Goal: Task Accomplishment & Management: Manage account settings

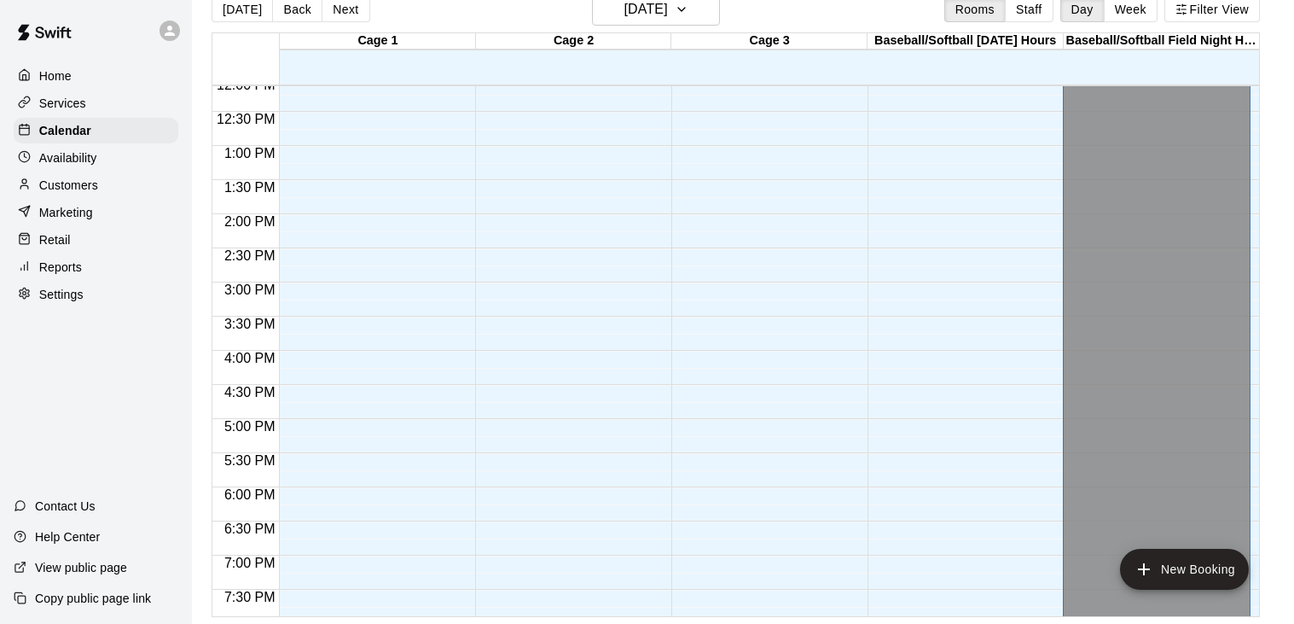
scroll to position [823, 0]
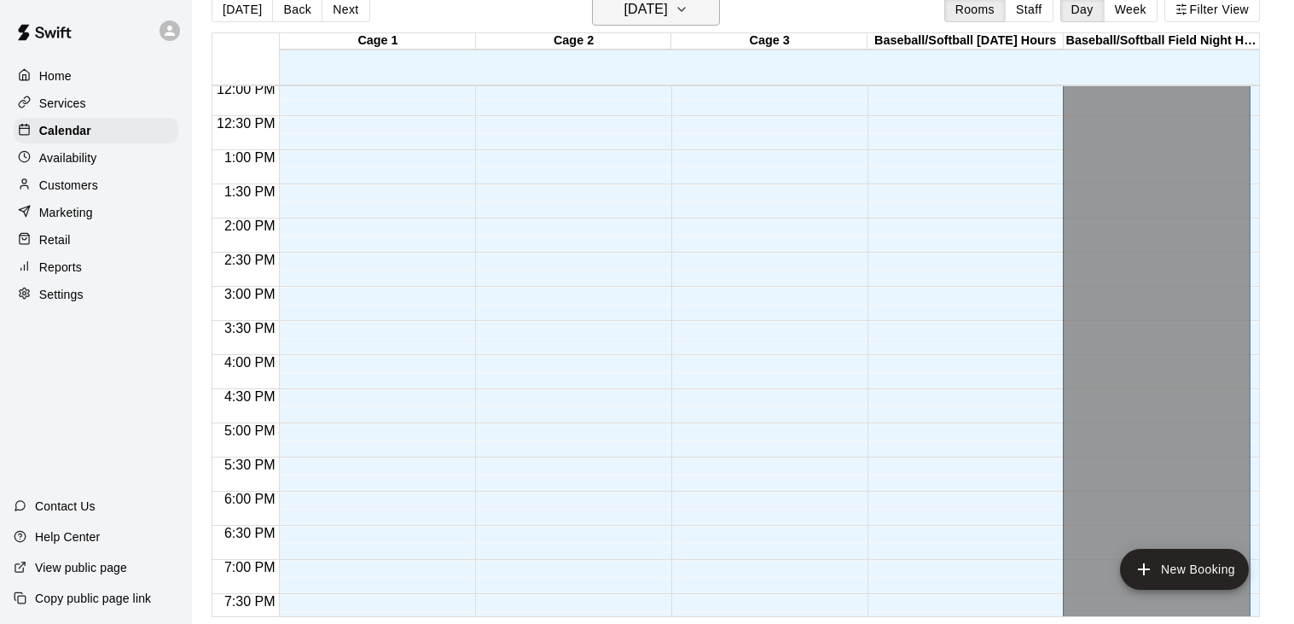
click at [688, 11] on icon "button" at bounding box center [682, 9] width 14 height 20
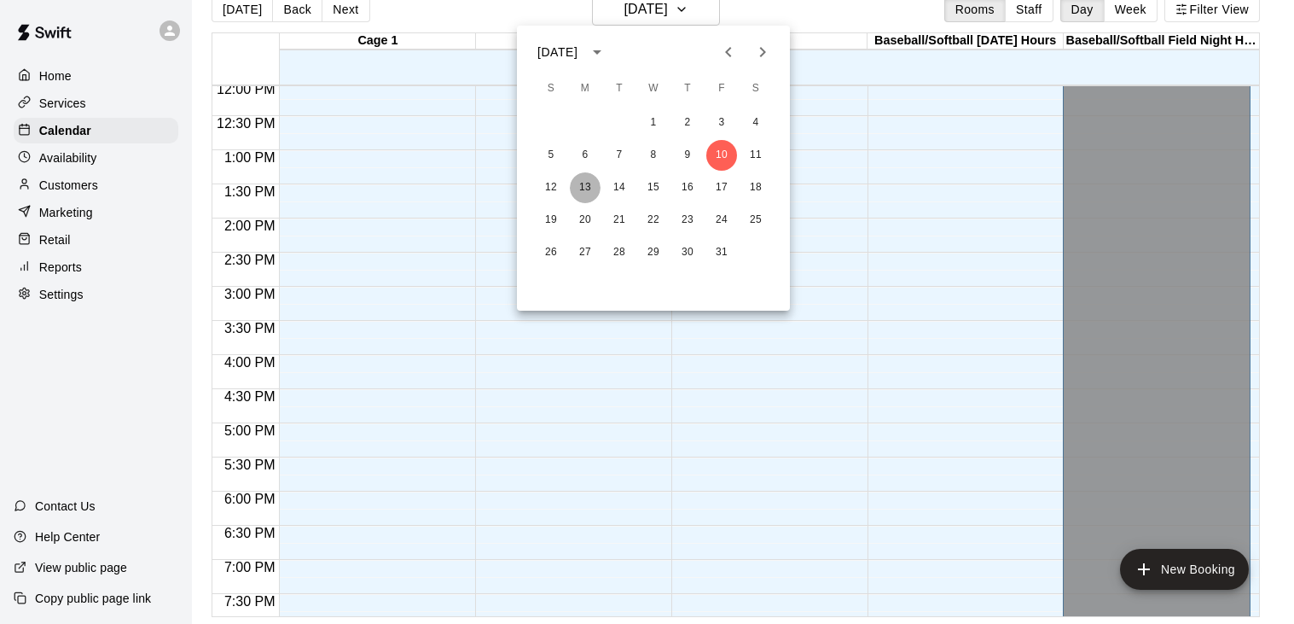
click at [581, 187] on button "13" at bounding box center [585, 187] width 31 height 31
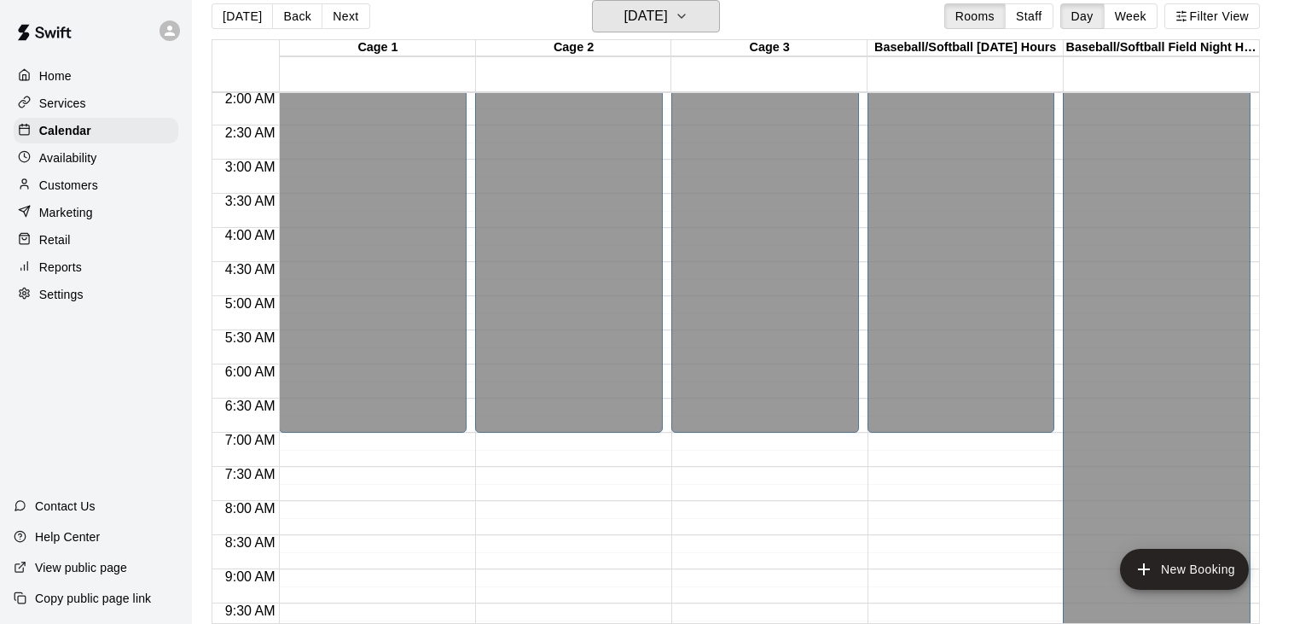
scroll to position [135, 0]
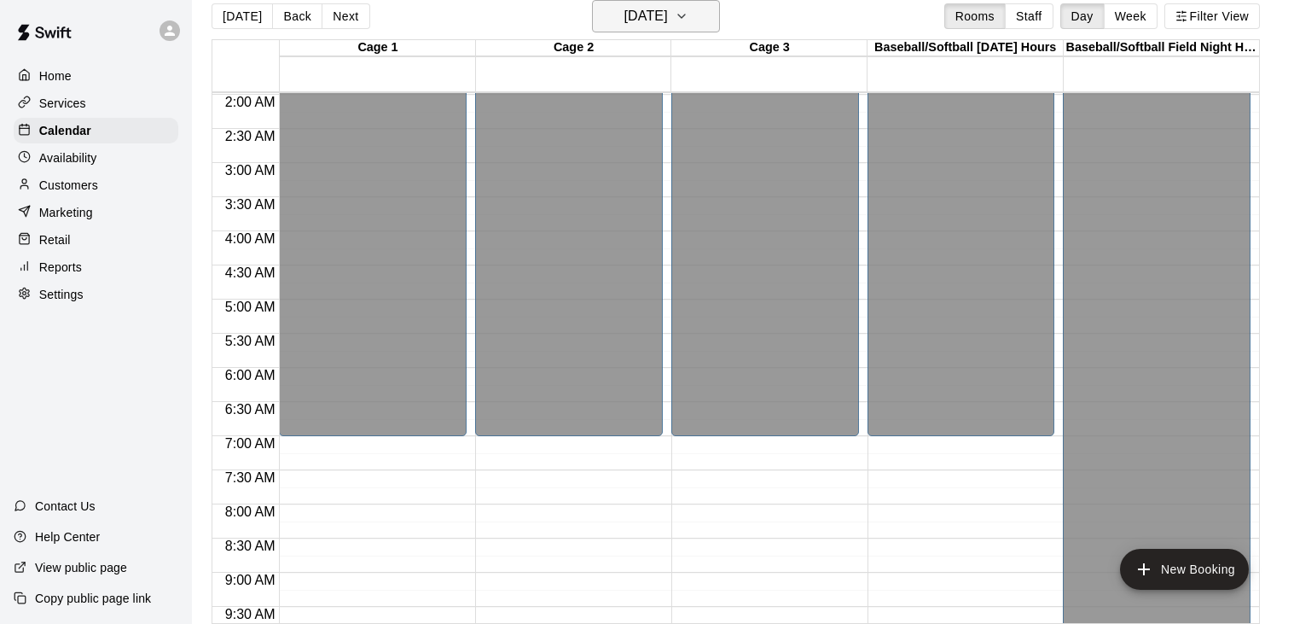
click at [688, 17] on icon "button" at bounding box center [682, 16] width 14 height 20
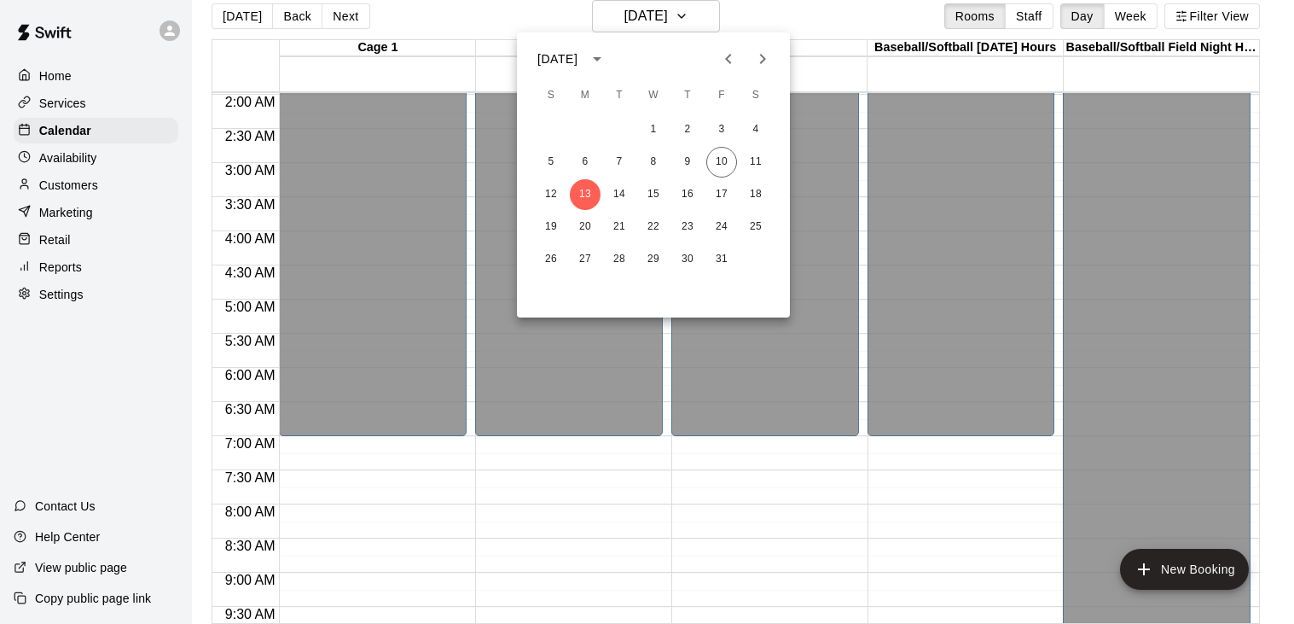
click at [734, 59] on icon "Previous month" at bounding box center [728, 59] width 20 height 20
click at [755, 59] on icon "Next month" at bounding box center [762, 59] width 20 height 20
click at [590, 162] on button "6" at bounding box center [585, 162] width 31 height 31
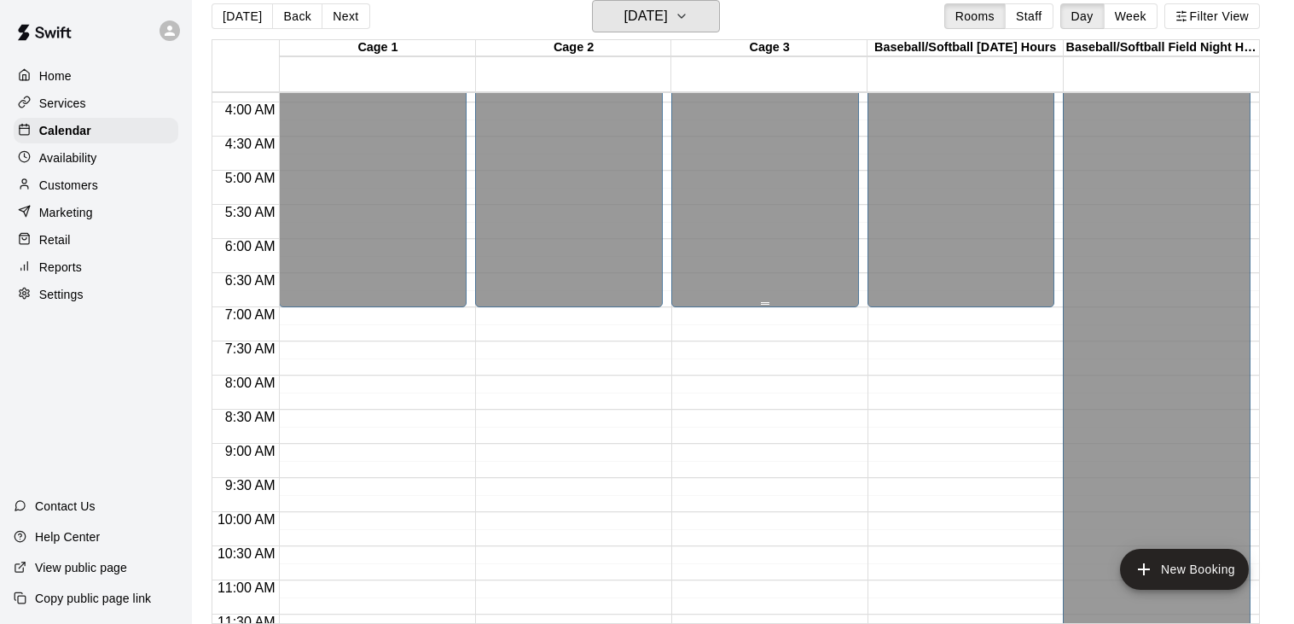
scroll to position [244, 0]
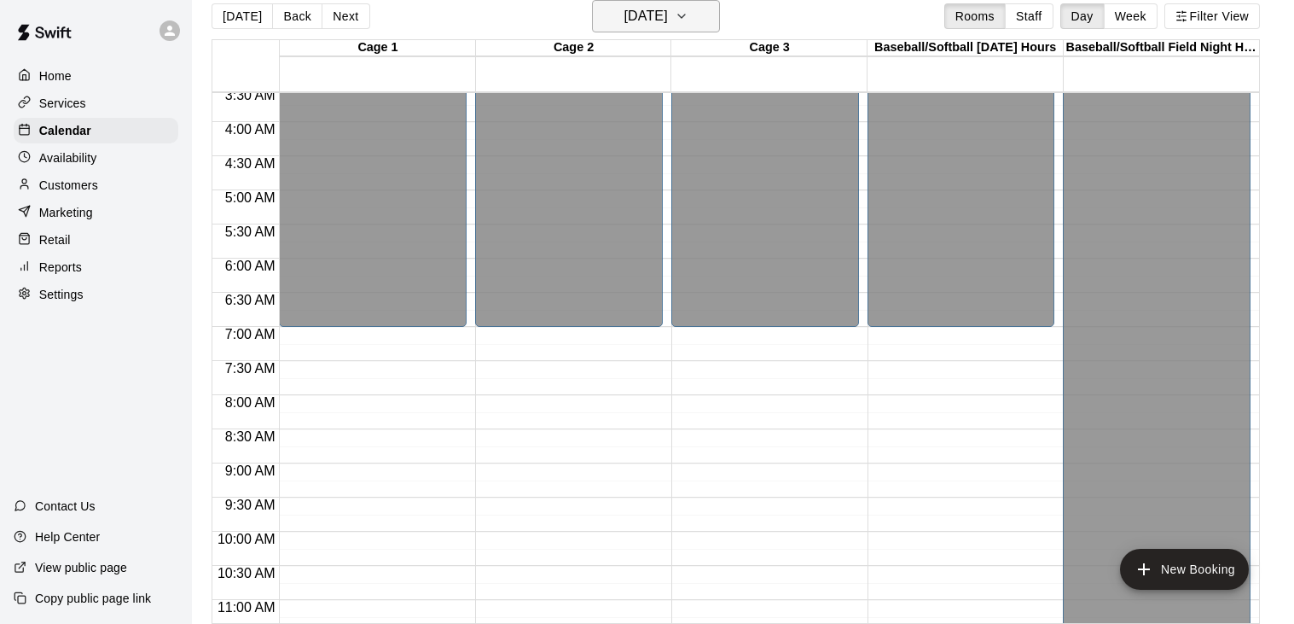
click at [688, 18] on icon "button" at bounding box center [682, 16] width 14 height 20
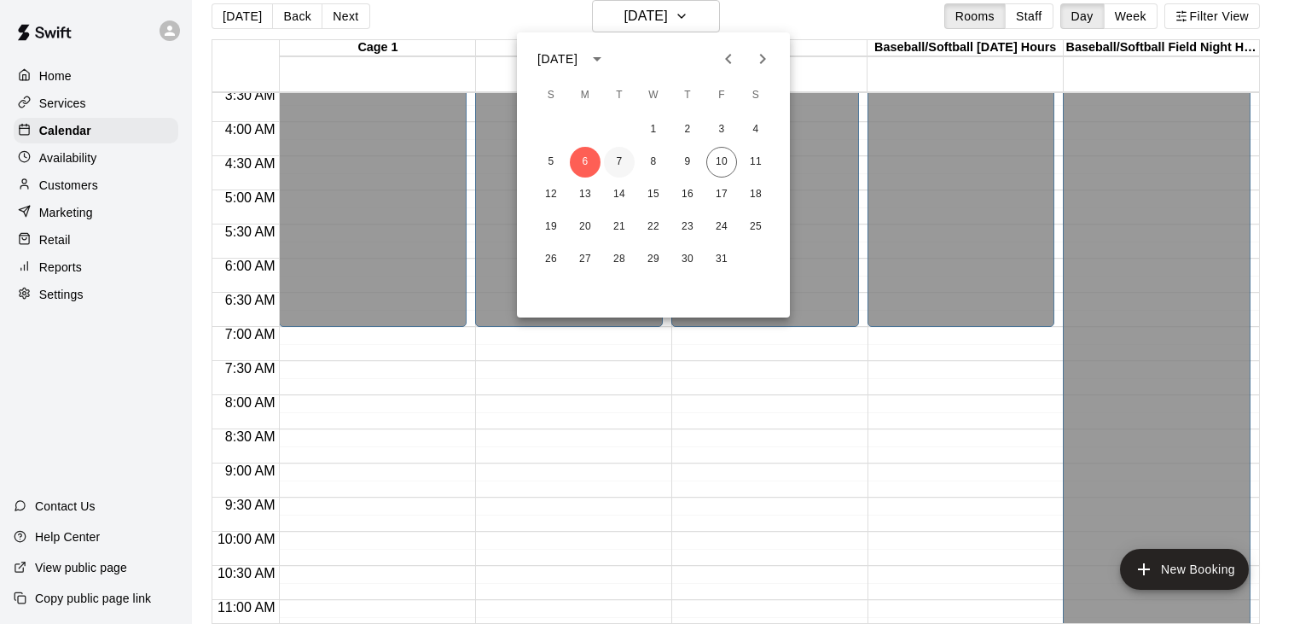
click at [618, 165] on button "7" at bounding box center [619, 162] width 31 height 31
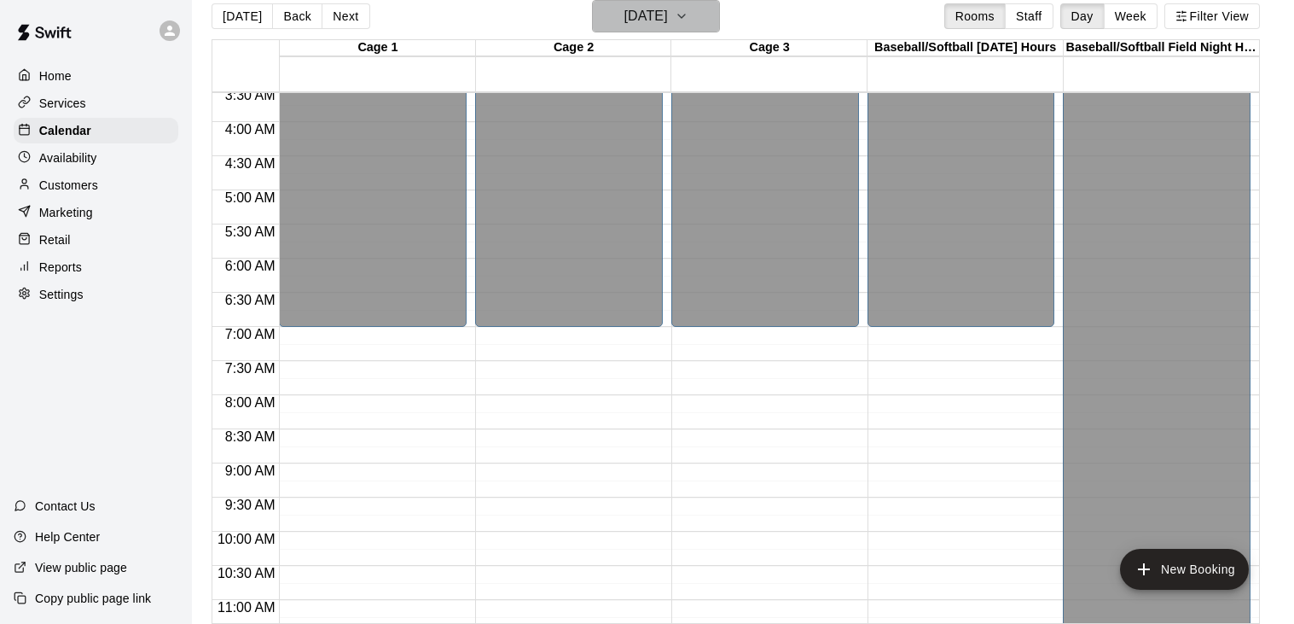
click at [685, 17] on icon "button" at bounding box center [681, 16] width 7 height 3
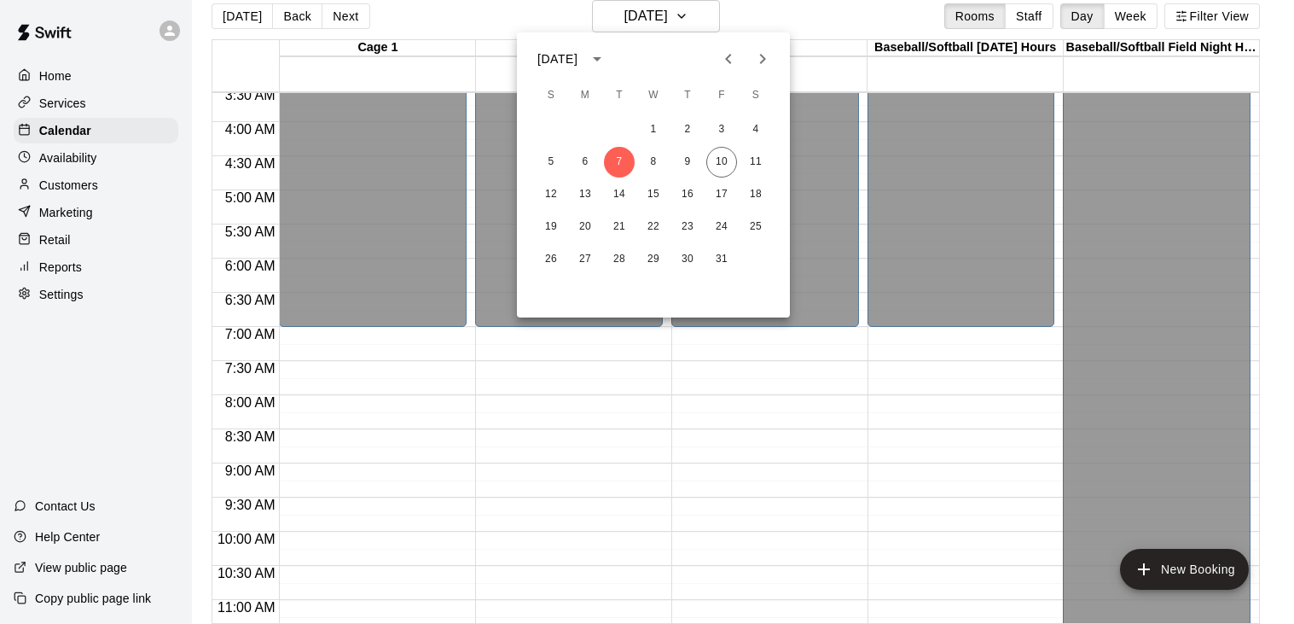
click at [728, 61] on icon "Previous month" at bounding box center [728, 59] width 6 height 10
click at [579, 226] on button "22" at bounding box center [585, 227] width 31 height 31
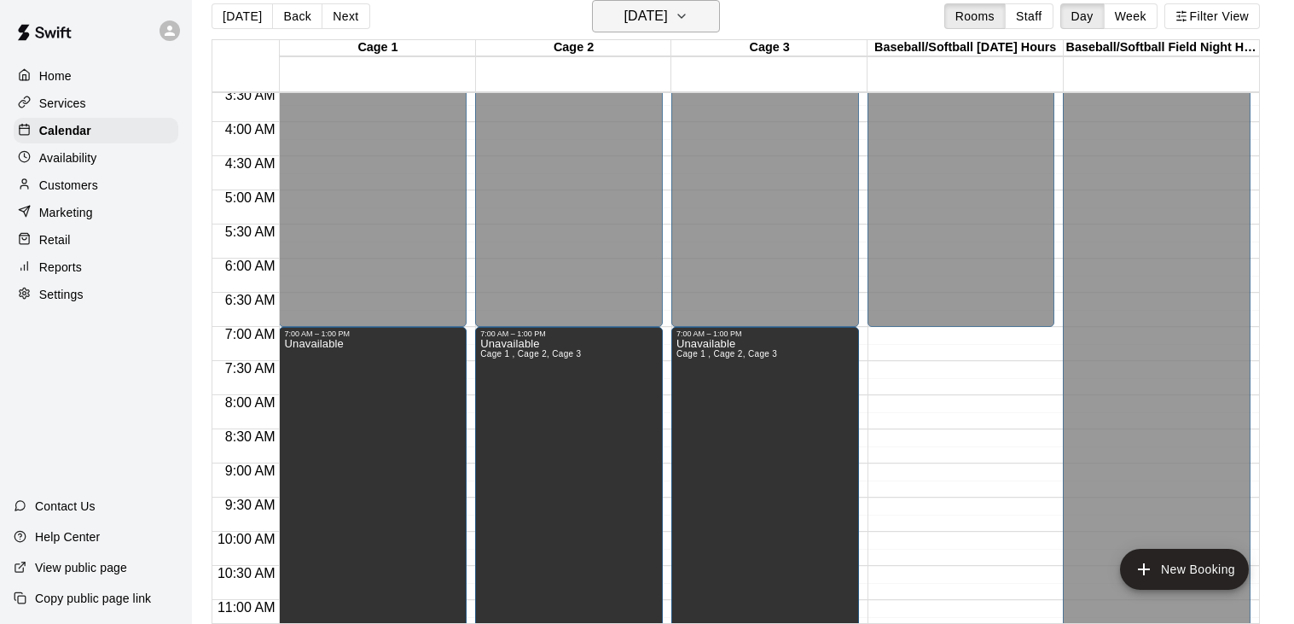
click at [688, 20] on icon "button" at bounding box center [682, 16] width 14 height 20
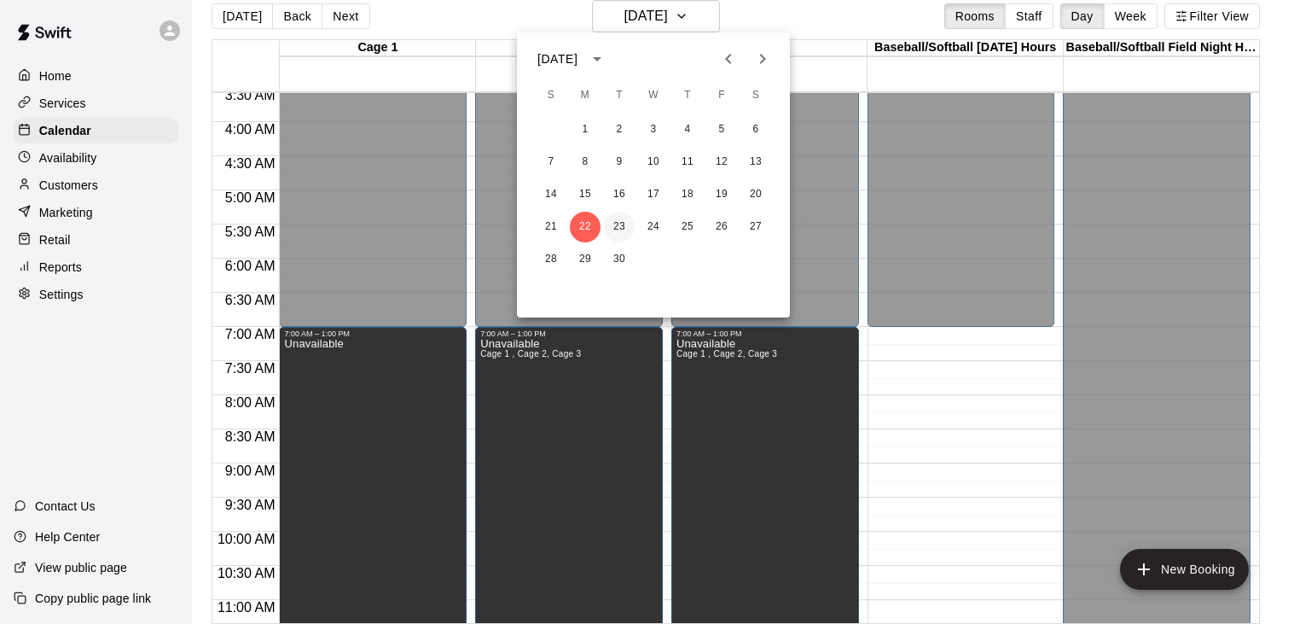
click at [622, 220] on button "23" at bounding box center [619, 227] width 31 height 31
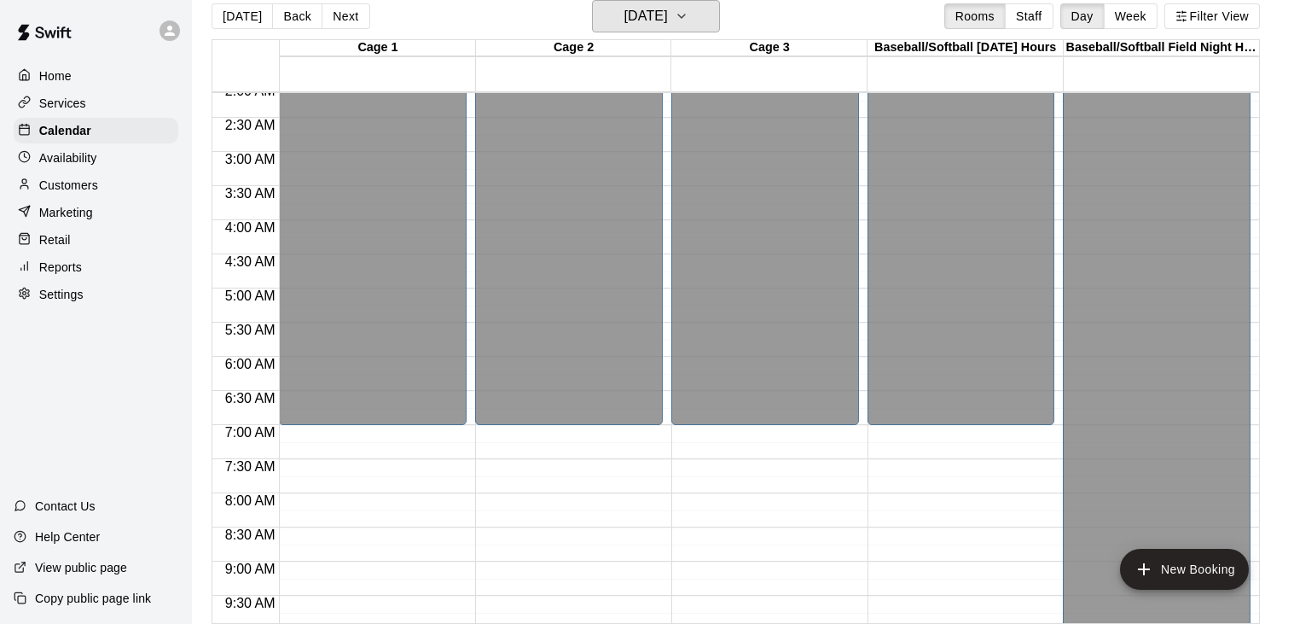
scroll to position [116, 0]
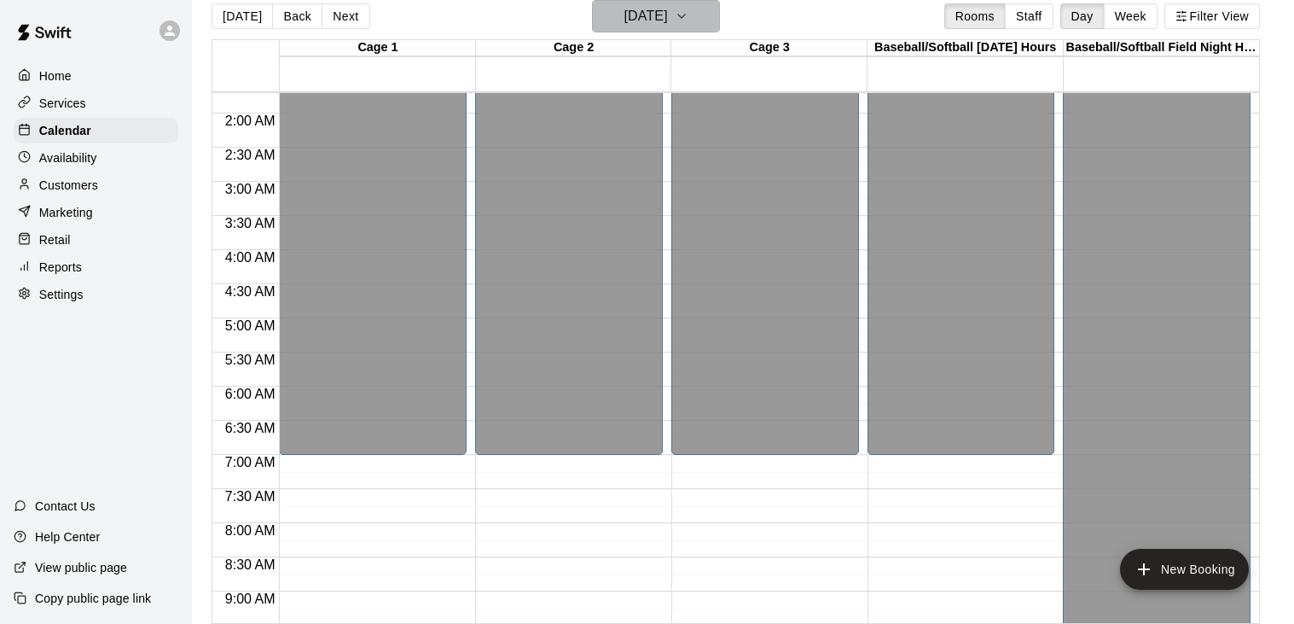
click at [688, 20] on icon "button" at bounding box center [682, 16] width 14 height 20
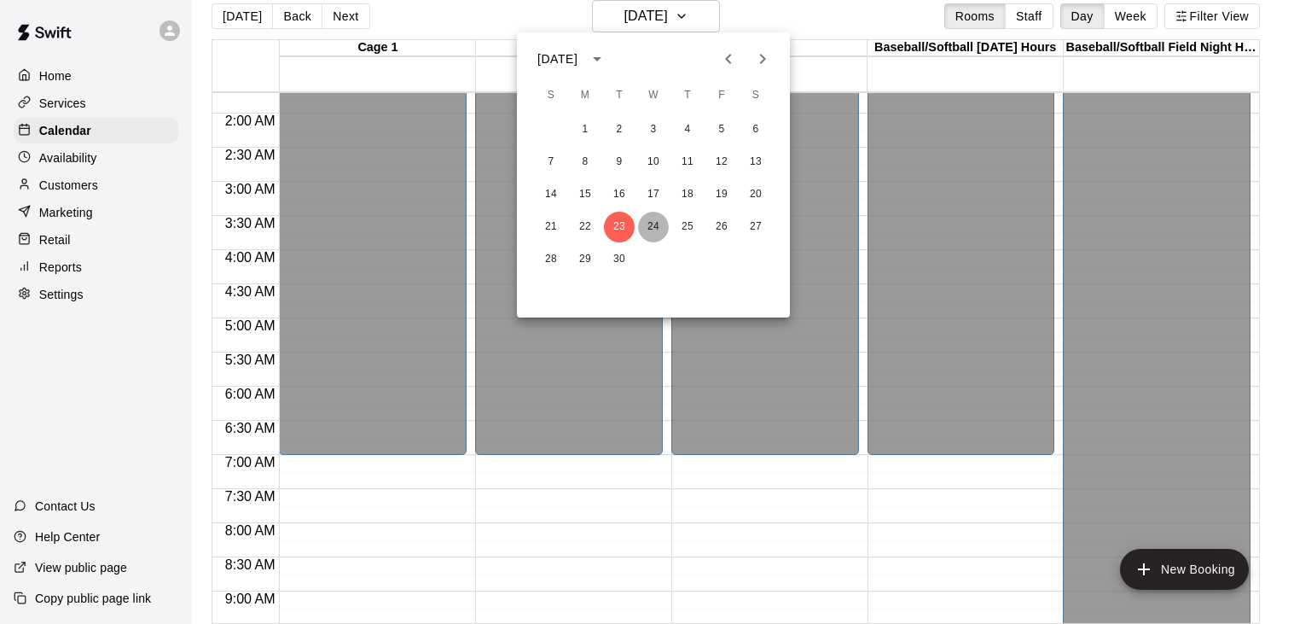
click at [656, 223] on button "24" at bounding box center [653, 227] width 31 height 31
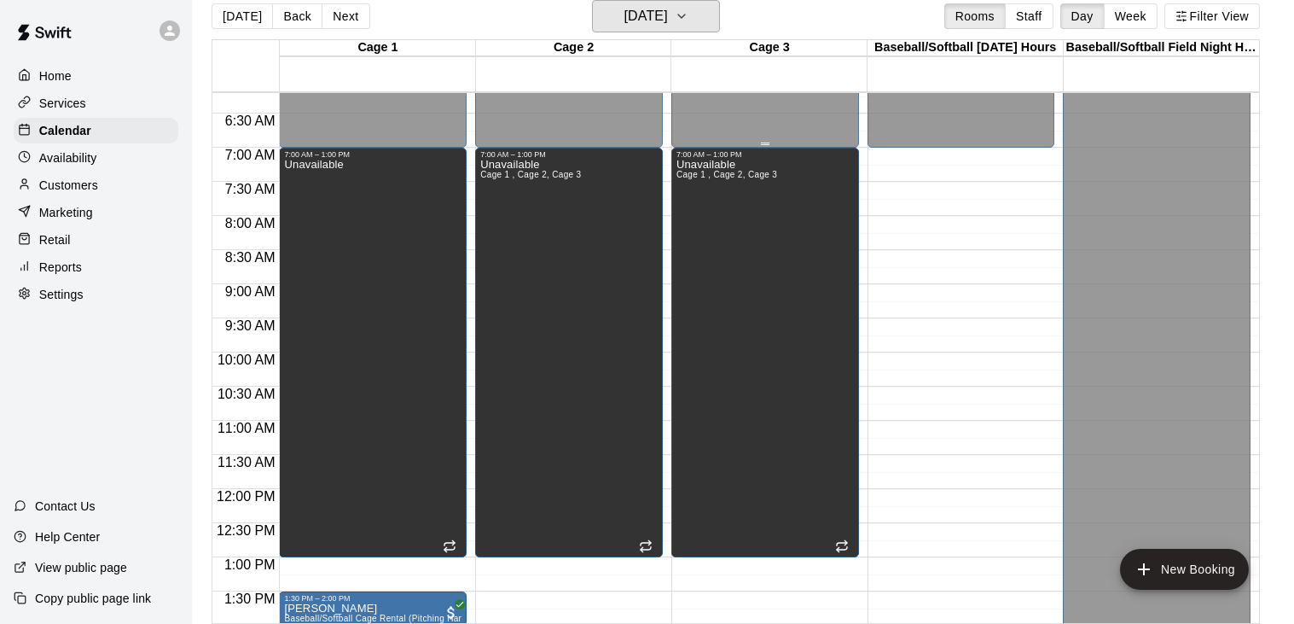
scroll to position [426, 0]
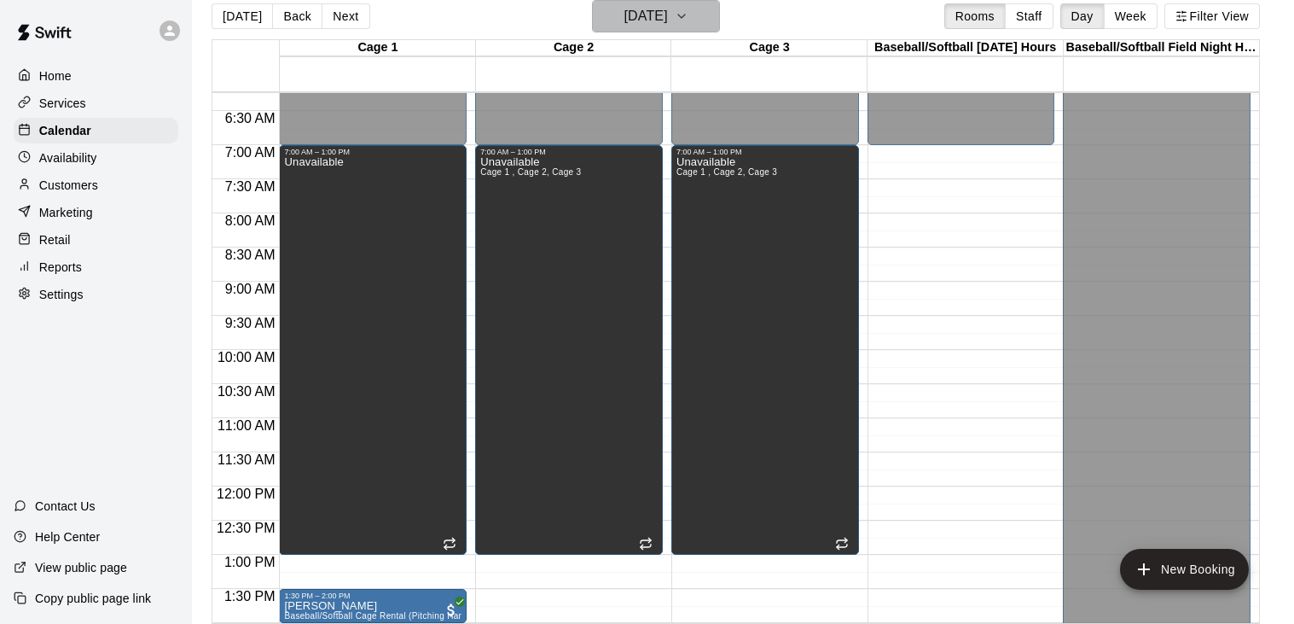
click at [720, 20] on button "[DATE]" at bounding box center [656, 16] width 128 height 32
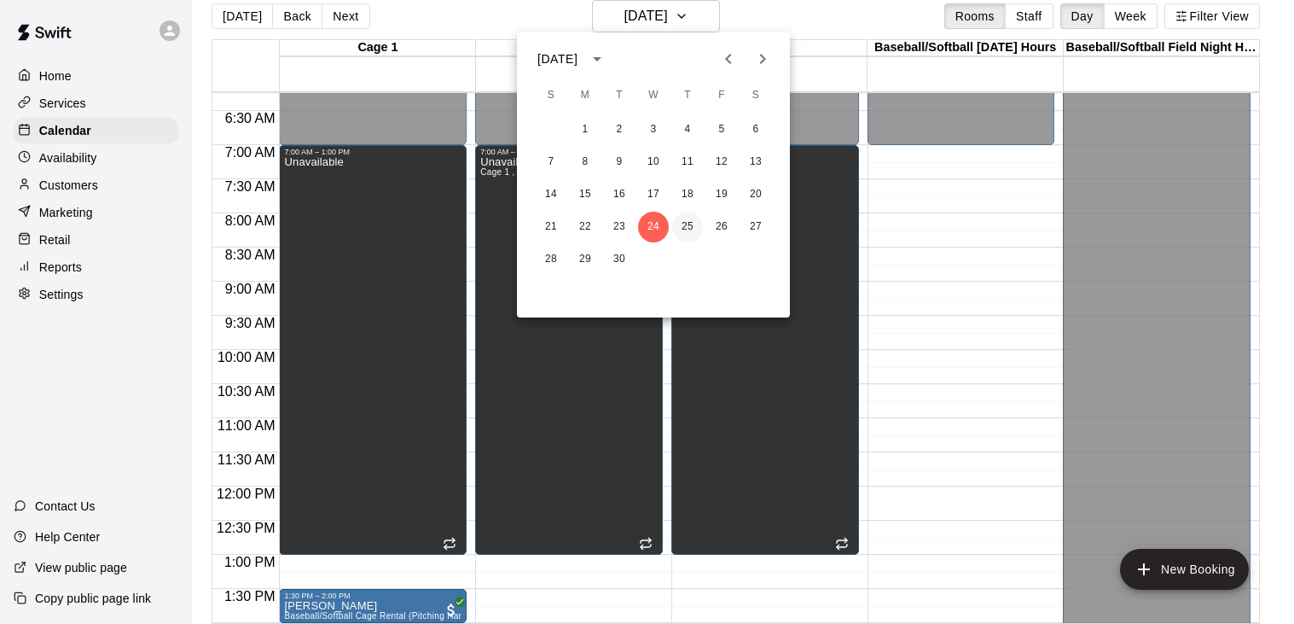
click at [690, 225] on button "25" at bounding box center [687, 227] width 31 height 31
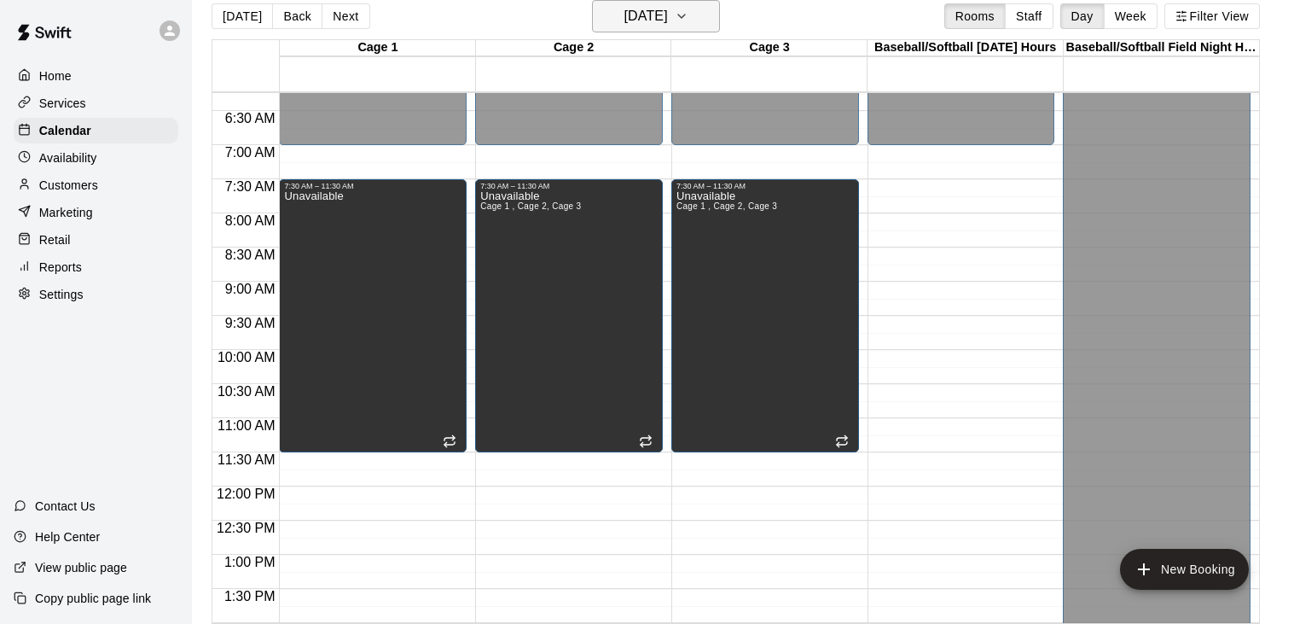
click at [688, 17] on icon "button" at bounding box center [682, 16] width 14 height 20
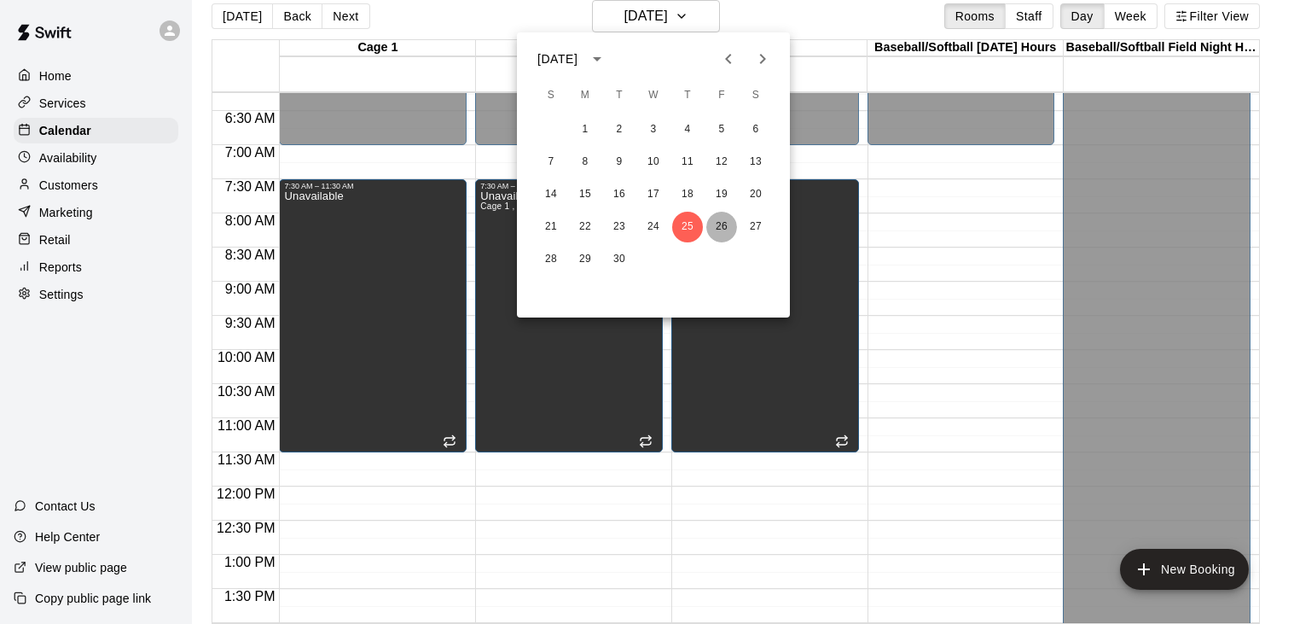
click at [721, 218] on button "26" at bounding box center [721, 227] width 31 height 31
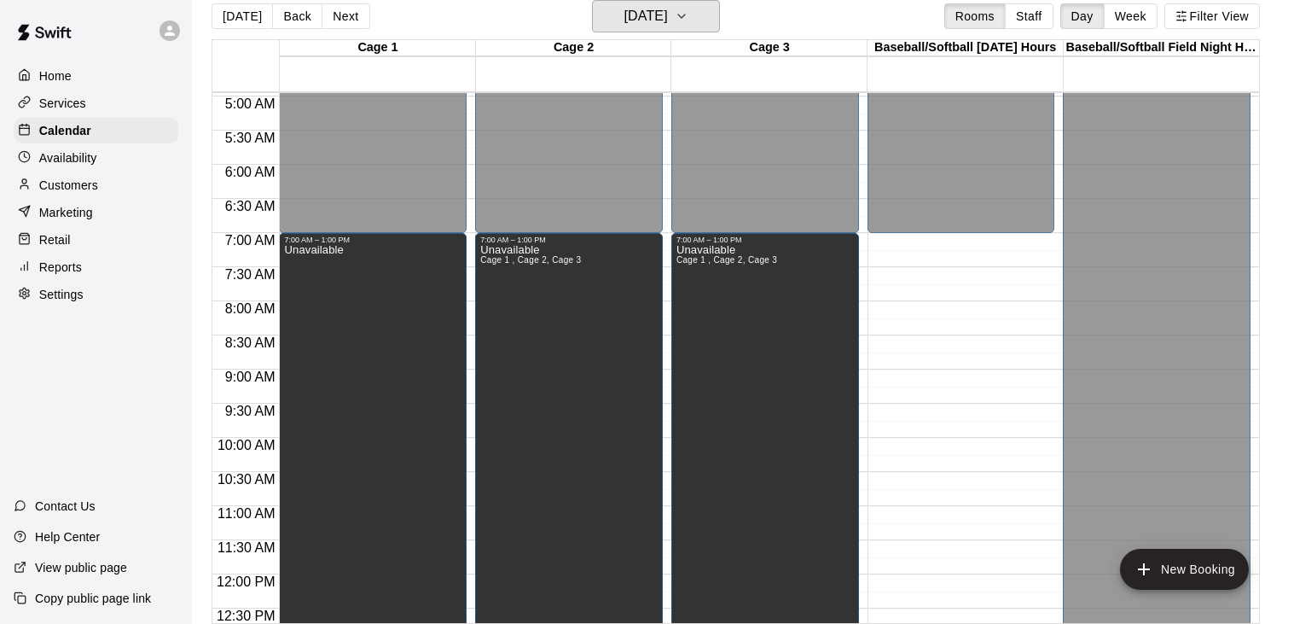
scroll to position [345, 0]
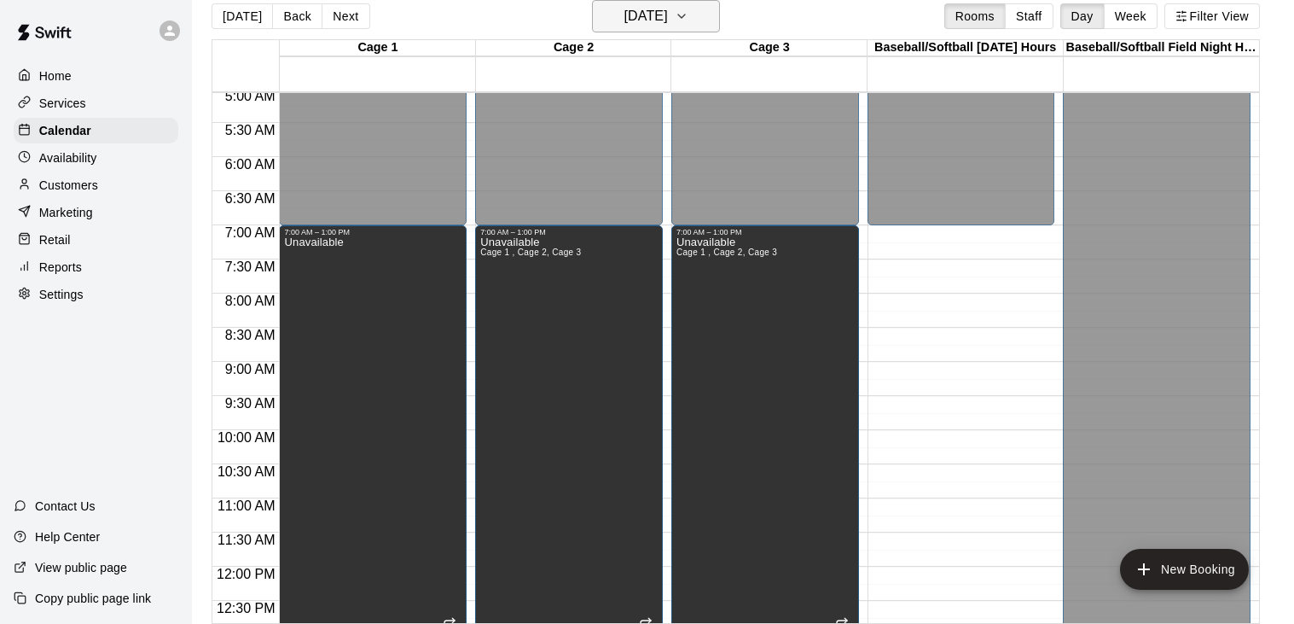
click at [688, 19] on icon "button" at bounding box center [682, 16] width 14 height 20
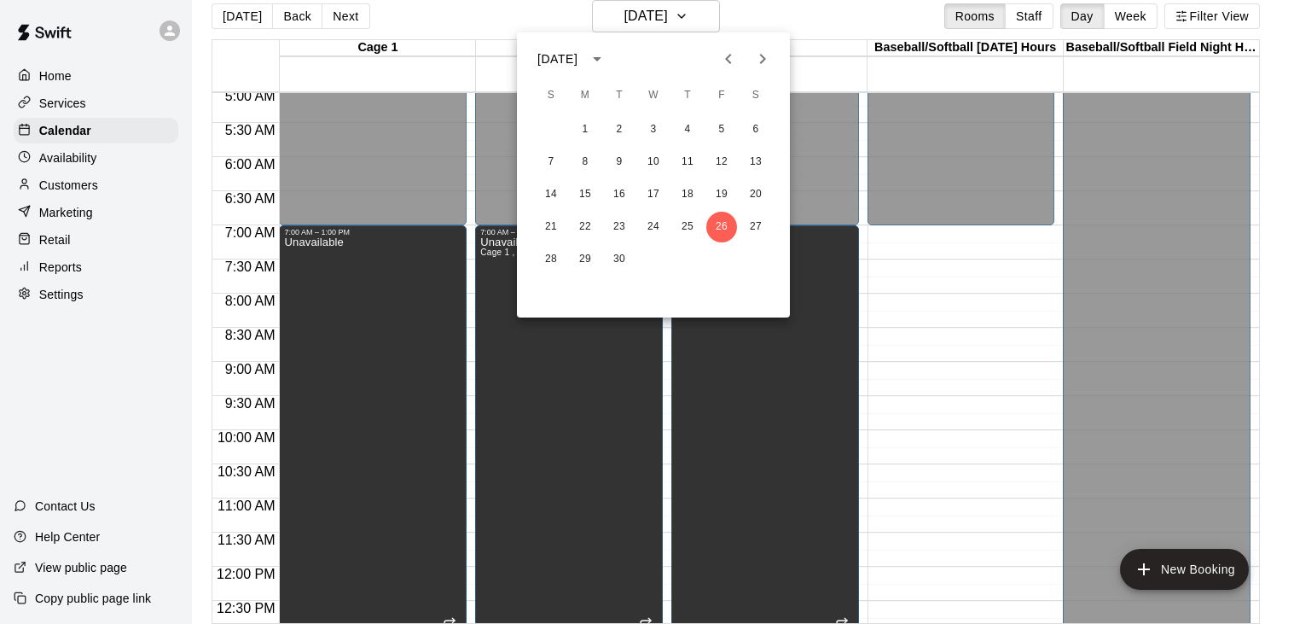
click at [760, 65] on icon "Next month" at bounding box center [762, 59] width 20 height 20
click at [726, 164] on button "10" at bounding box center [721, 162] width 31 height 31
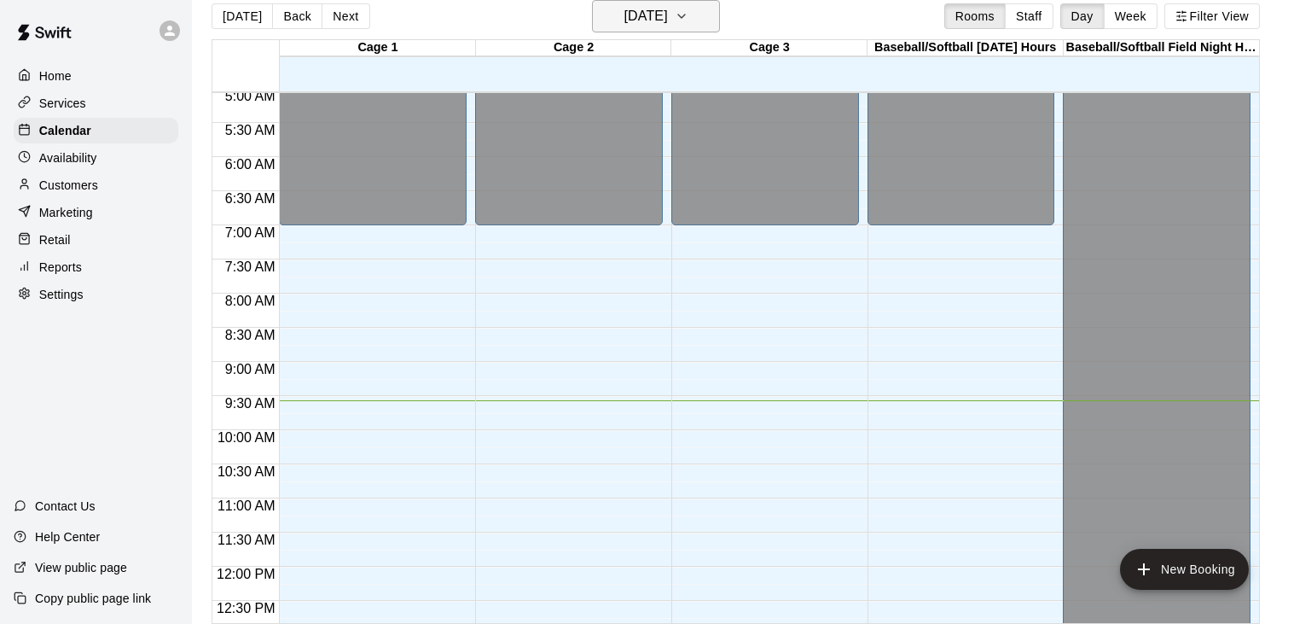
click at [688, 18] on icon "button" at bounding box center [682, 16] width 14 height 20
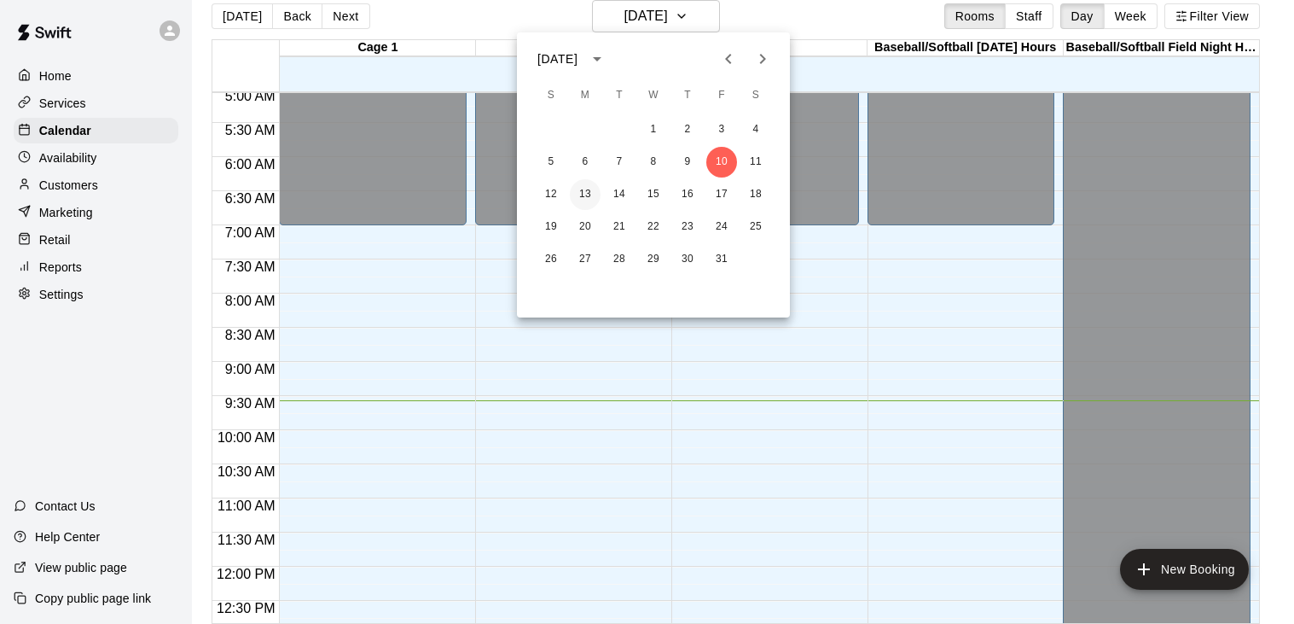
click at [590, 193] on button "13" at bounding box center [585, 194] width 31 height 31
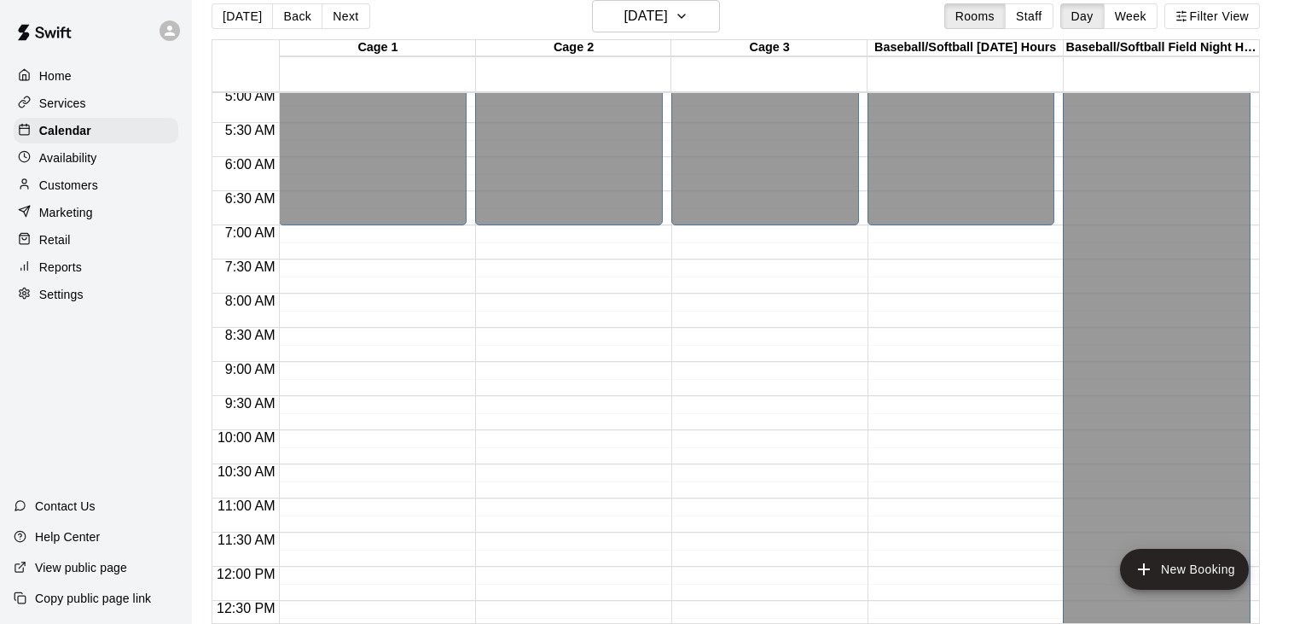
click at [378, 235] on div "12:00 AM – 7:00 AM Closed" at bounding box center [373, 566] width 188 height 1638
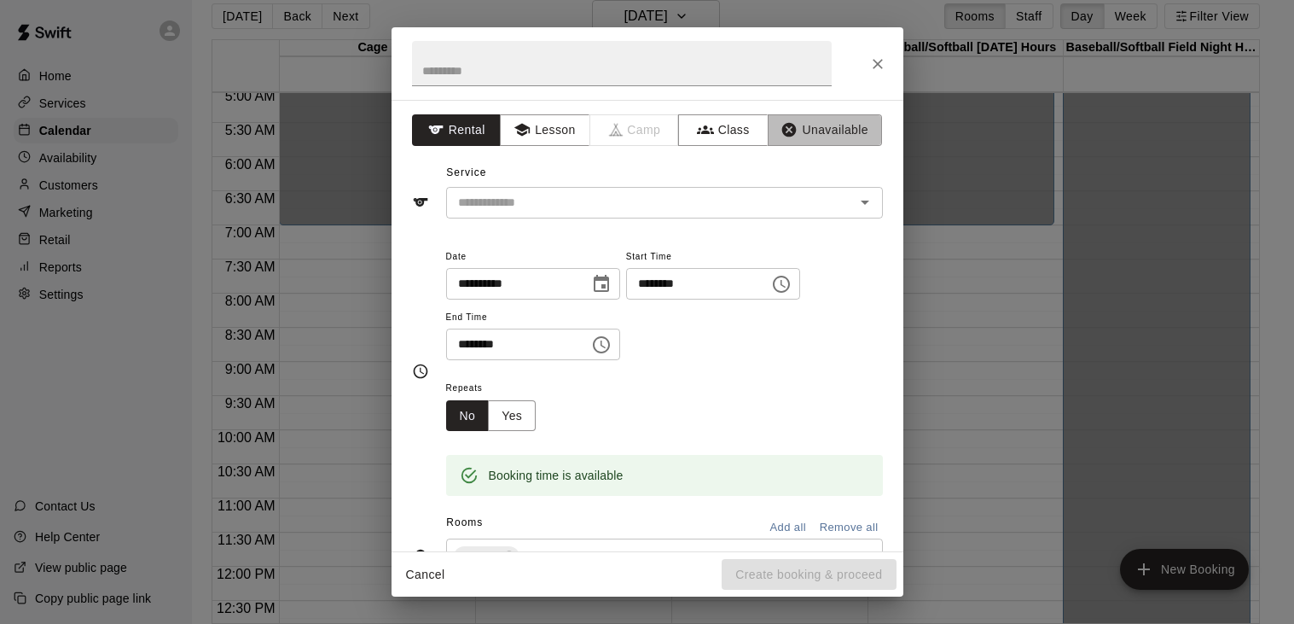
click at [824, 127] on button "Unavailable" at bounding box center [825, 130] width 114 height 32
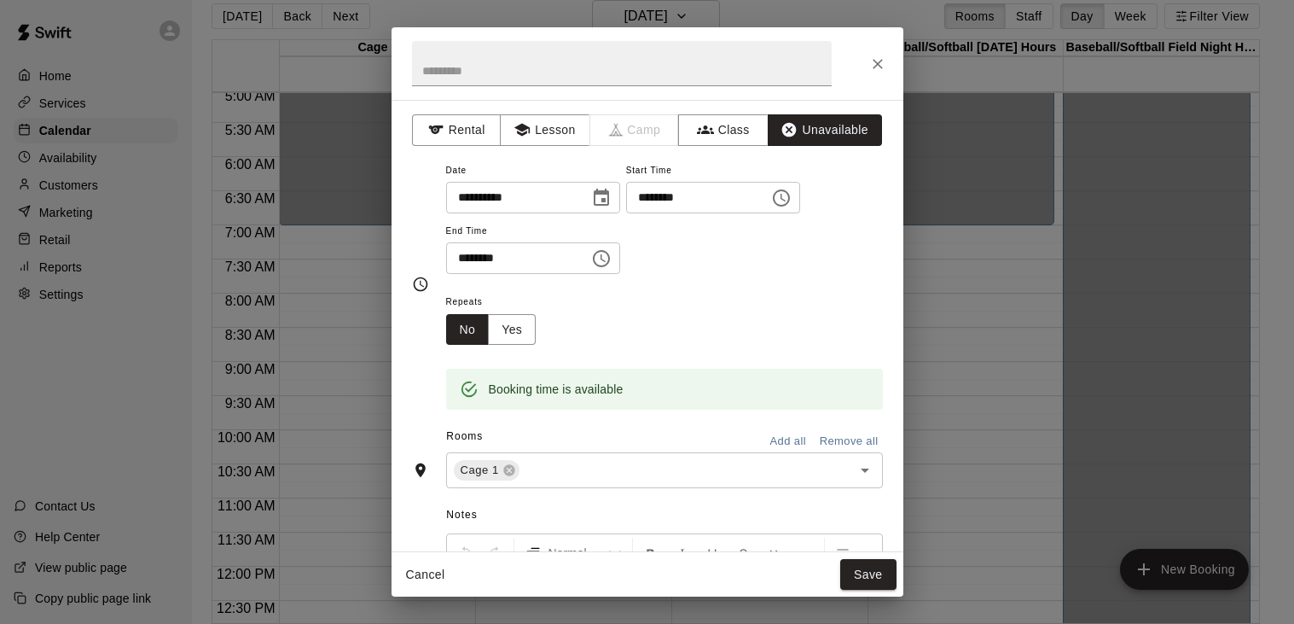
click at [612, 269] on icon "Choose time, selected time is 7:30 AM" at bounding box center [601, 258] width 20 height 20
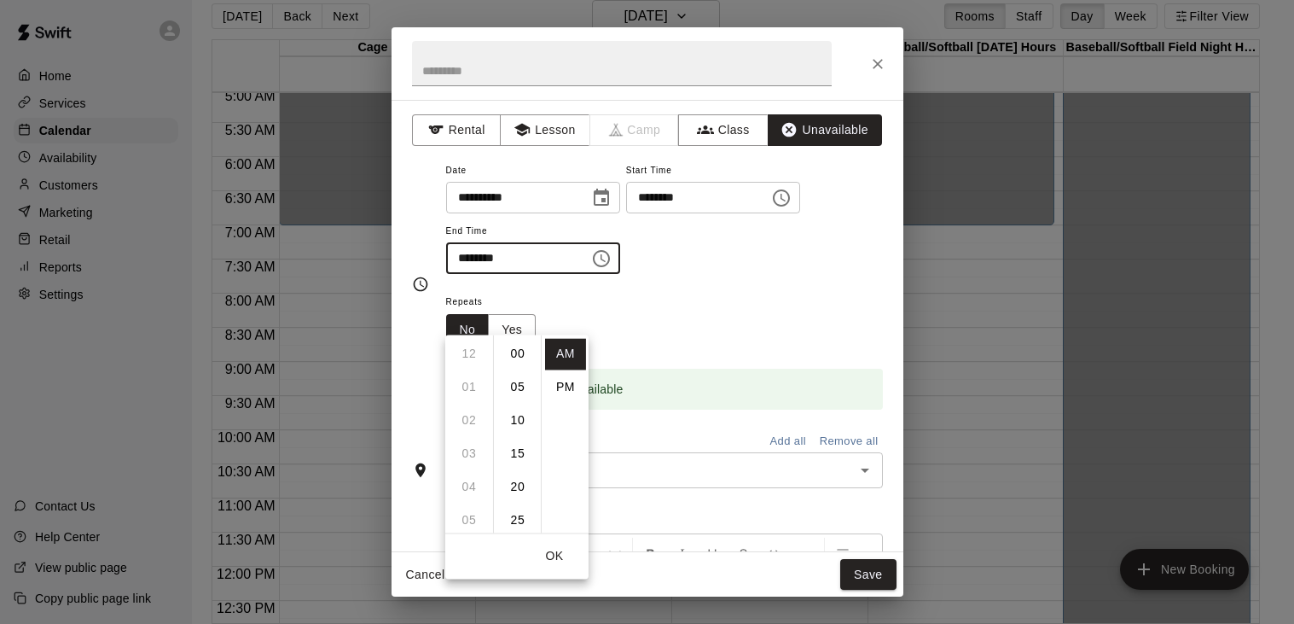
scroll to position [200, 0]
click at [567, 379] on li "PM" at bounding box center [565, 387] width 41 height 32
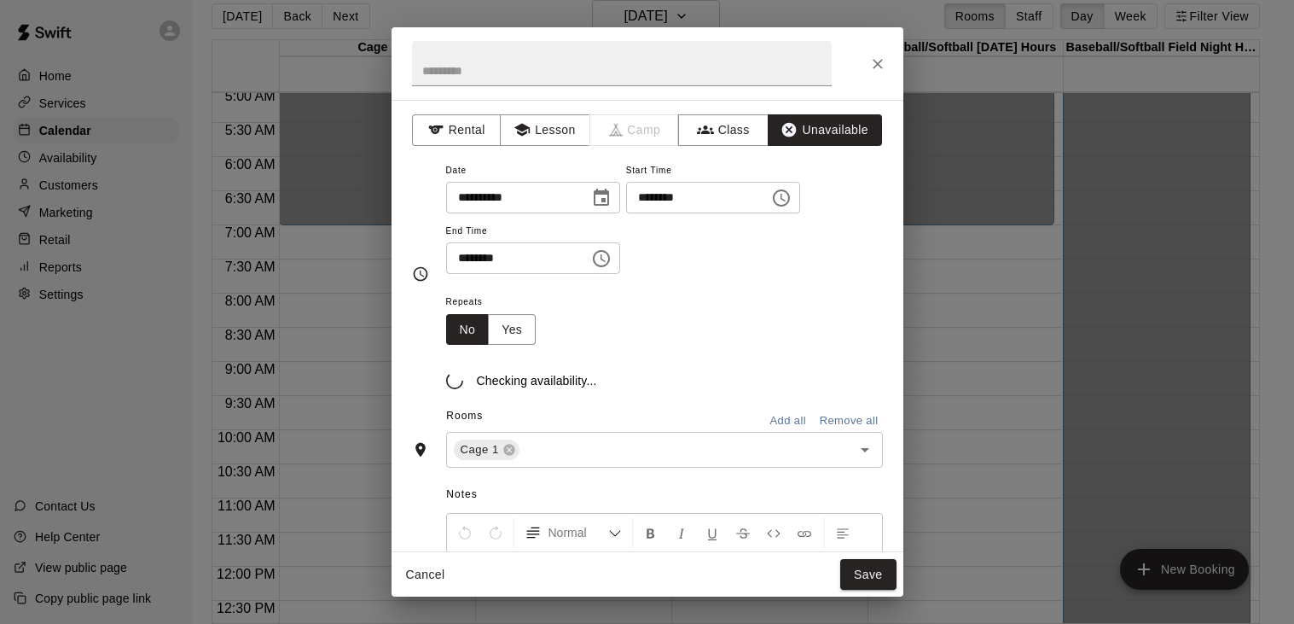
scroll to position [30, 0]
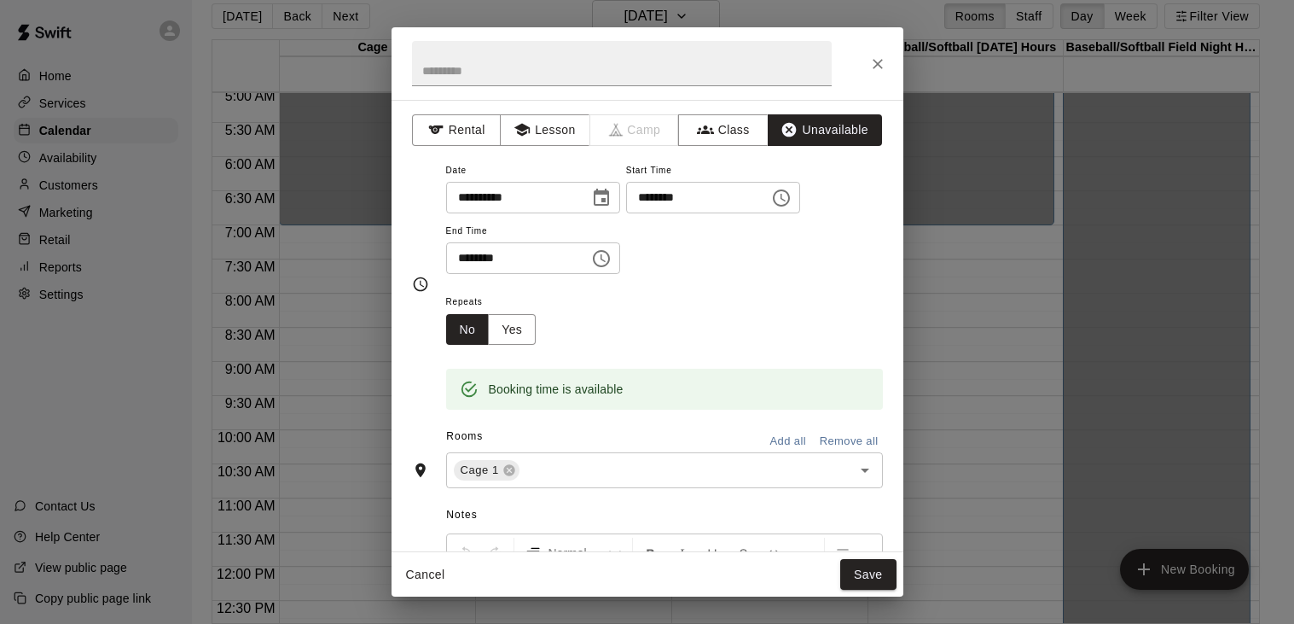
click at [612, 269] on icon "Choose time, selected time is 7:30 PM" at bounding box center [601, 258] width 20 height 20
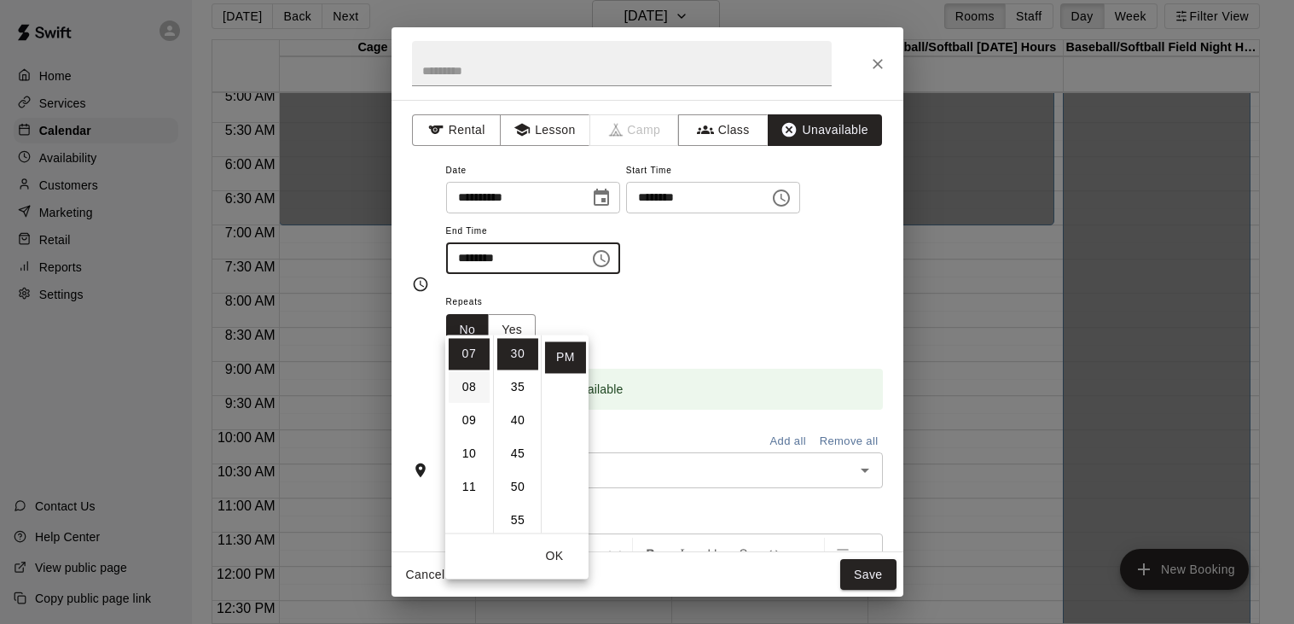
scroll to position [0, 0]
click at [474, 385] on li "01" at bounding box center [469, 387] width 41 height 32
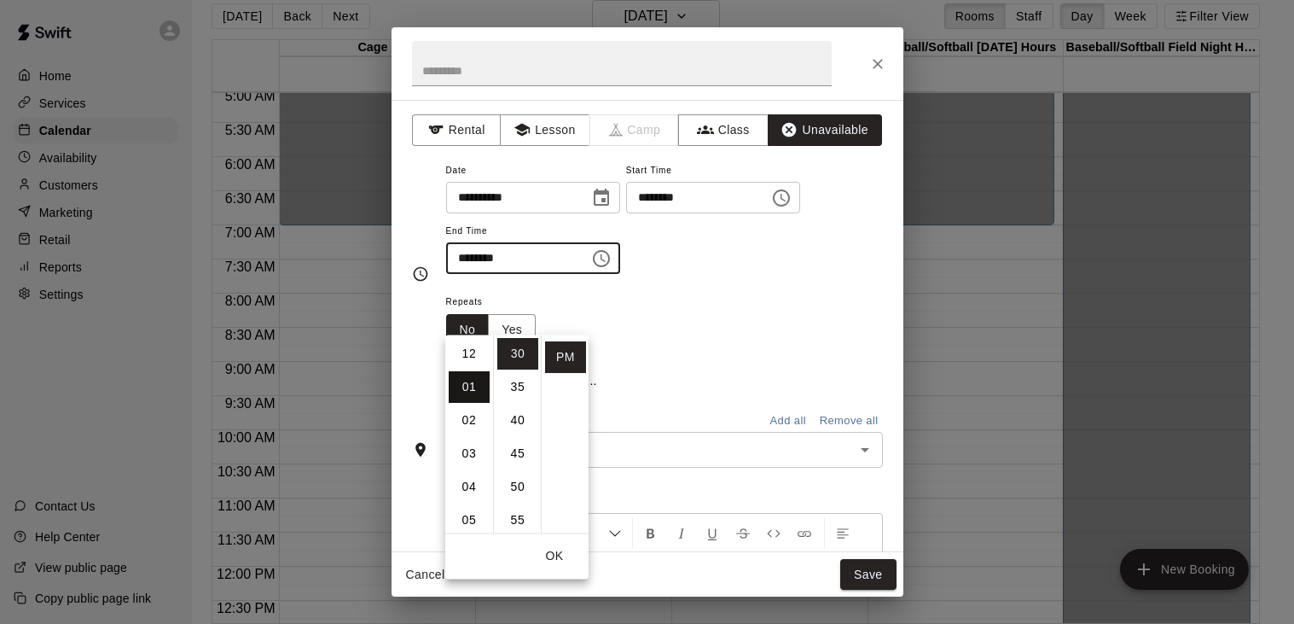
scroll to position [32, 0]
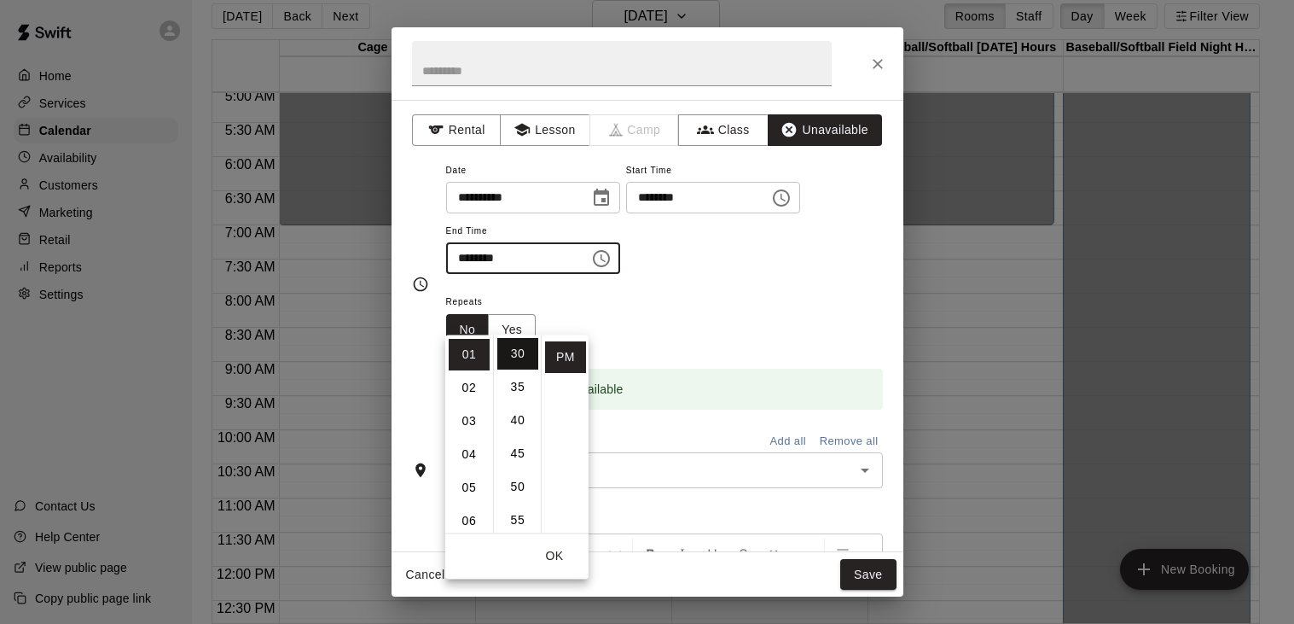
click at [528, 353] on li "30" at bounding box center [517, 354] width 41 height 32
click at [522, 352] on li "00" at bounding box center [517, 354] width 41 height 32
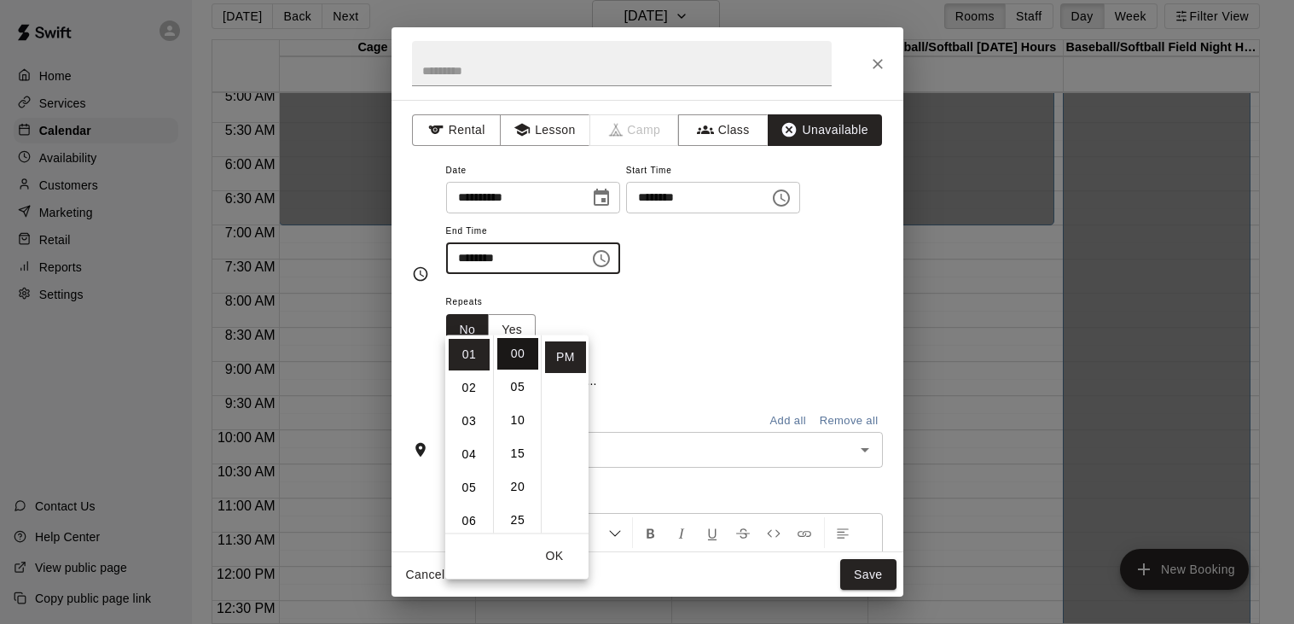
type input "********"
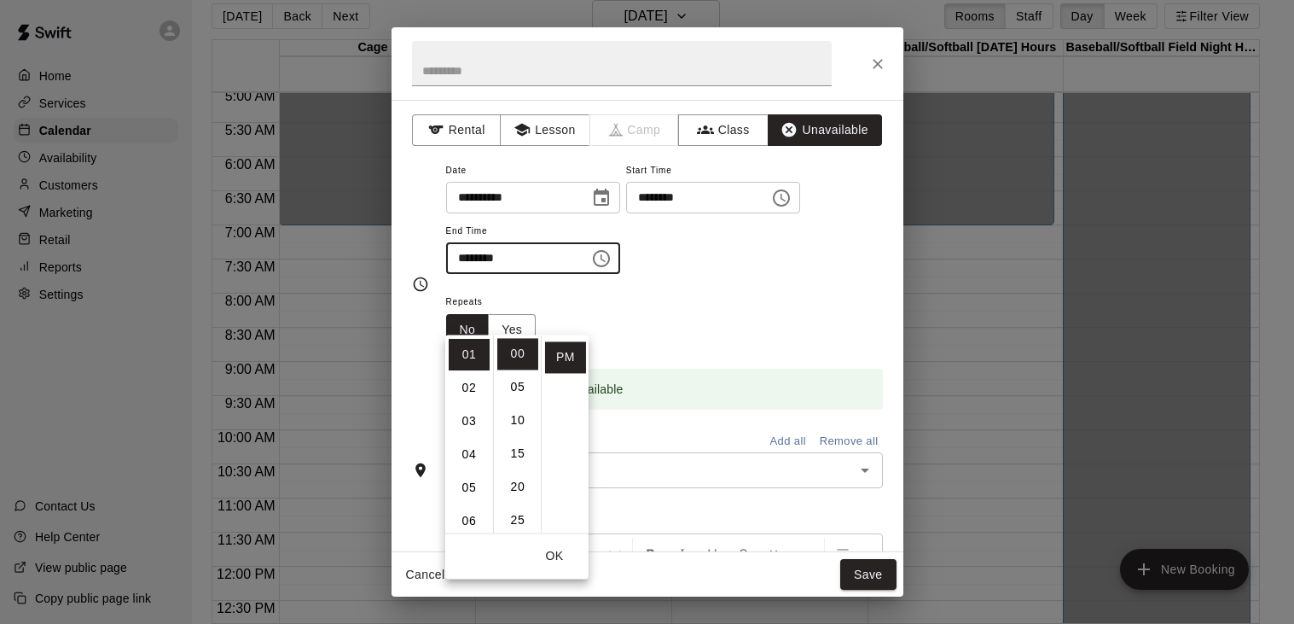
click at [703, 292] on div "**********" at bounding box center [664, 226] width 437 height 132
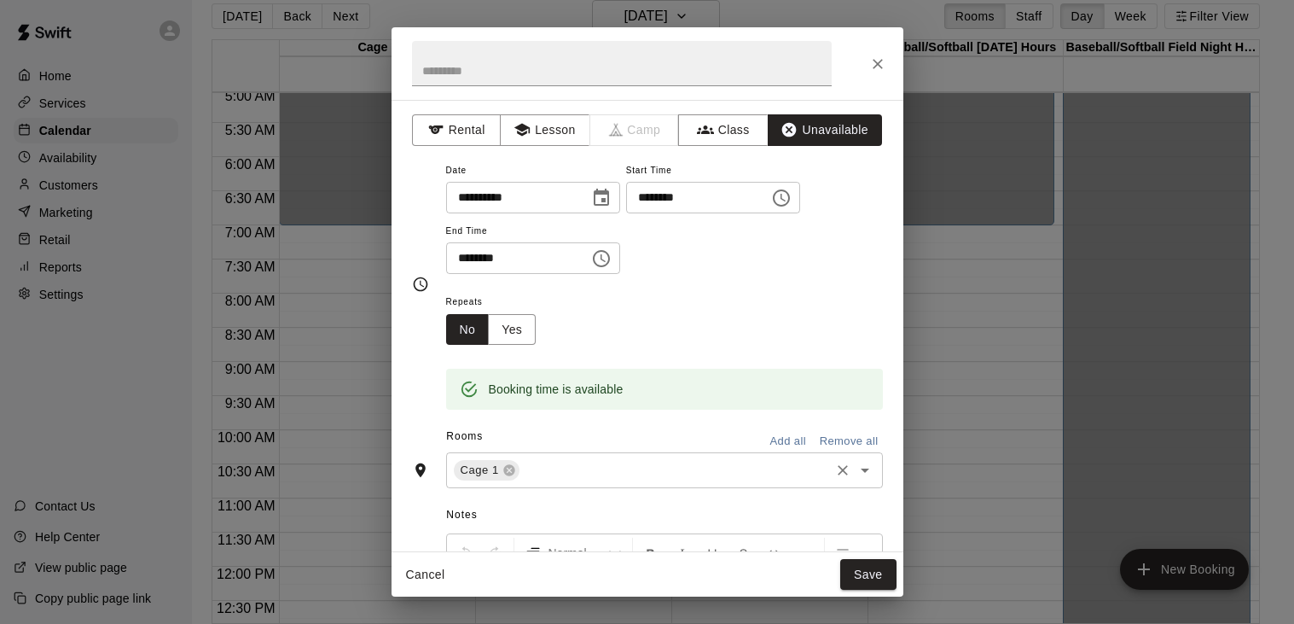
click at [584, 481] on input "text" at bounding box center [674, 470] width 305 height 21
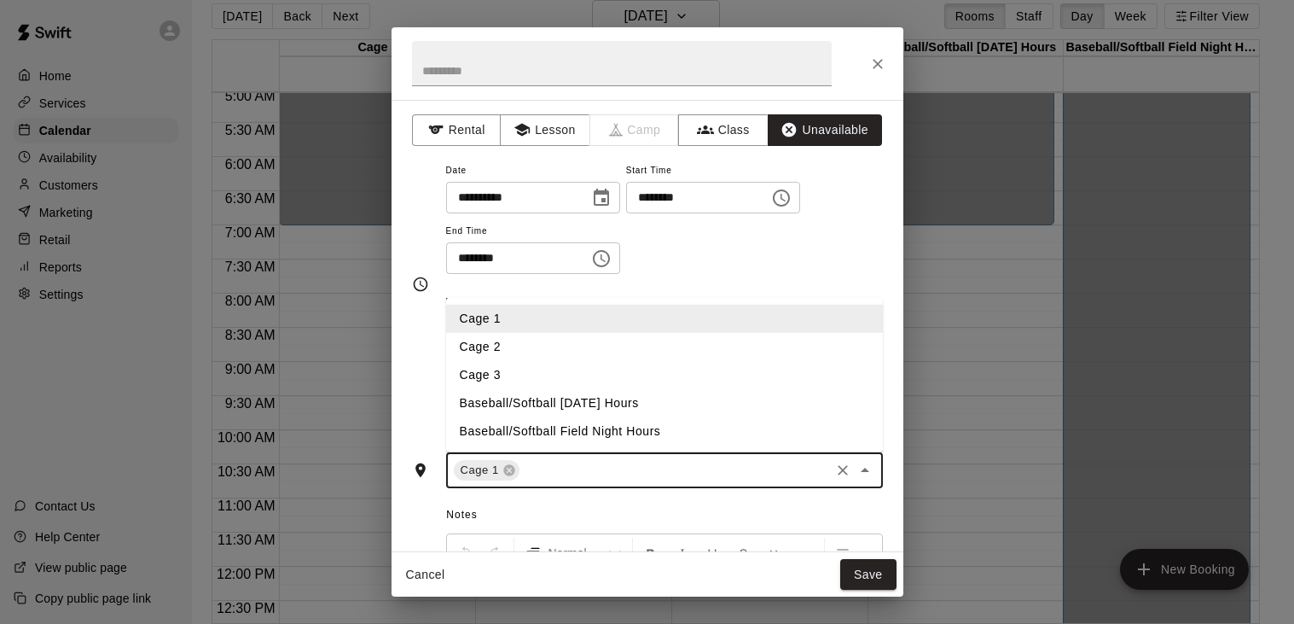
click at [549, 361] on li "Cage 2" at bounding box center [663, 347] width 437 height 28
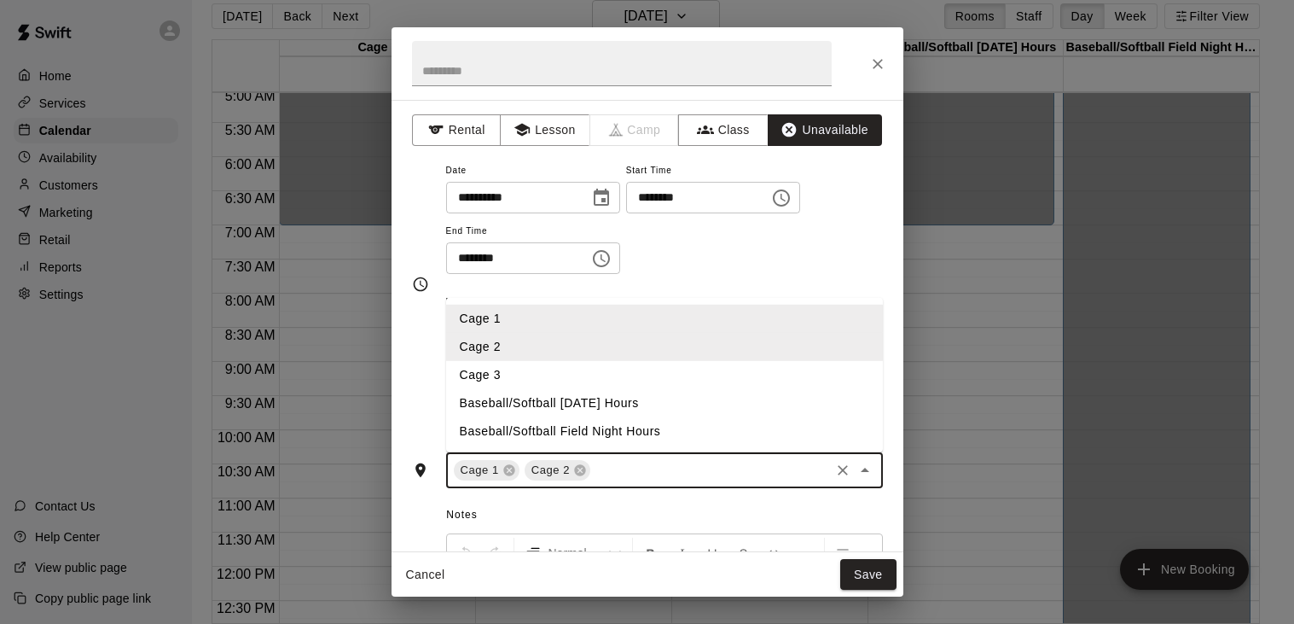
click at [618, 481] on input "text" at bounding box center [710, 470] width 234 height 21
click at [517, 389] on li "Cage 3" at bounding box center [663, 375] width 437 height 28
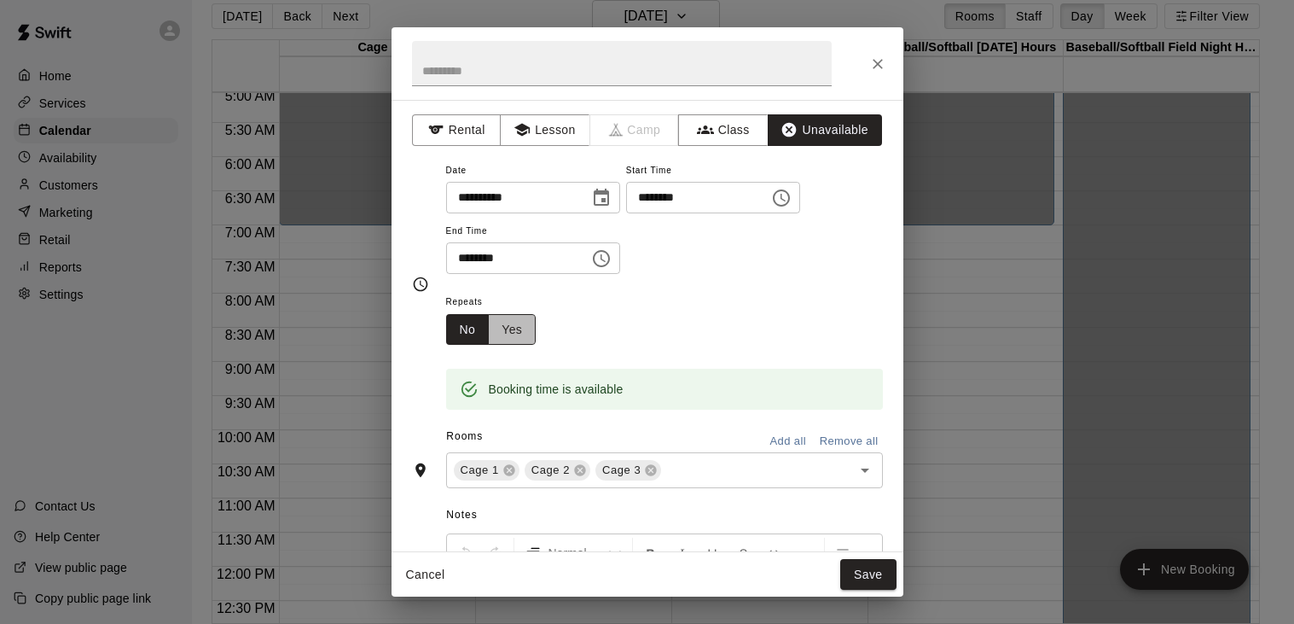
click at [524, 345] on button "Yes" at bounding box center [512, 330] width 48 height 32
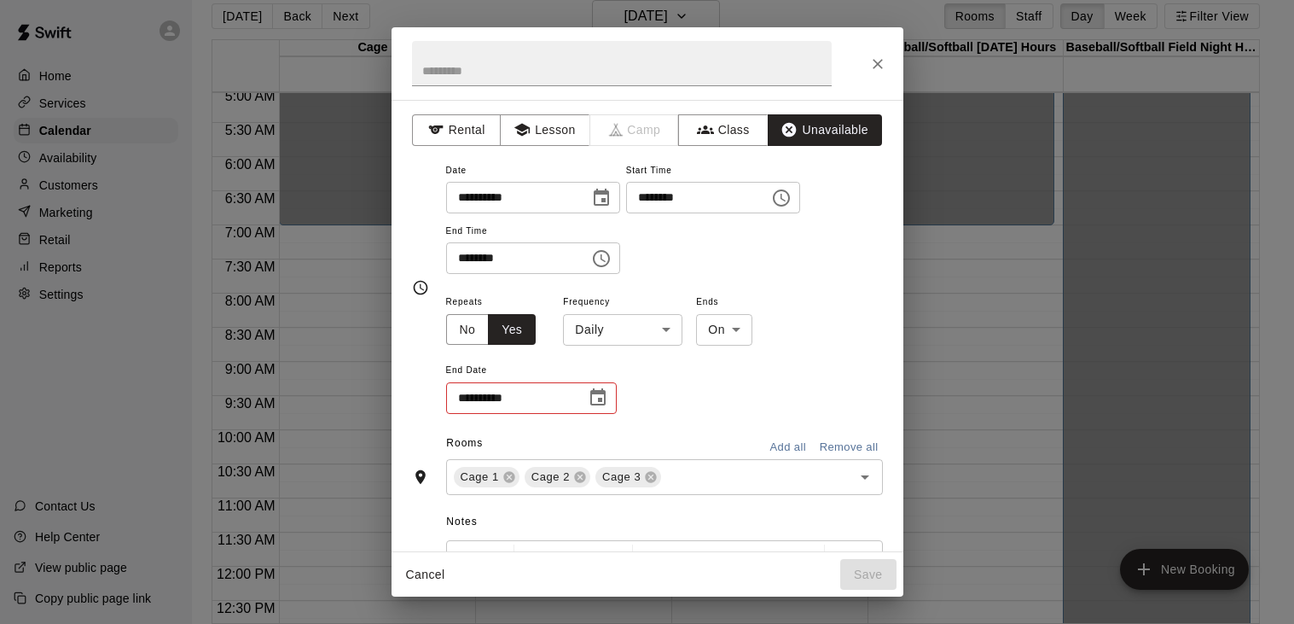
click at [669, 396] on body "**********" at bounding box center [647, 305] width 1294 height 651
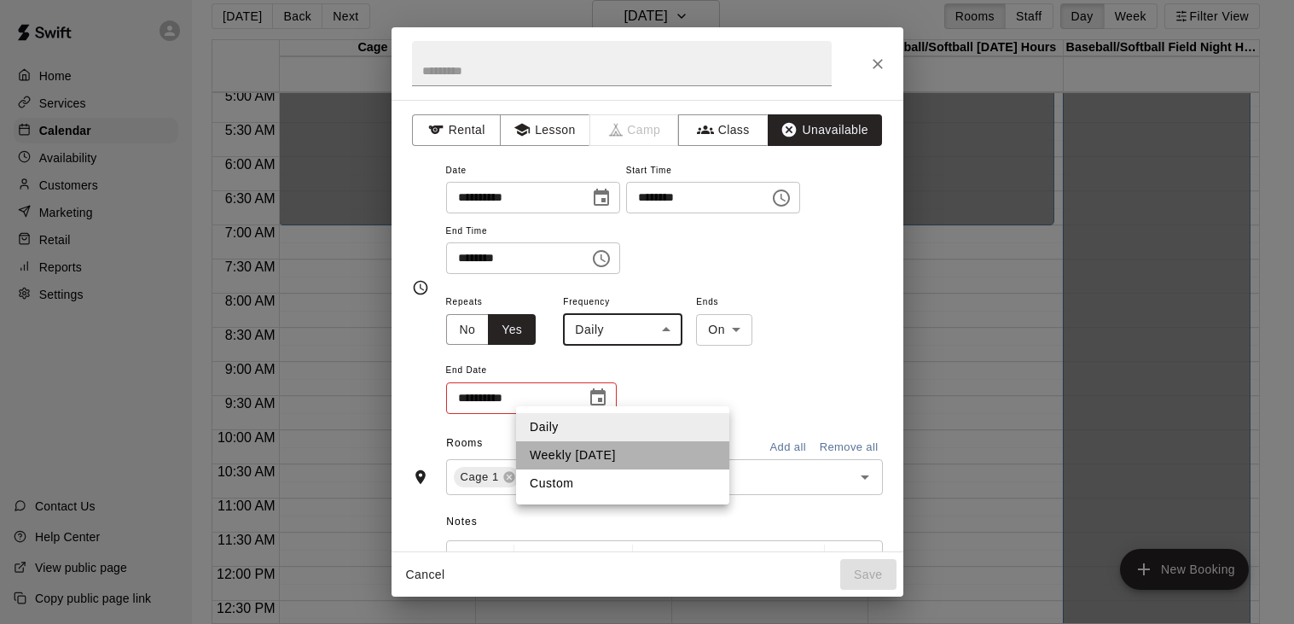
click at [626, 454] on li "Weekly [DATE]" at bounding box center [622, 455] width 213 height 28
type input "******"
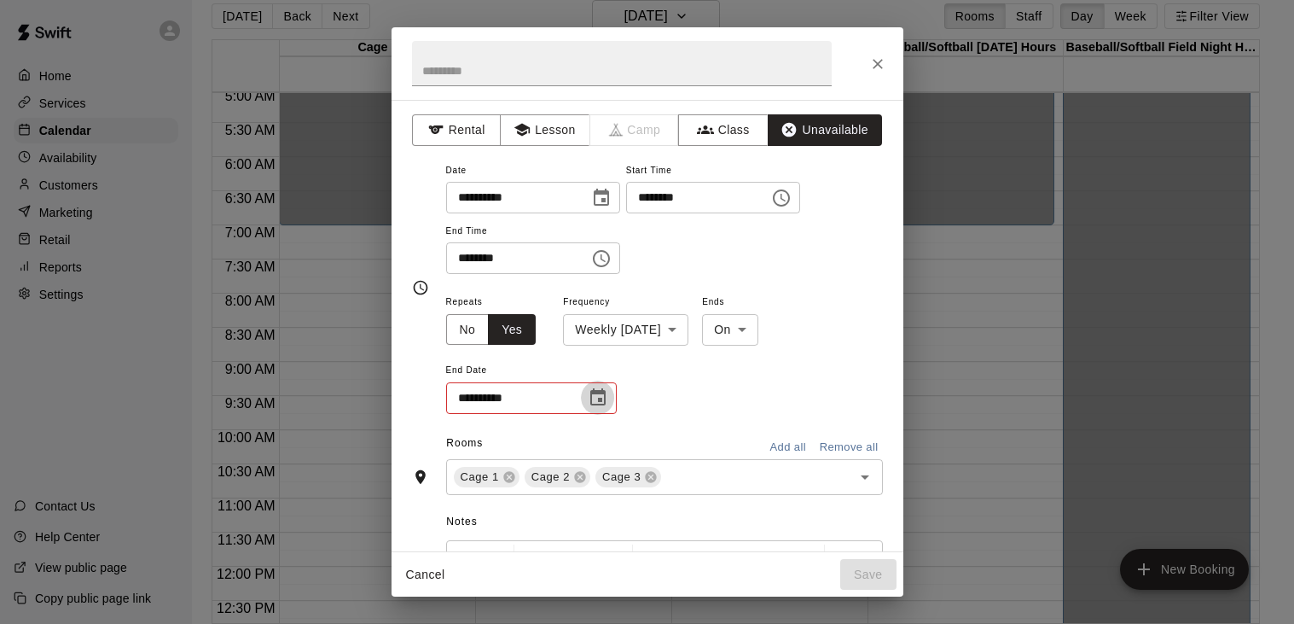
click at [598, 408] on icon "Choose date" at bounding box center [598, 397] width 20 height 20
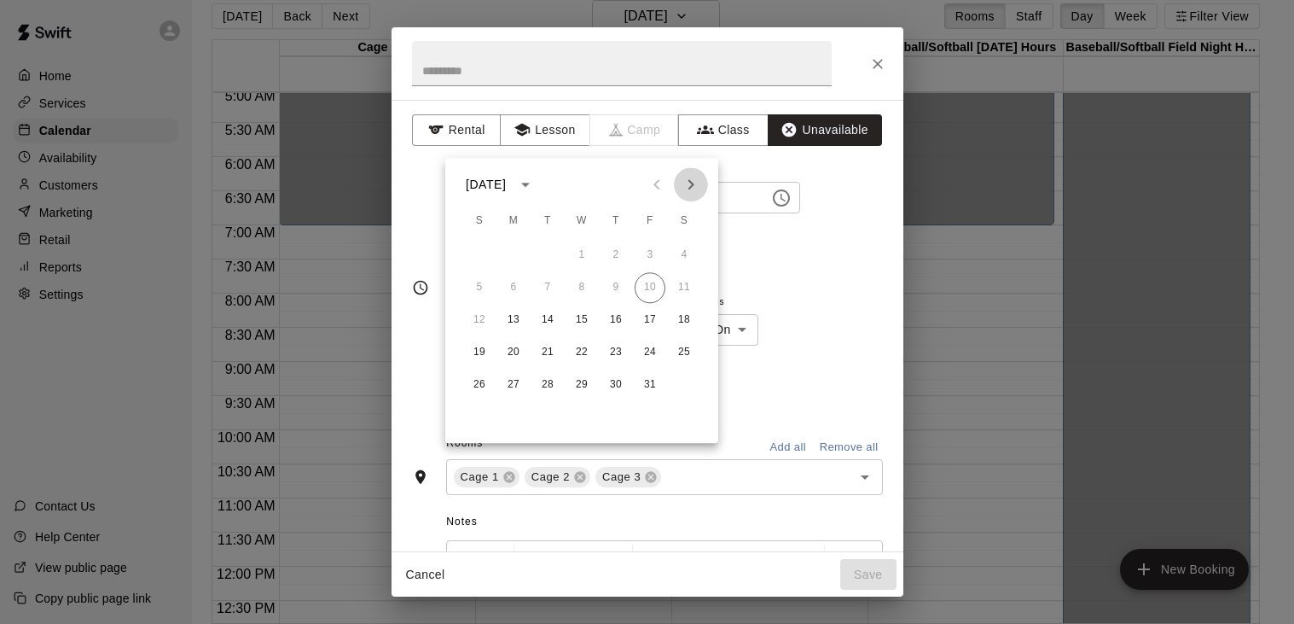
click at [691, 189] on icon "Next month" at bounding box center [691, 184] width 20 height 20
click at [514, 384] on button "29" at bounding box center [513, 384] width 31 height 31
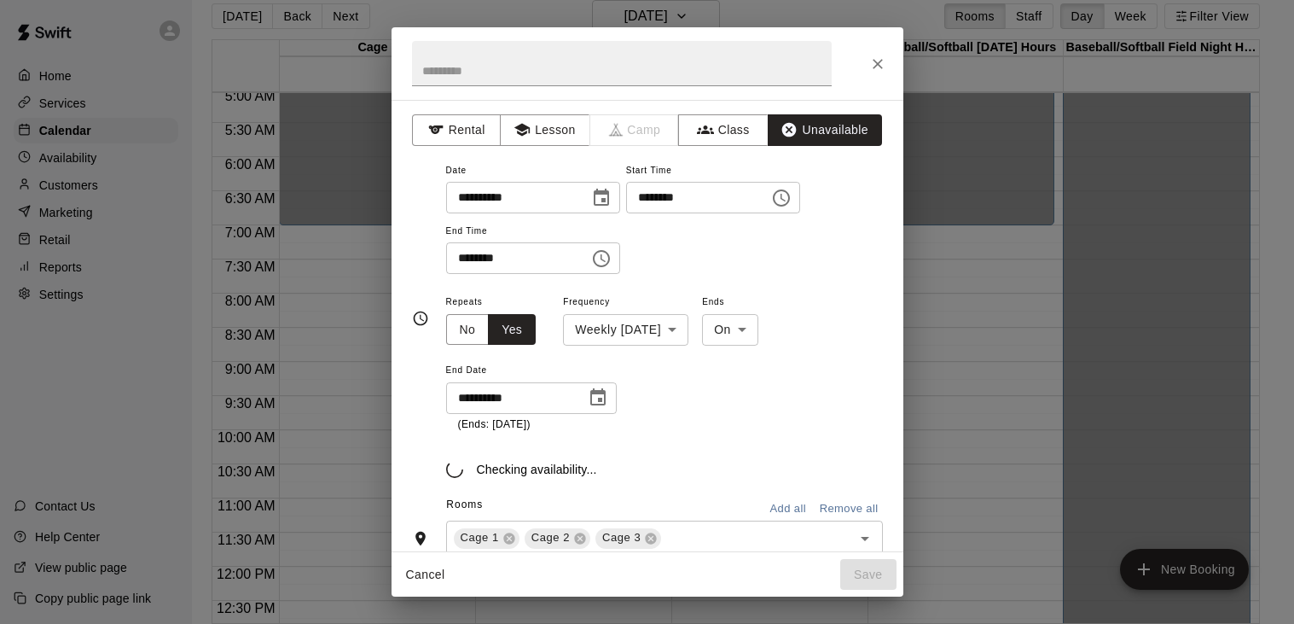
type input "**********"
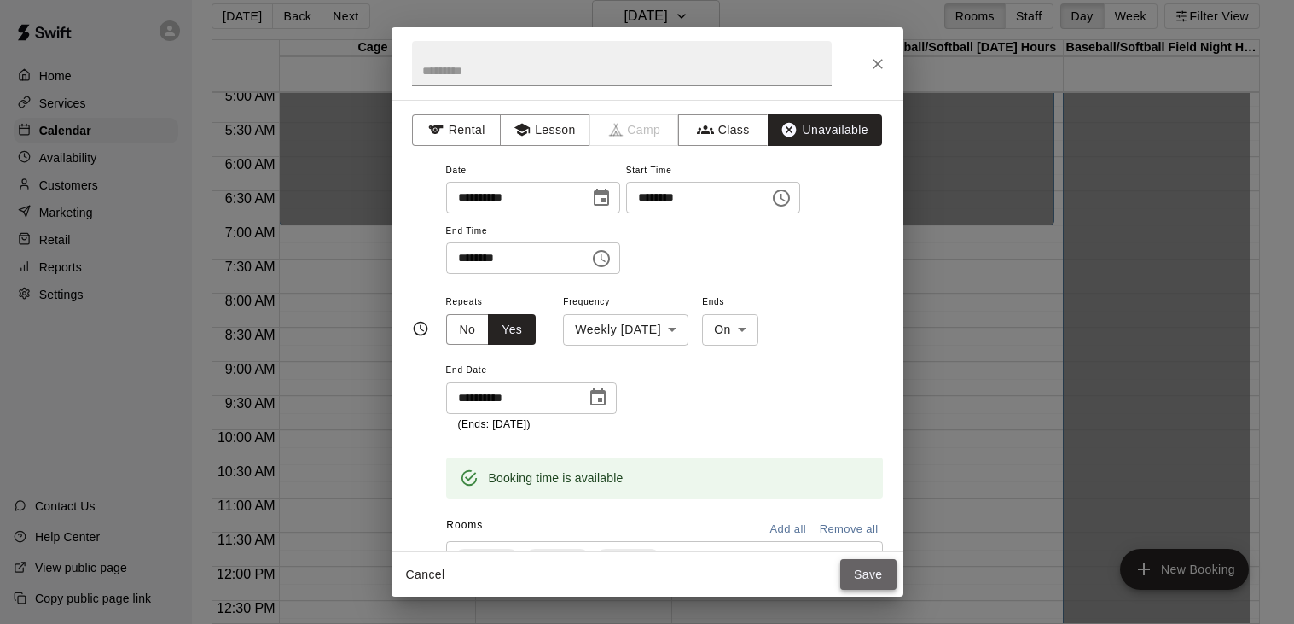
click at [873, 573] on button "Save" at bounding box center [868, 575] width 56 height 32
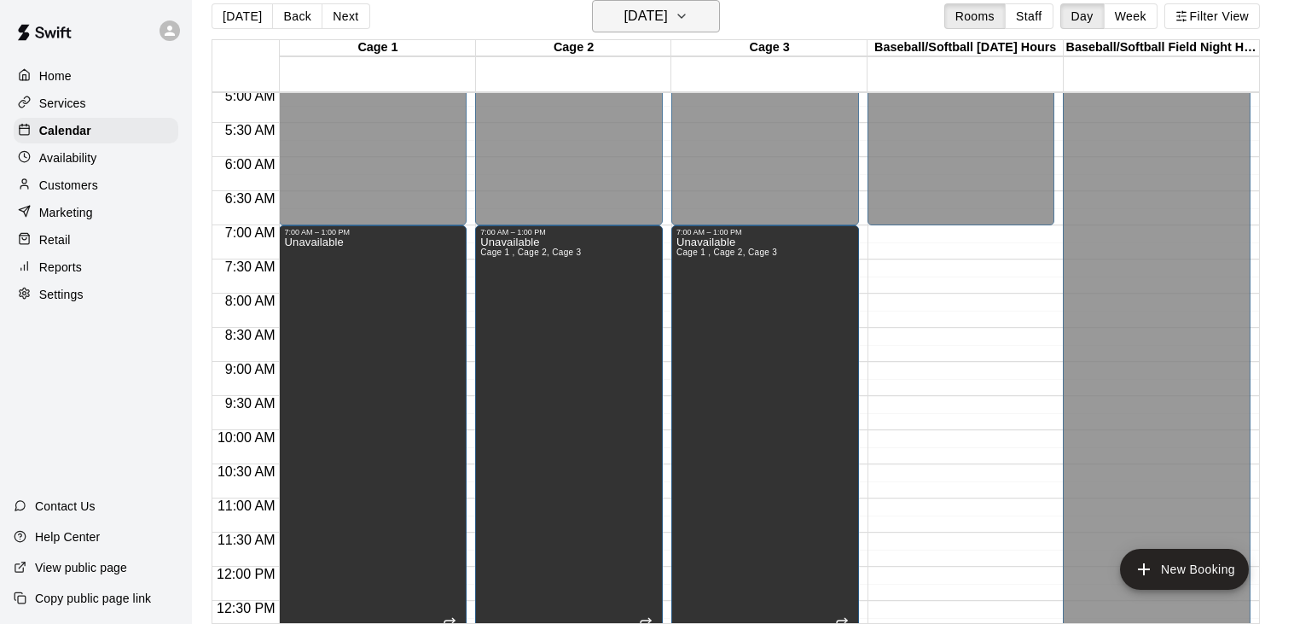
click at [688, 18] on icon "button" at bounding box center [682, 16] width 14 height 20
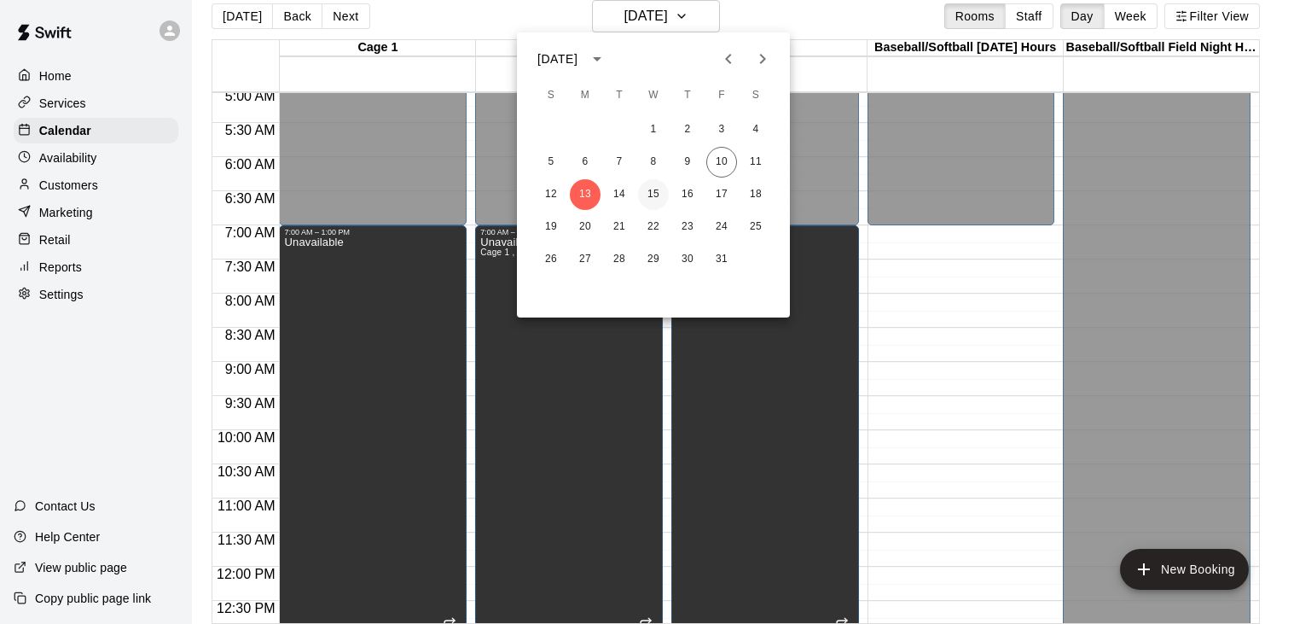
click at [651, 184] on button "15" at bounding box center [653, 194] width 31 height 31
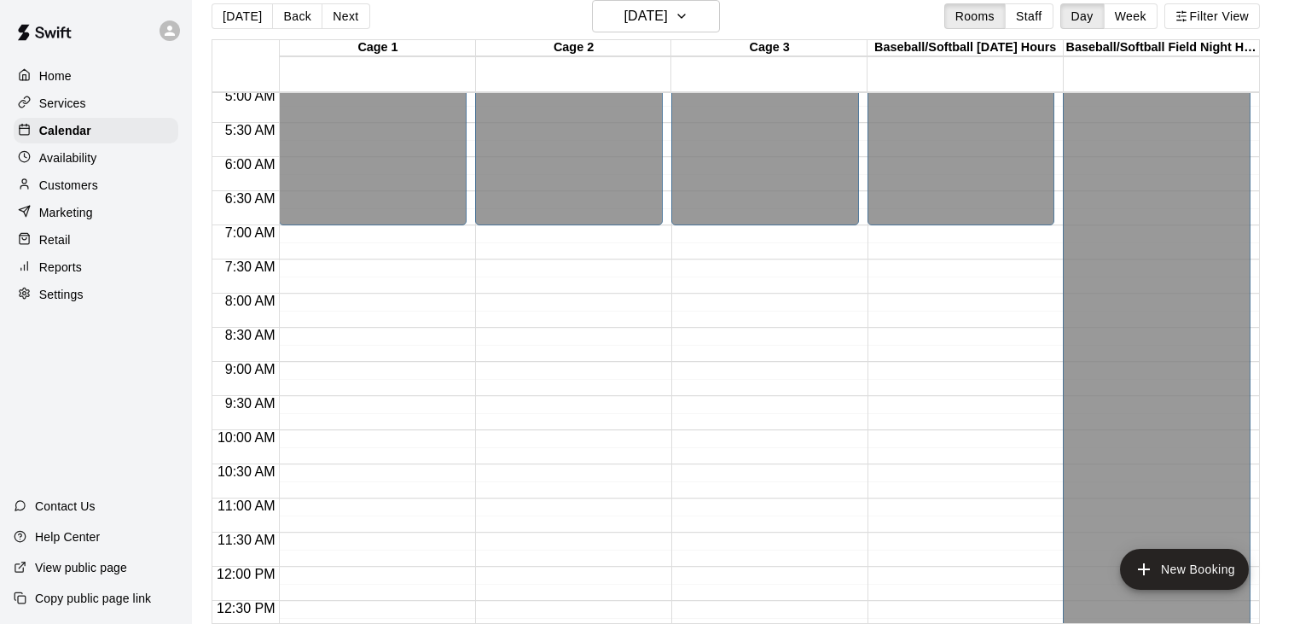
click at [420, 243] on div "12:00 AM – 7:00 AM Closed 4:30 PM – 5:30 PM [PERSON_NAME] 60 - minute Fast Pitc…" at bounding box center [373, 566] width 188 height 1638
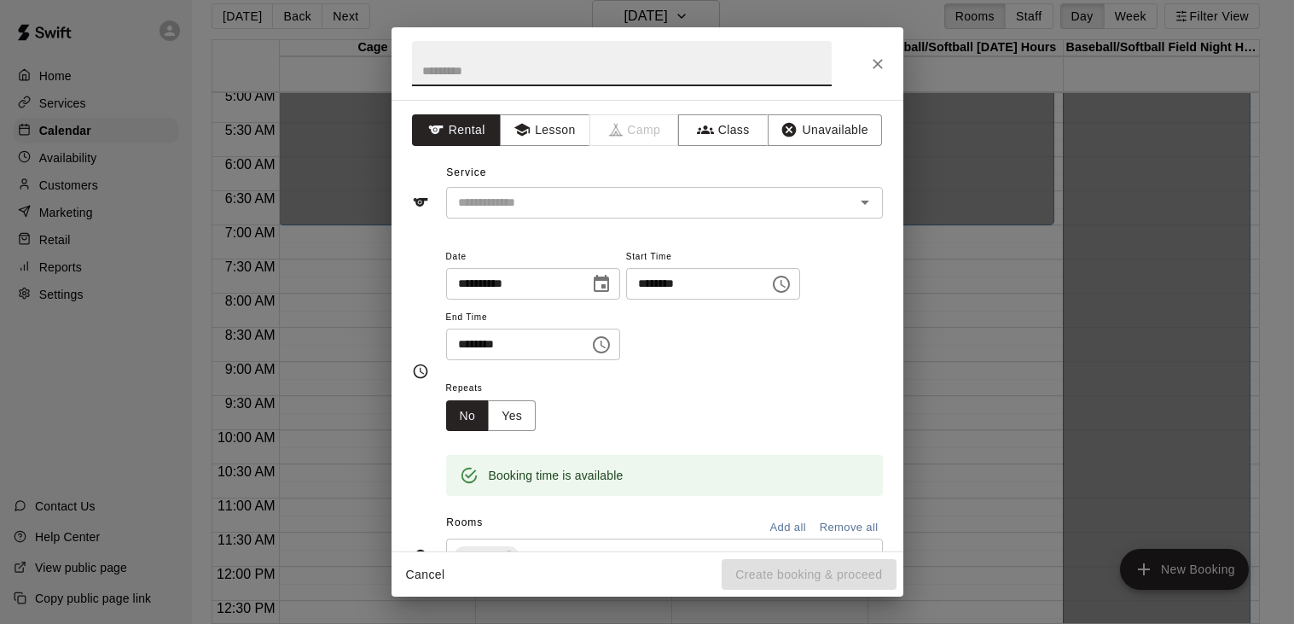
click at [626, 299] on input "********" at bounding box center [691, 284] width 131 height 32
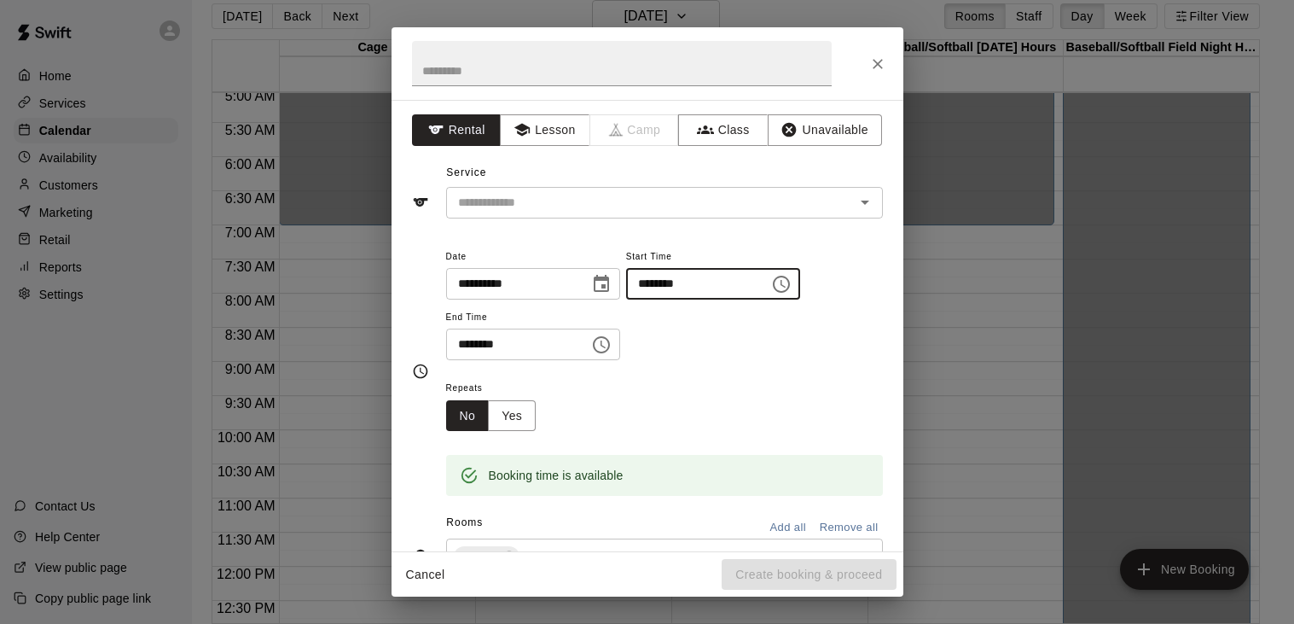
click at [771, 294] on icon "Choose time, selected time is 7:15 AM" at bounding box center [781, 284] width 20 height 20
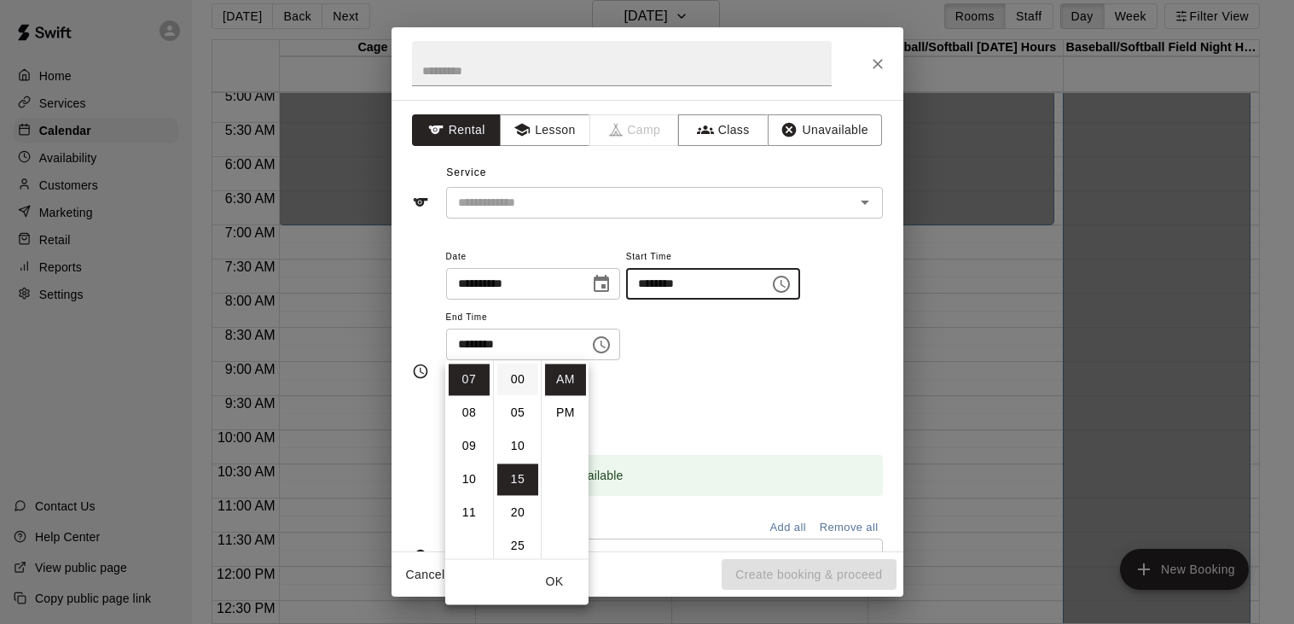
click at [520, 374] on li "00" at bounding box center [517, 379] width 41 height 32
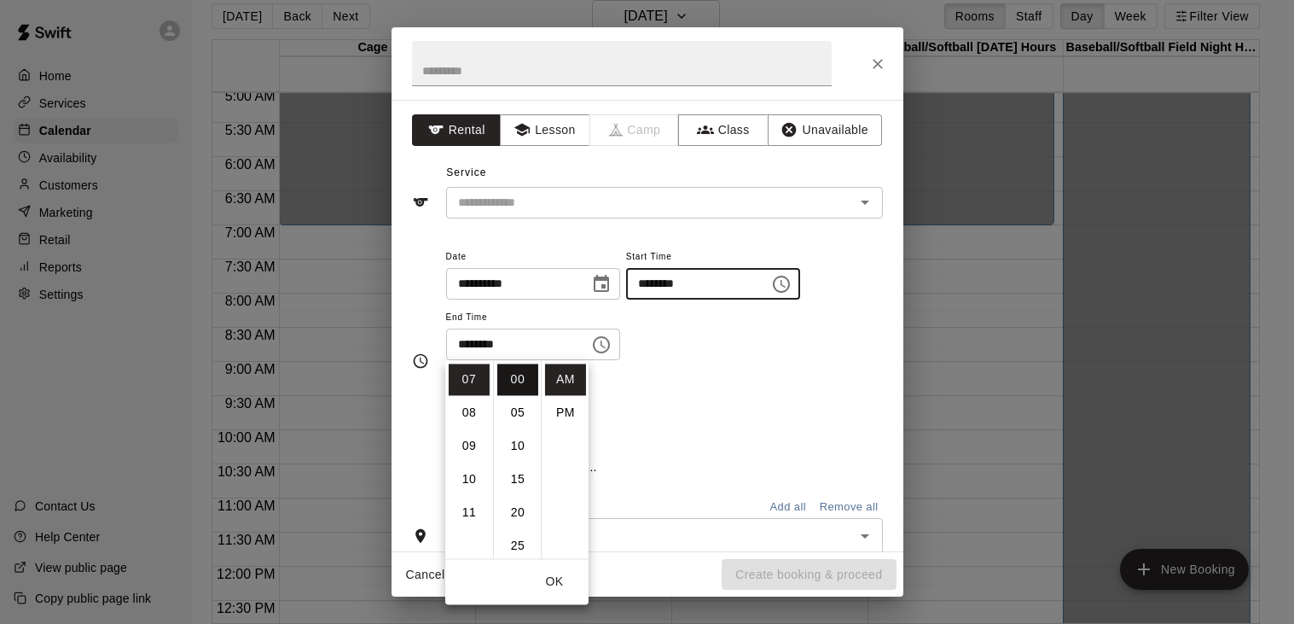
type input "********"
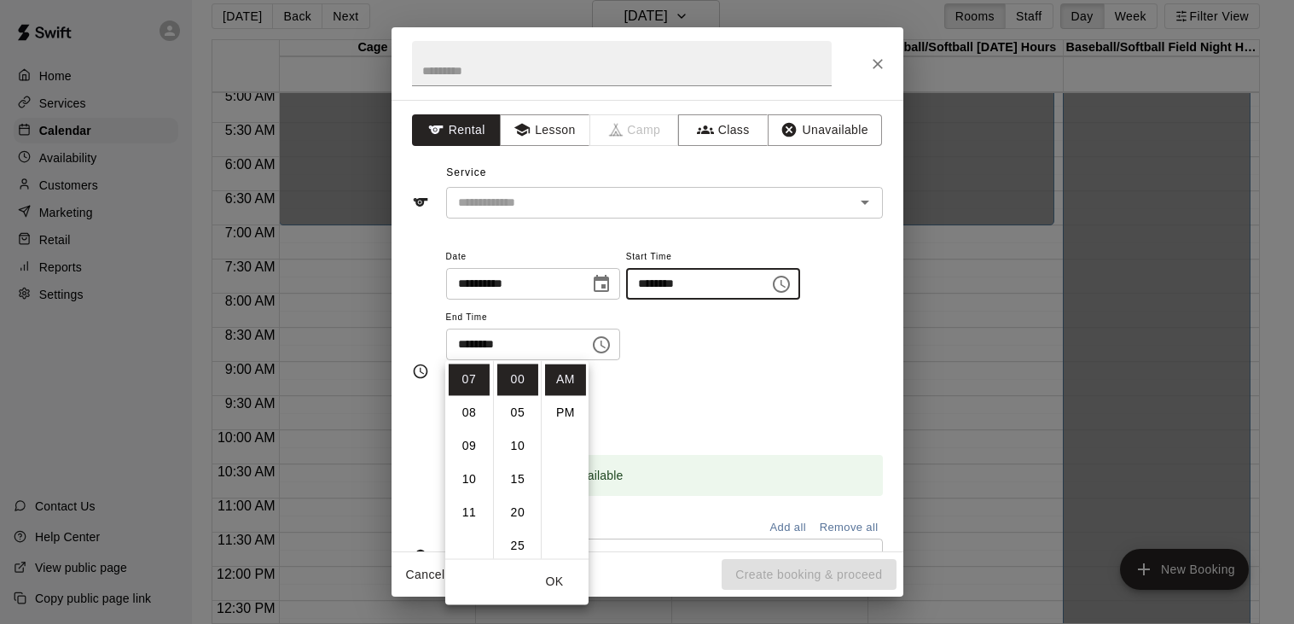
click at [610, 353] on icon "Choose time, selected time is 7:45 AM" at bounding box center [601, 344] width 17 height 17
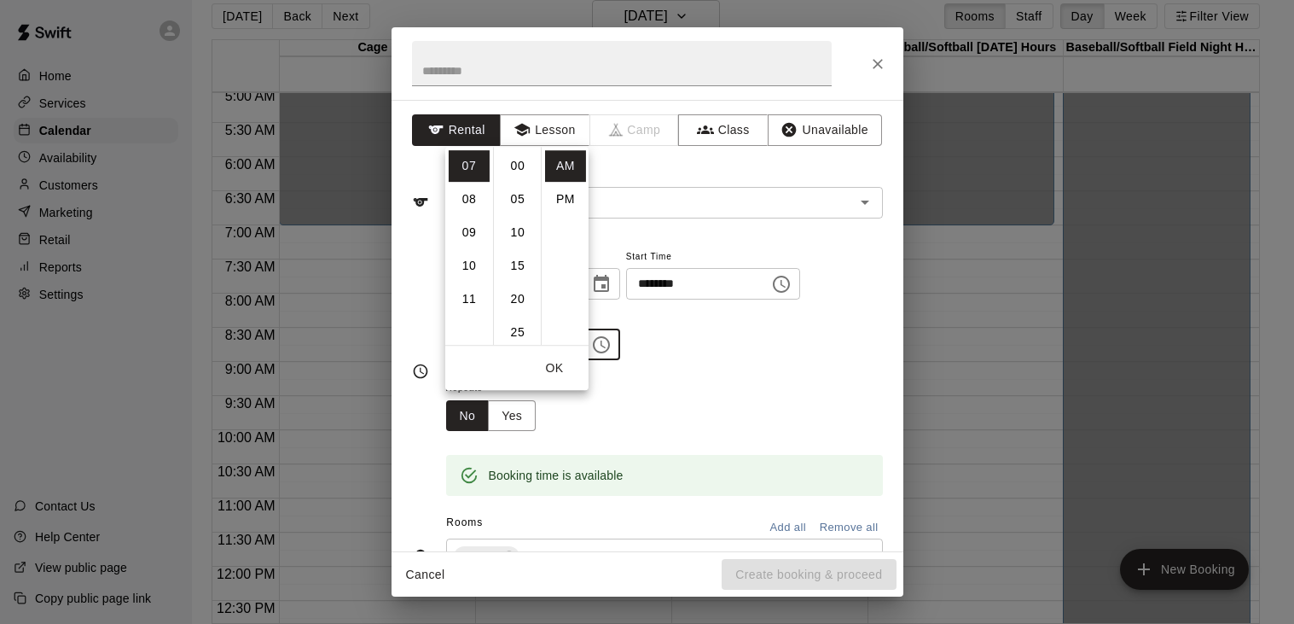
scroll to position [299, 0]
click at [549, 201] on li "PM" at bounding box center [565, 199] width 41 height 32
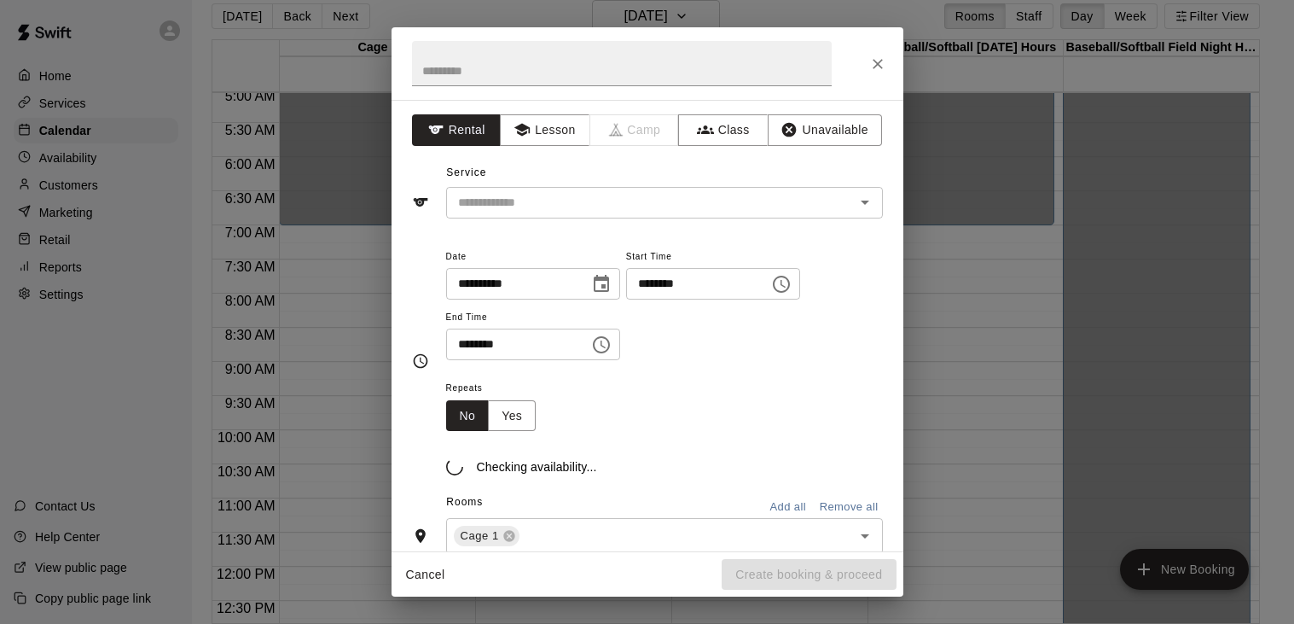
scroll to position [30, 0]
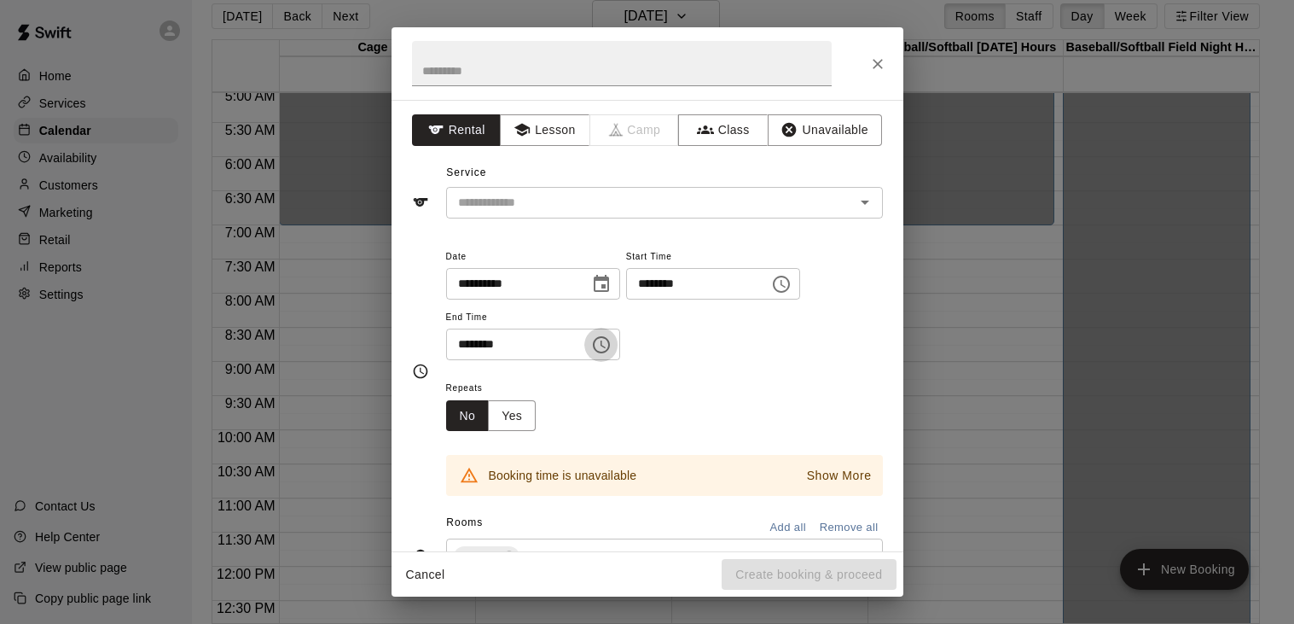
click at [606, 348] on icon "Choose time, selected time is 7:45 PM" at bounding box center [603, 344] width 5 height 8
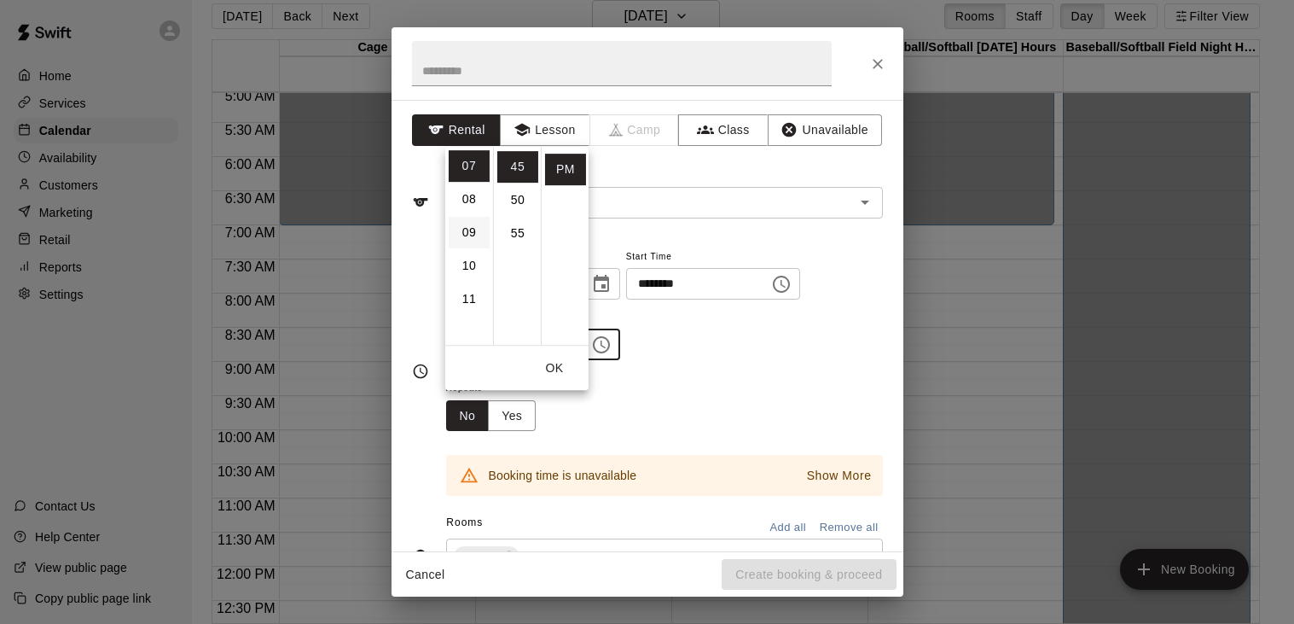
scroll to position [0, 0]
click at [472, 196] on li "01" at bounding box center [469, 199] width 41 height 32
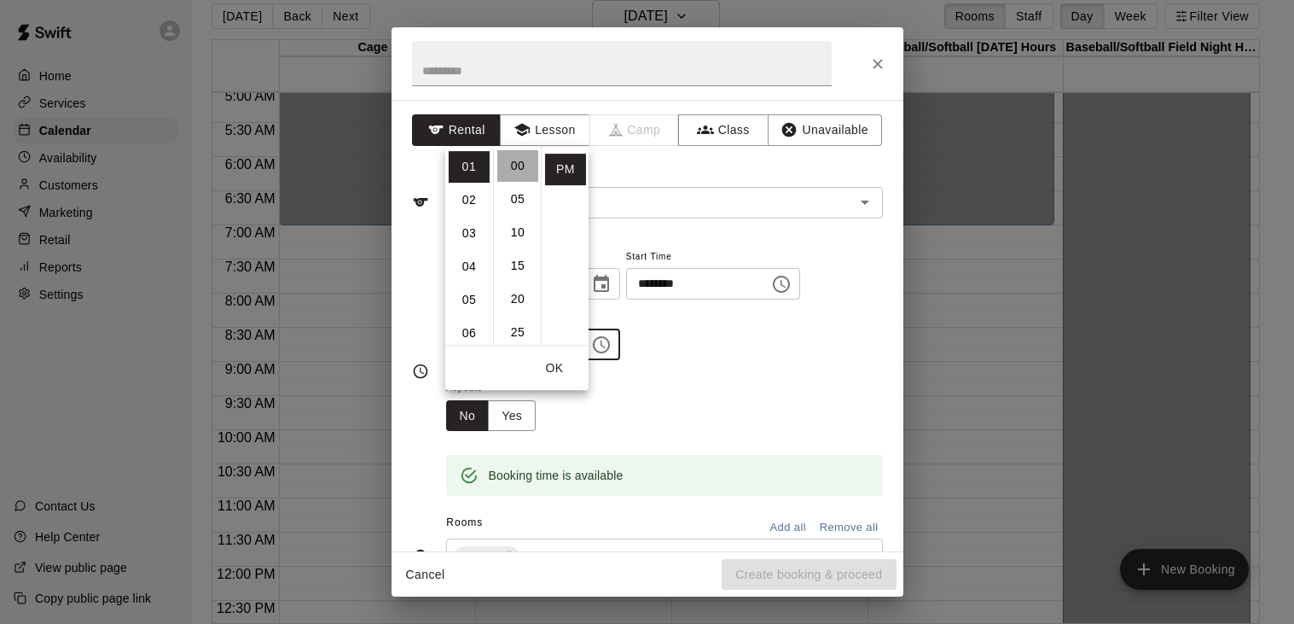
click at [516, 165] on li "00" at bounding box center [517, 166] width 41 height 32
type input "********"
click at [770, 350] on div "**********" at bounding box center [664, 303] width 437 height 115
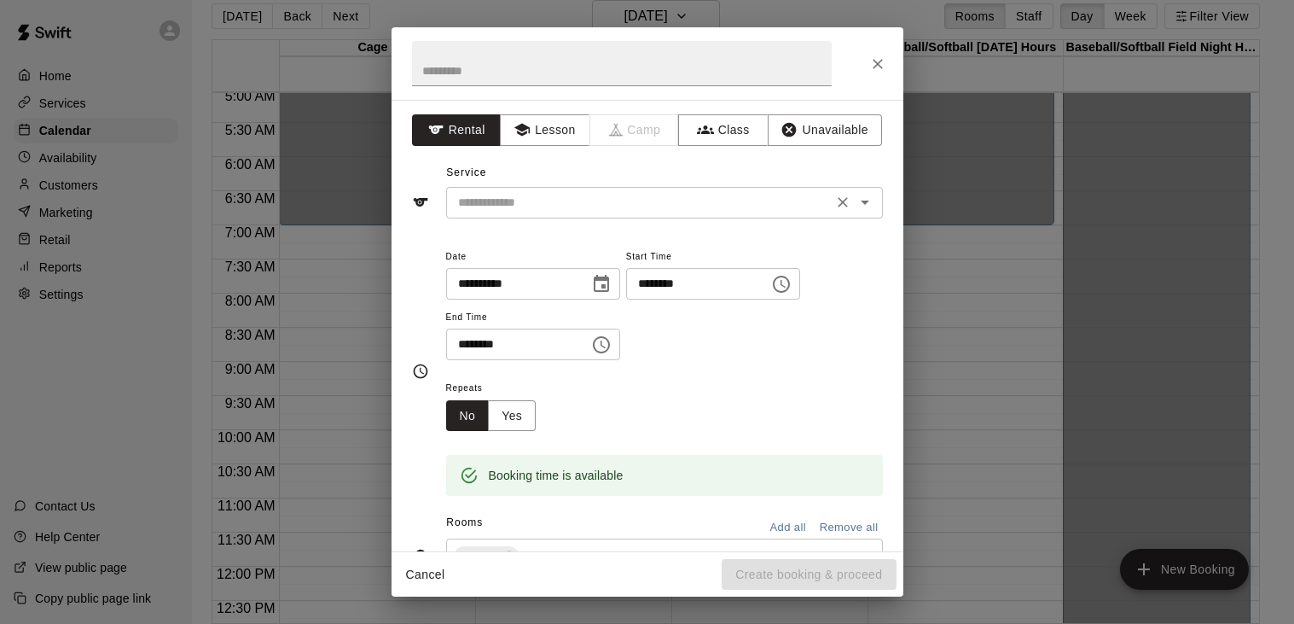
click at [594, 194] on input "text" at bounding box center [639, 202] width 376 height 21
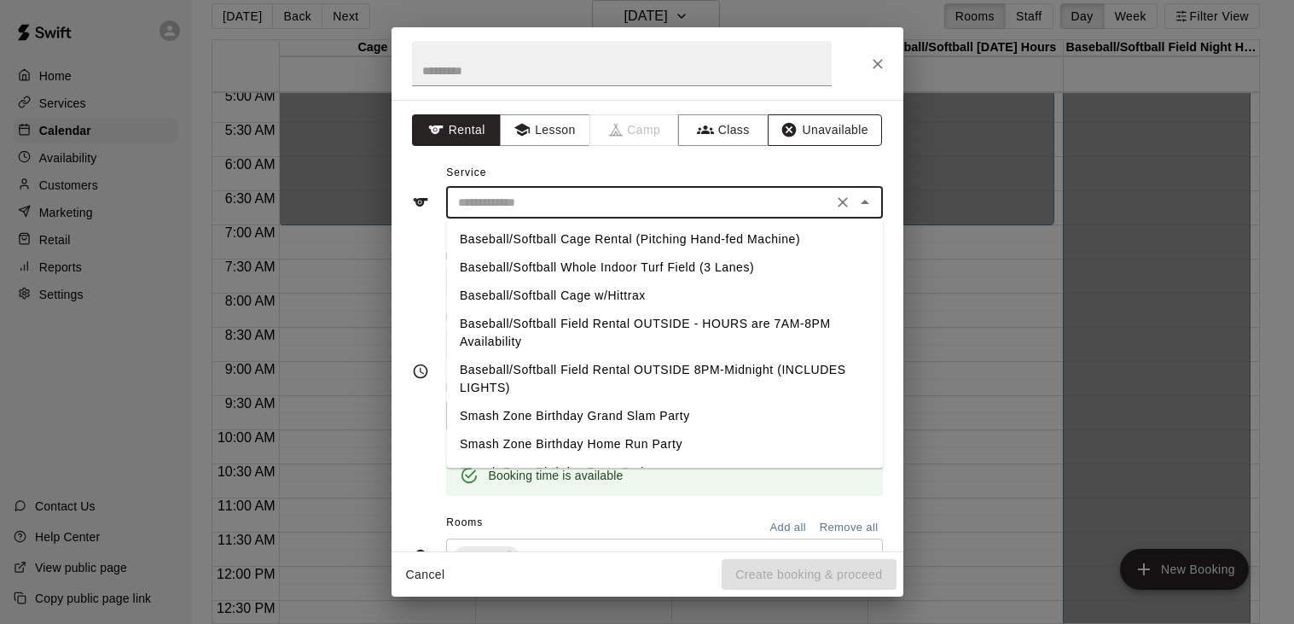
click at [813, 141] on button "Unavailable" at bounding box center [825, 130] width 114 height 32
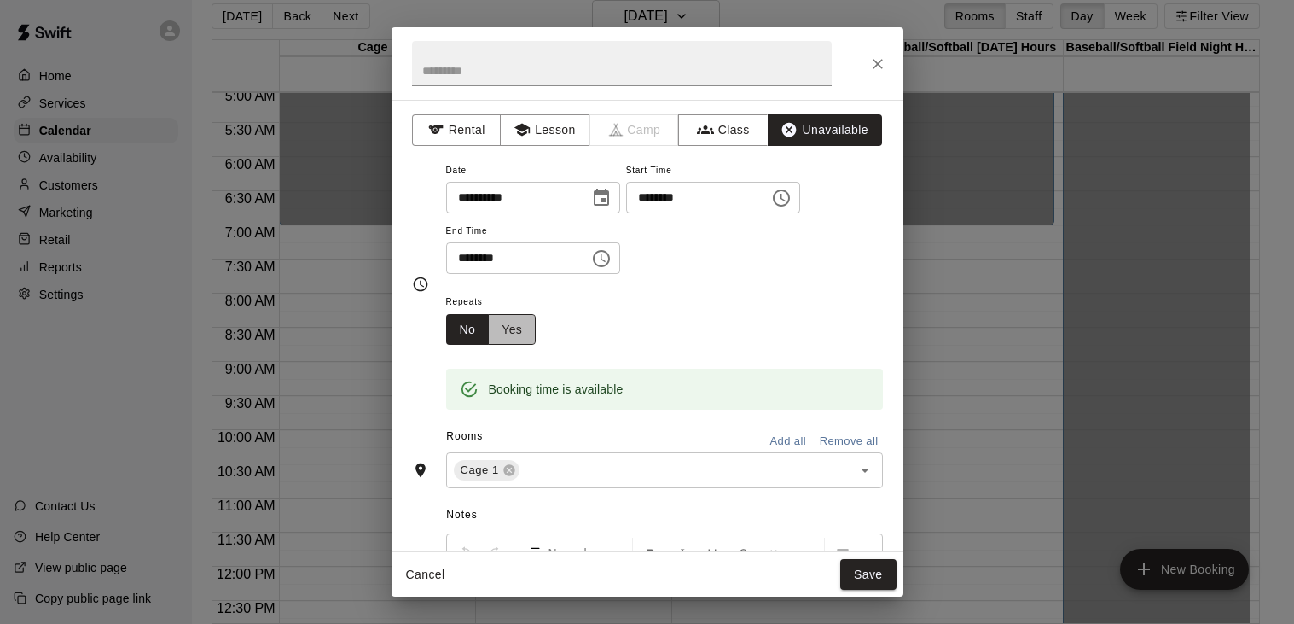
click at [522, 345] on button "Yes" at bounding box center [512, 330] width 48 height 32
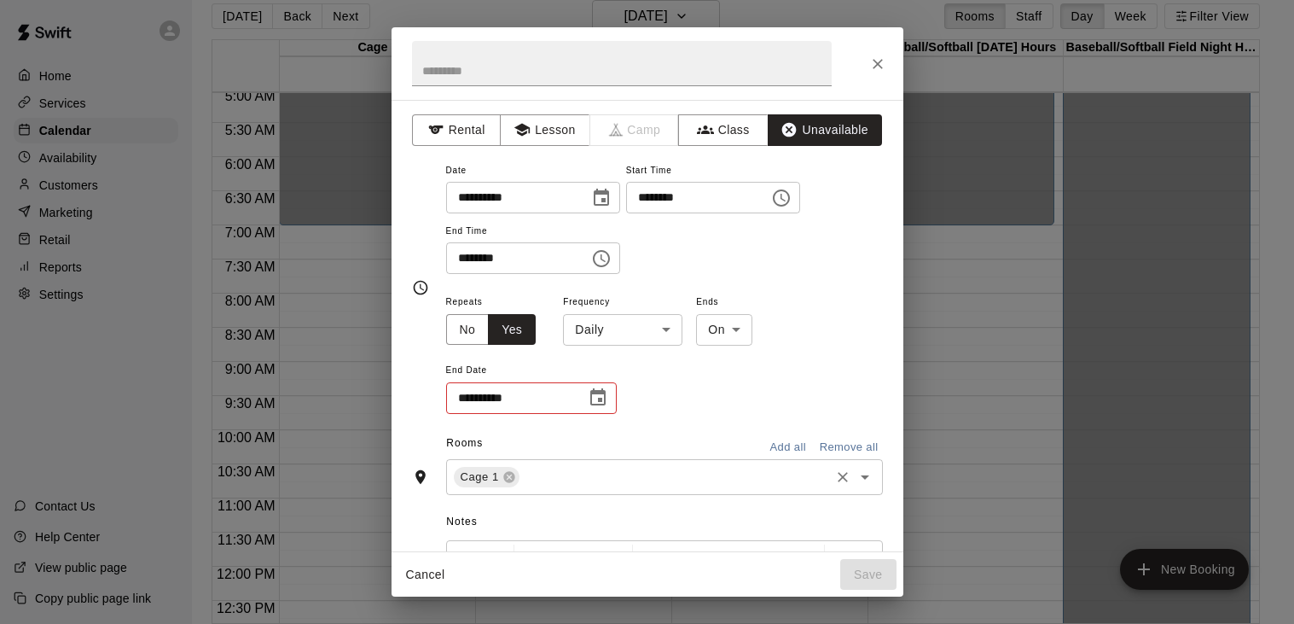
click at [573, 487] on input "text" at bounding box center [674, 476] width 305 height 21
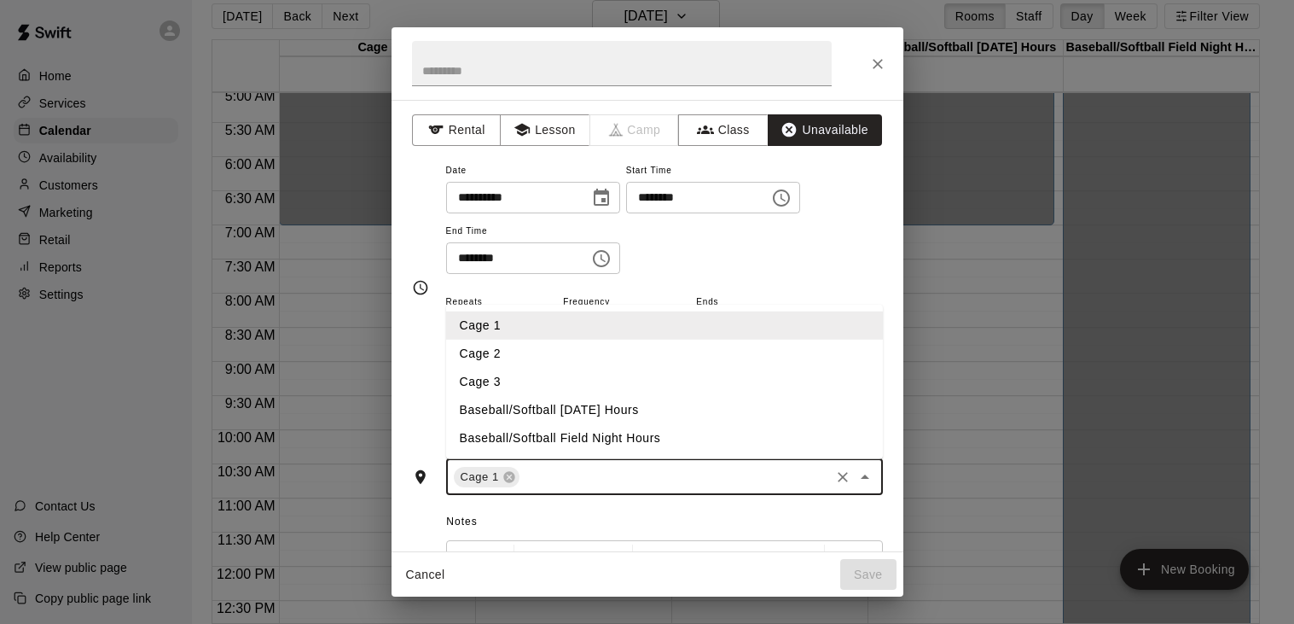
click at [601, 367] on li "Cage 2" at bounding box center [663, 353] width 437 height 28
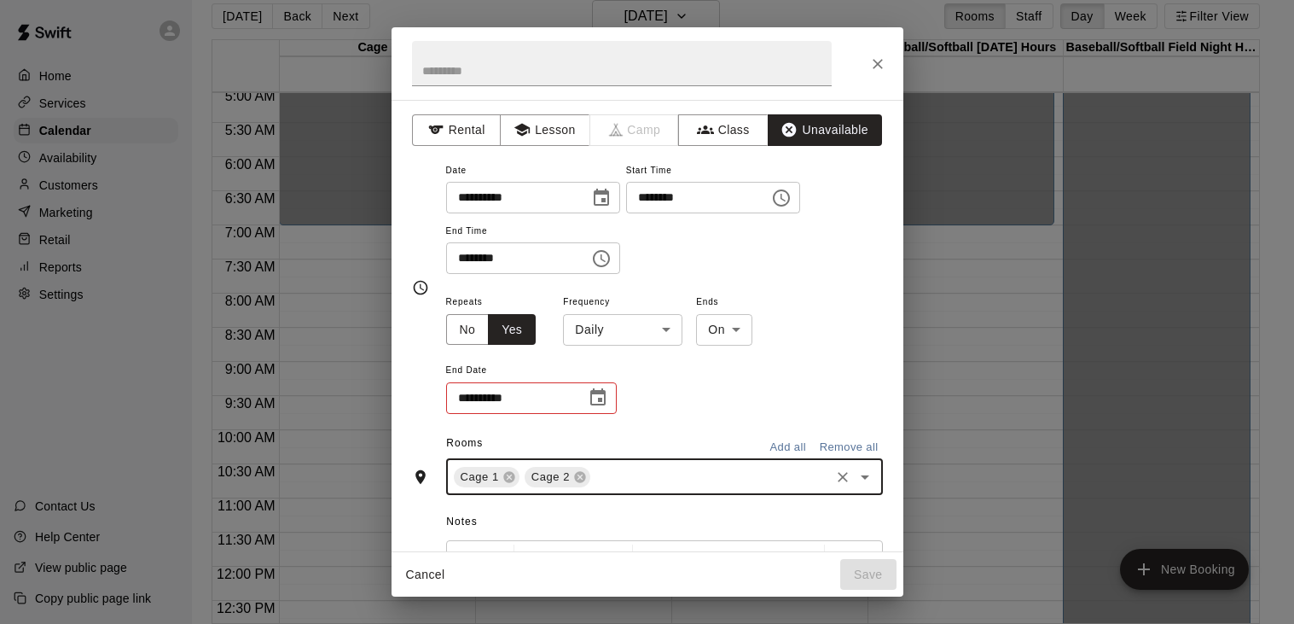
click at [629, 487] on input "text" at bounding box center [710, 476] width 234 height 21
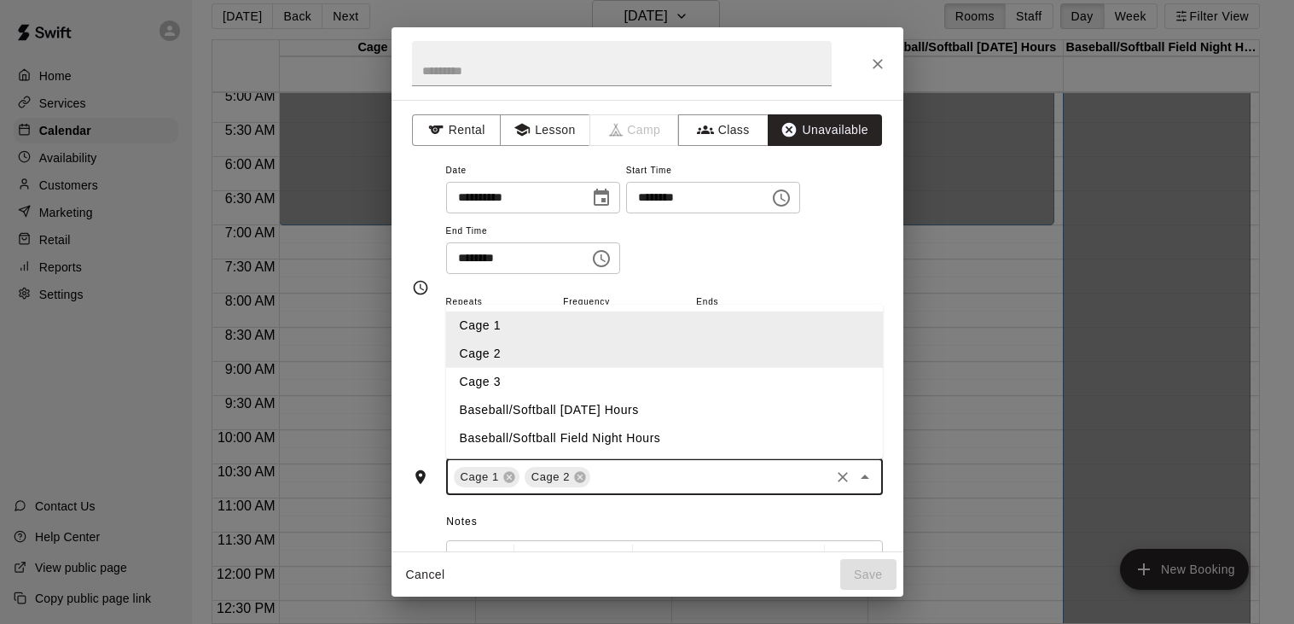
click at [542, 395] on li "Cage 3" at bounding box center [663, 381] width 437 height 28
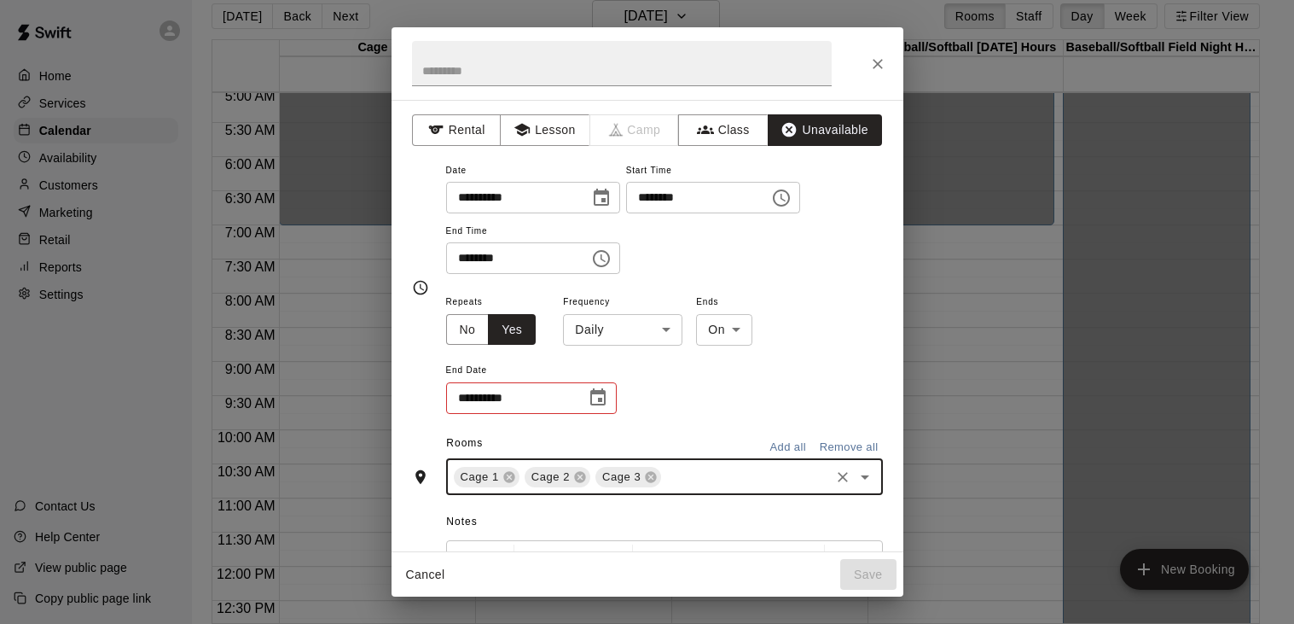
click at [598, 405] on icon "Choose date" at bounding box center [597, 396] width 15 height 17
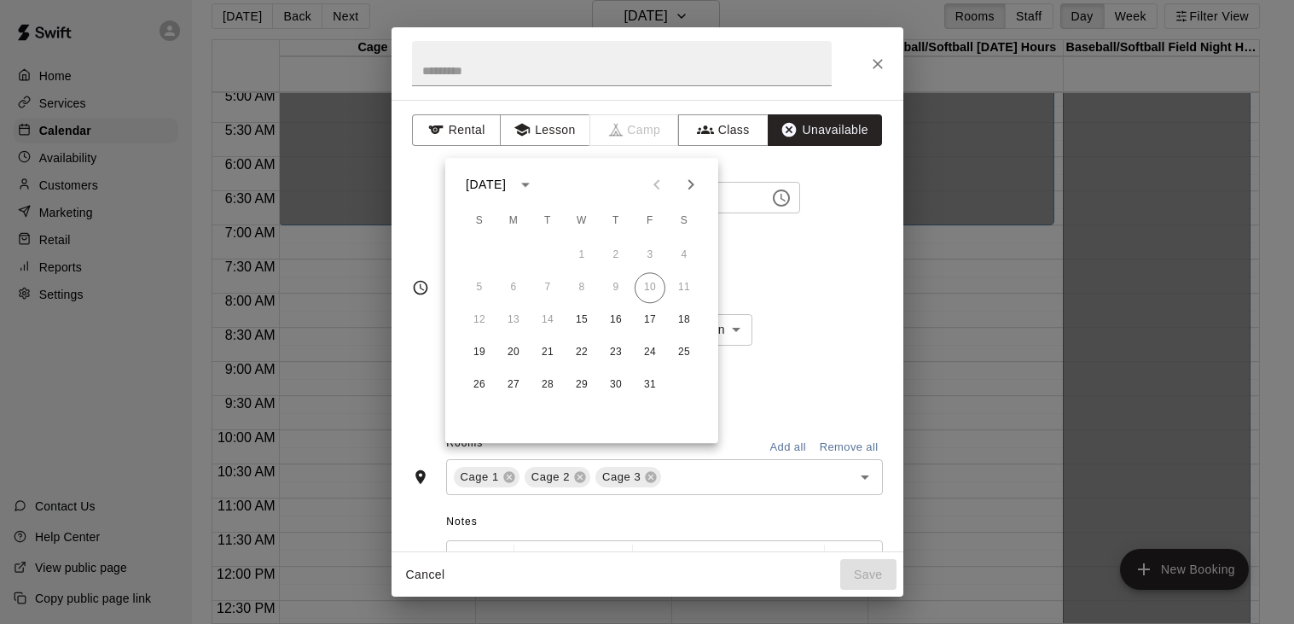
click at [647, 415] on div "**********" at bounding box center [664, 353] width 437 height 125
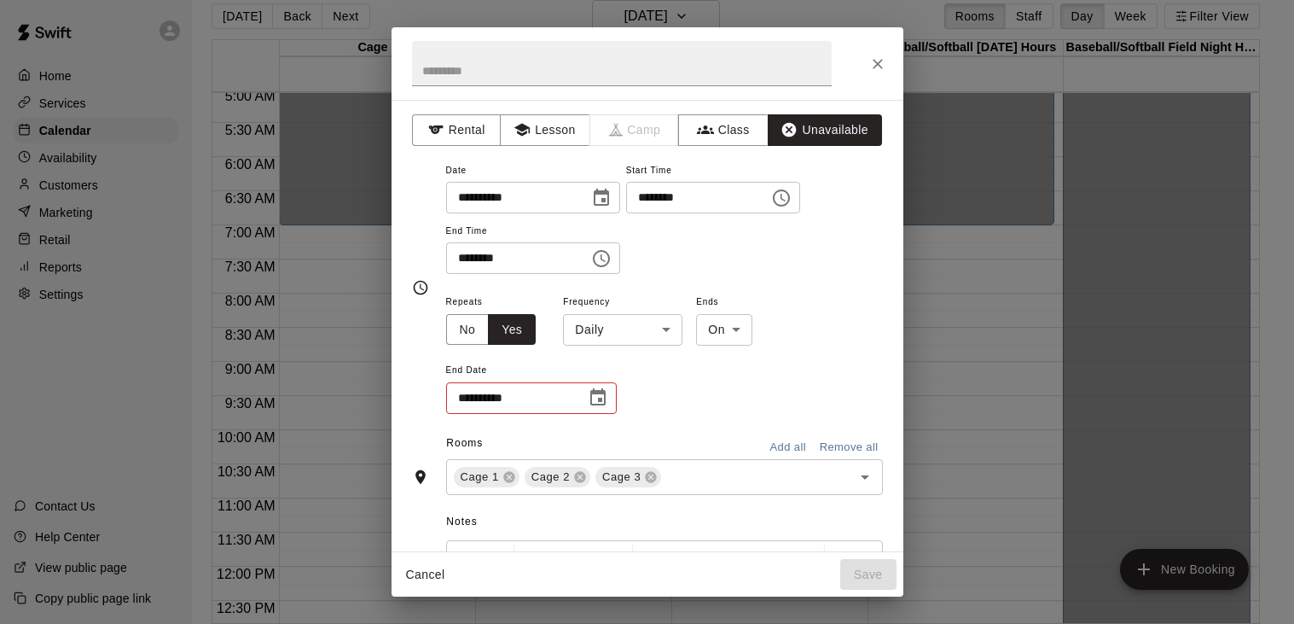
click at [589, 408] on icon "Choose date" at bounding box center [598, 397] width 20 height 20
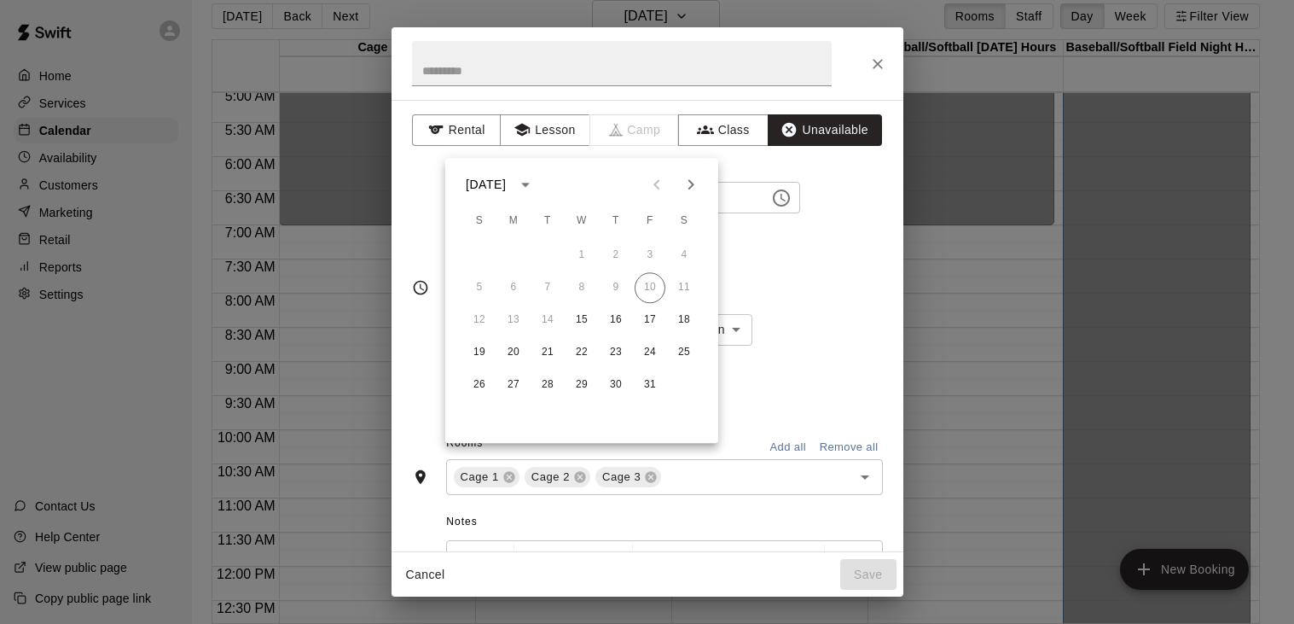
click at [687, 179] on icon "Next month" at bounding box center [691, 184] width 20 height 20
click at [582, 384] on button "31" at bounding box center [581, 384] width 31 height 31
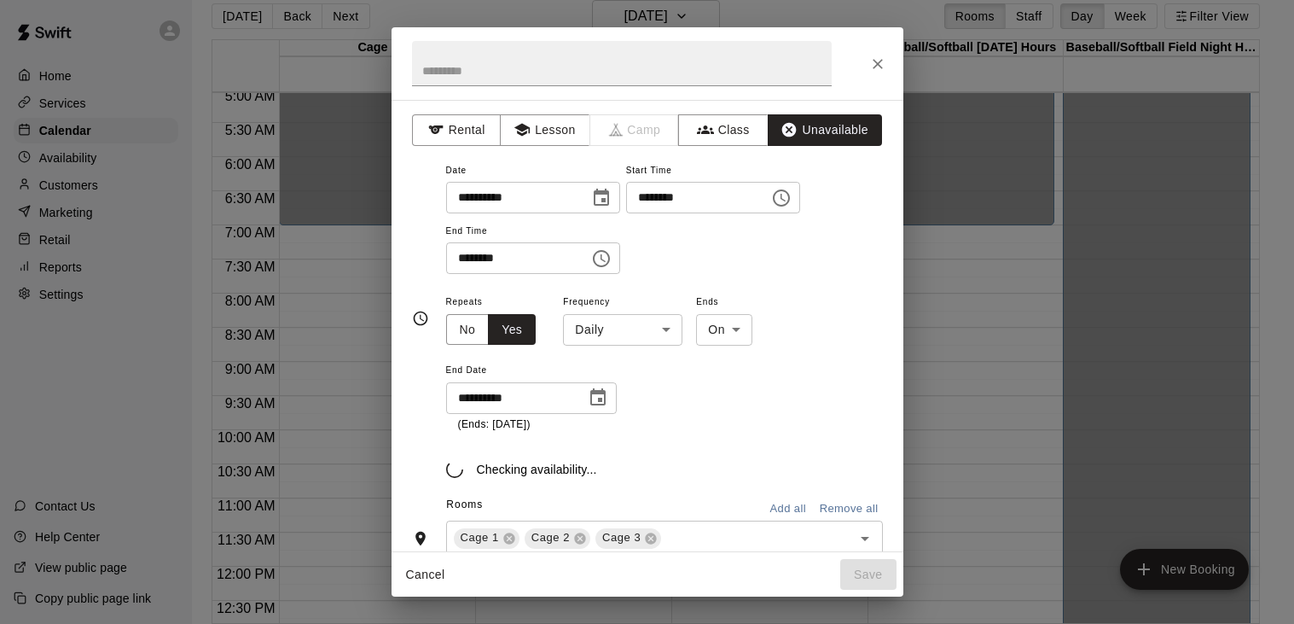
type input "**********"
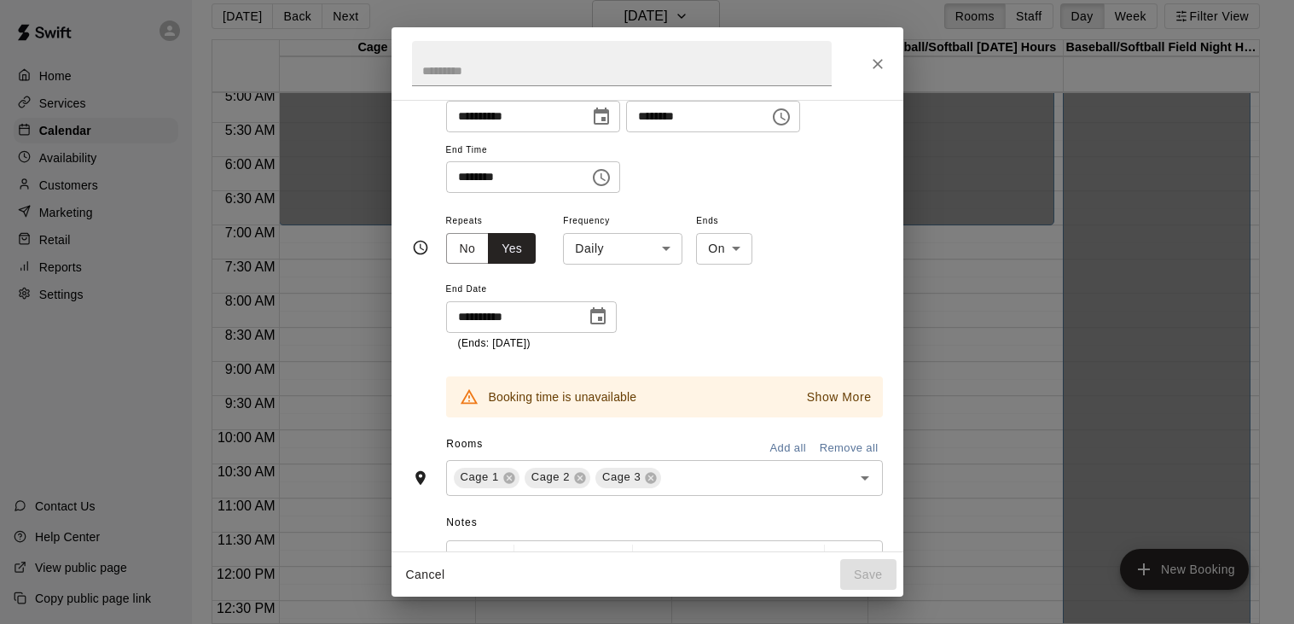
scroll to position [87, 0]
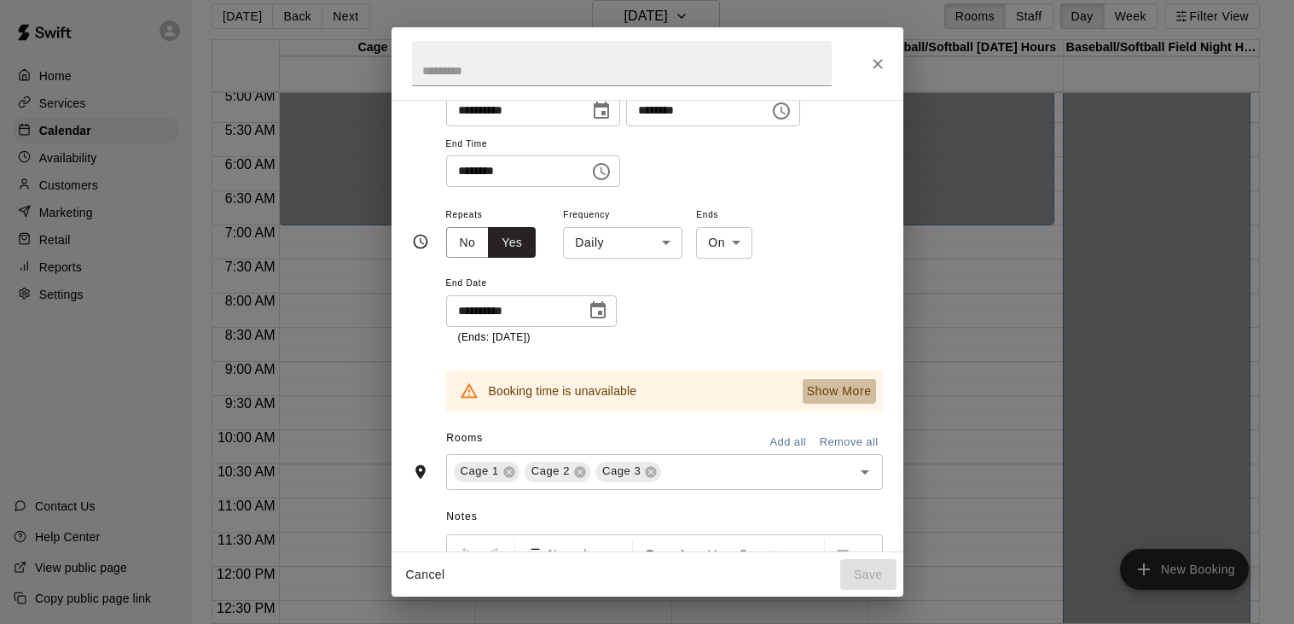
click at [815, 400] on p "Show More" at bounding box center [839, 391] width 65 height 18
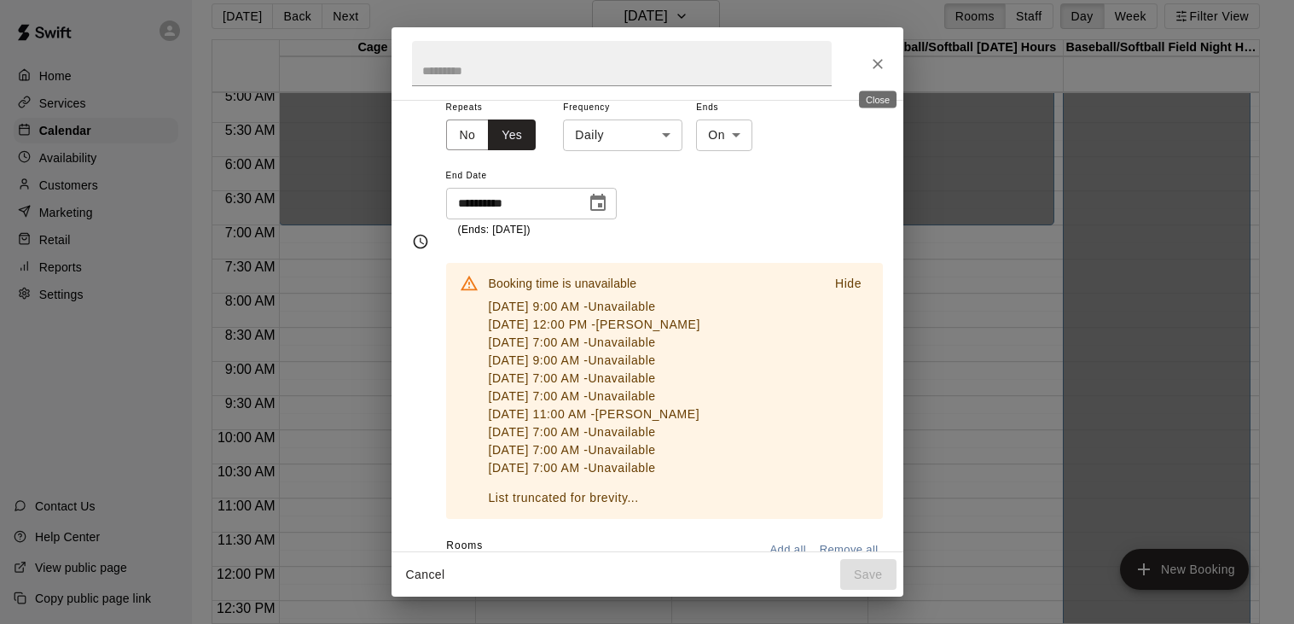
click at [876, 61] on icon "Close" at bounding box center [877, 63] width 17 height 17
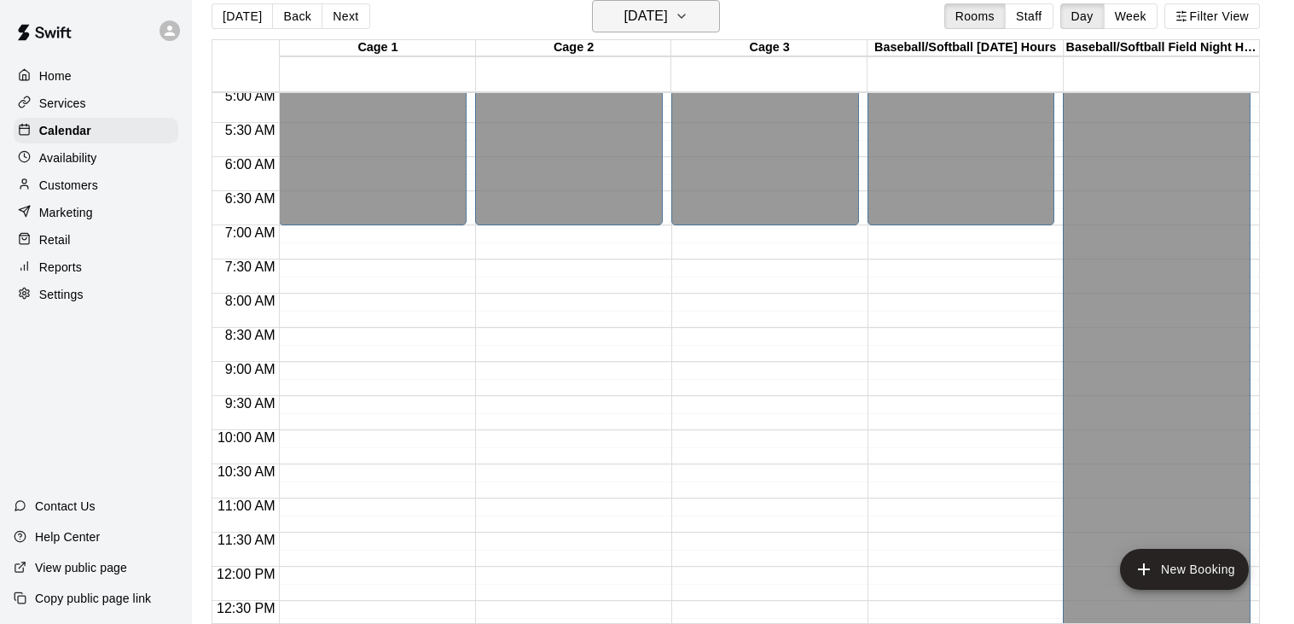
click at [688, 25] on icon "button" at bounding box center [682, 16] width 14 height 20
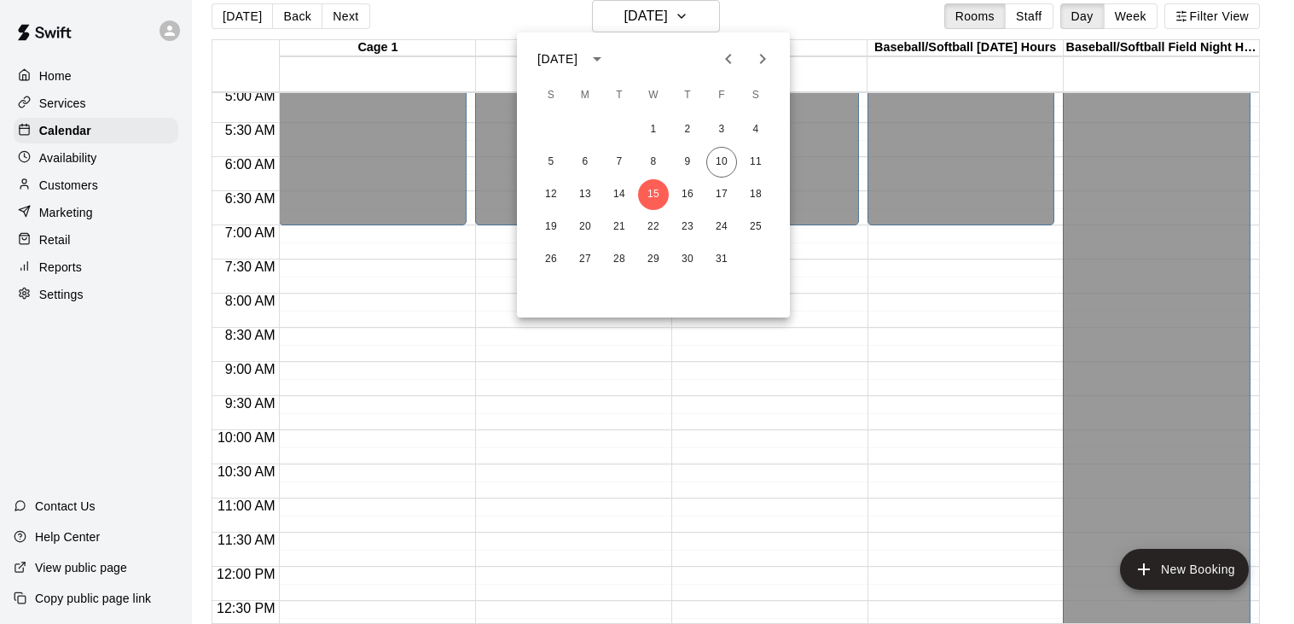
click at [712, 17] on div at bounding box center [647, 312] width 1294 height 624
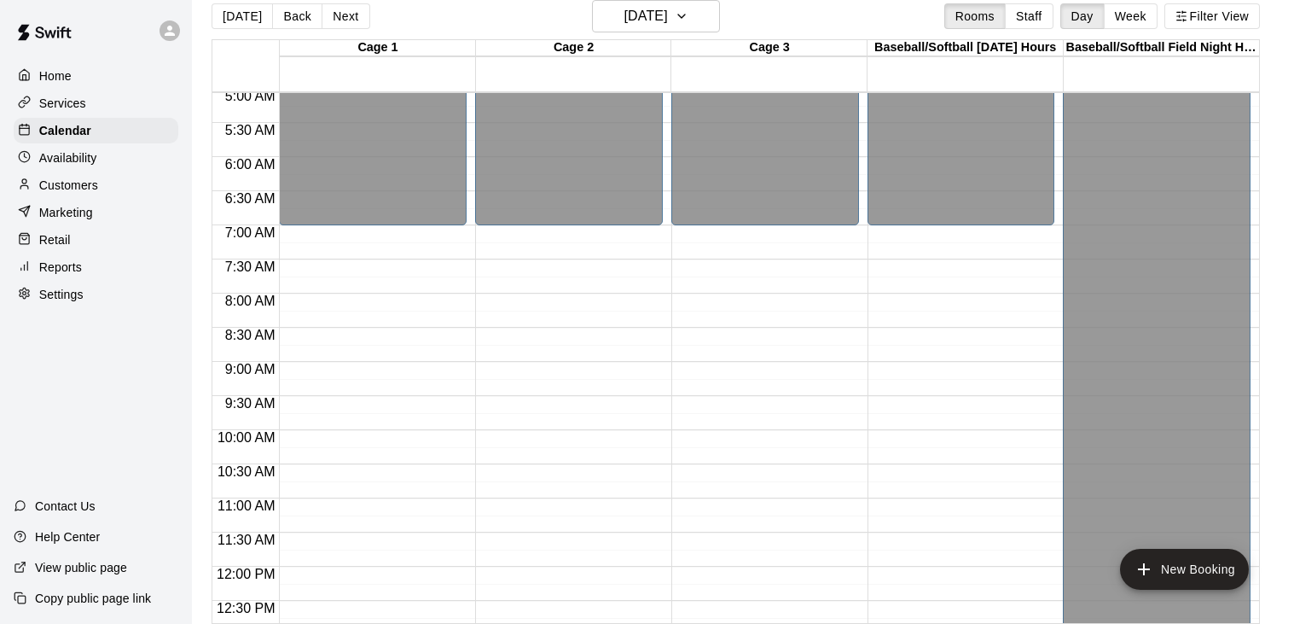
click at [373, 240] on div "12:00 AM – 7:00 AM Closed 4:30 PM – 5:30 PM [PERSON_NAME] 60 - minute Fast Pitc…" at bounding box center [373, 566] width 188 height 1638
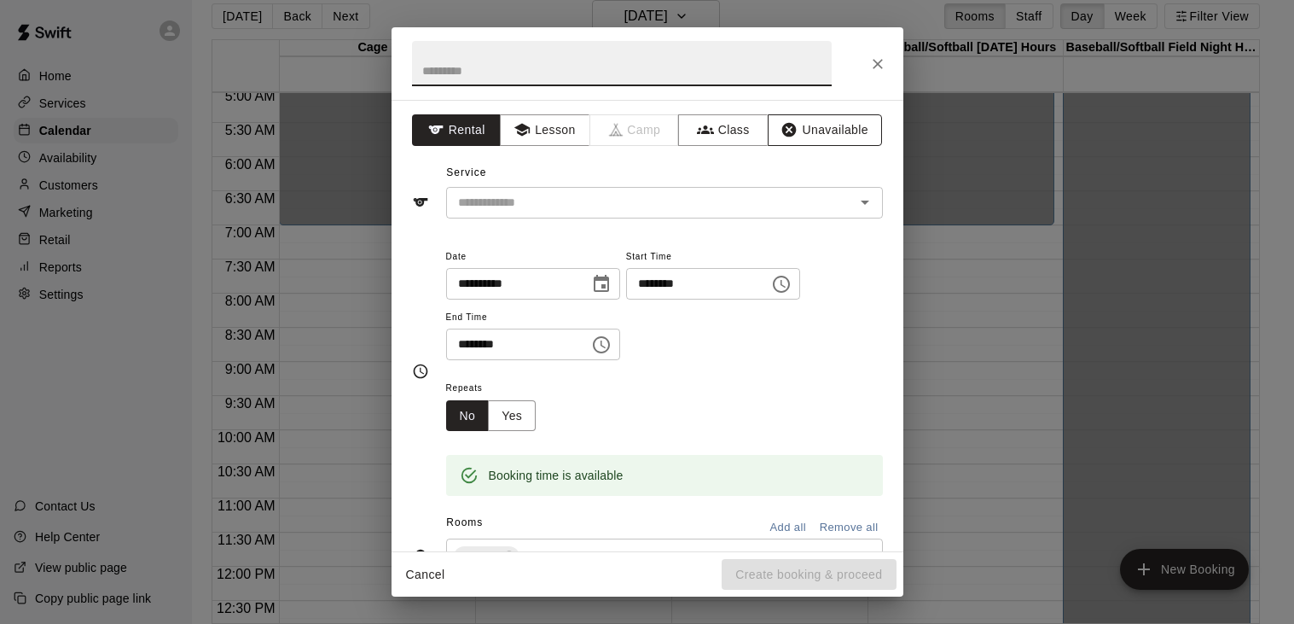
click at [799, 124] on button "Unavailable" at bounding box center [825, 130] width 114 height 32
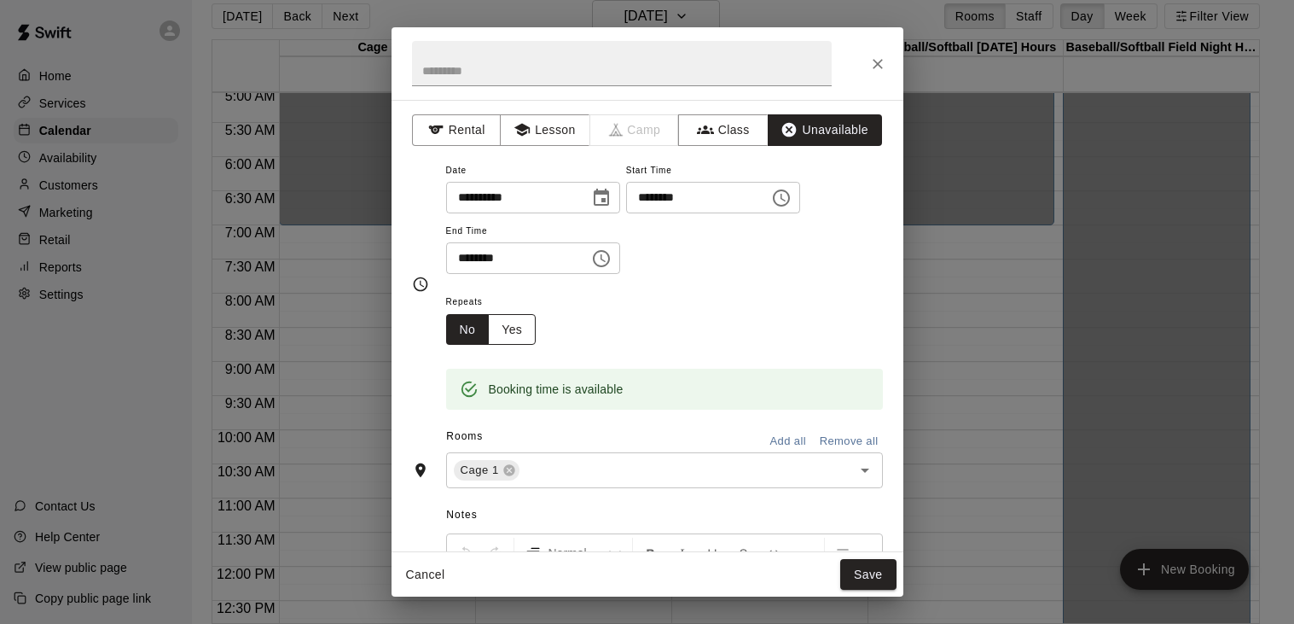
click at [512, 345] on button "Yes" at bounding box center [512, 330] width 48 height 32
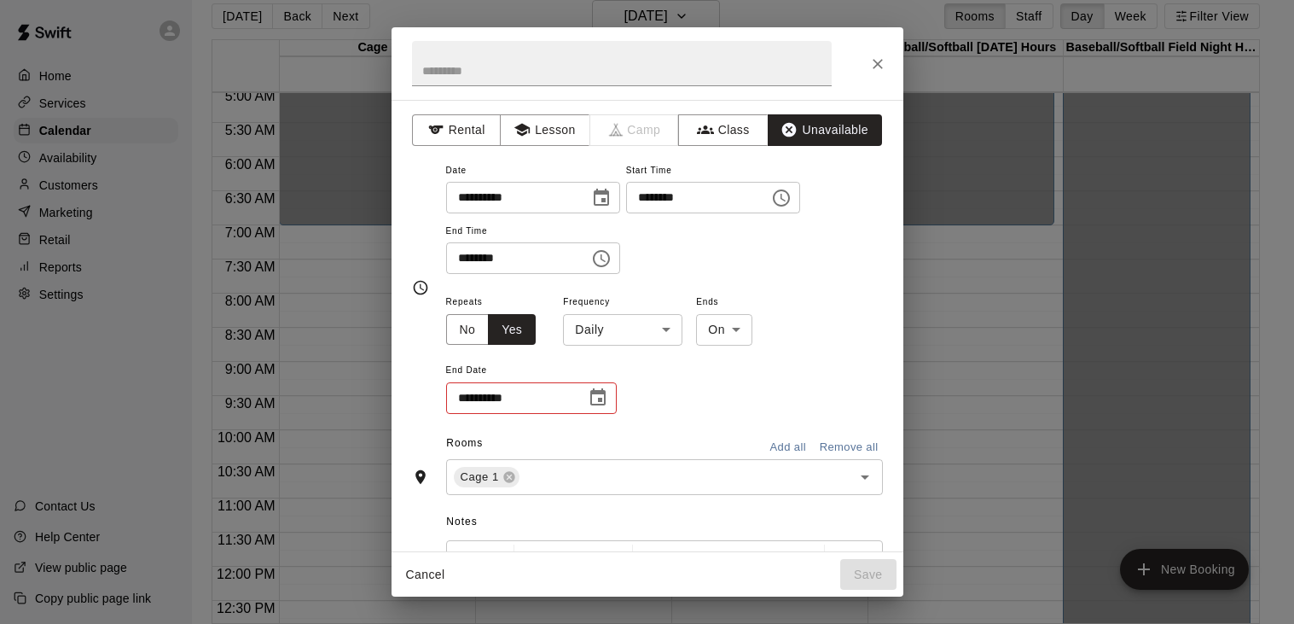
click at [612, 269] on icon "Choose time, selected time is 7:30 AM" at bounding box center [601, 258] width 20 height 20
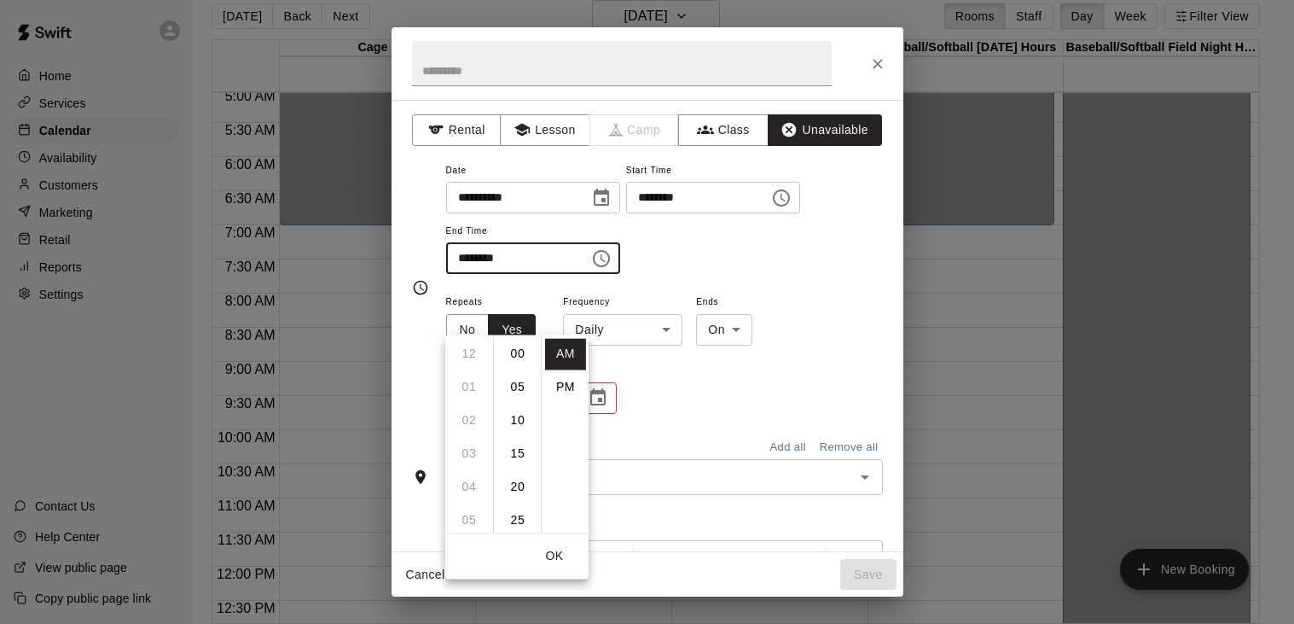
scroll to position [200, 0]
click at [568, 380] on li "PM" at bounding box center [565, 387] width 41 height 32
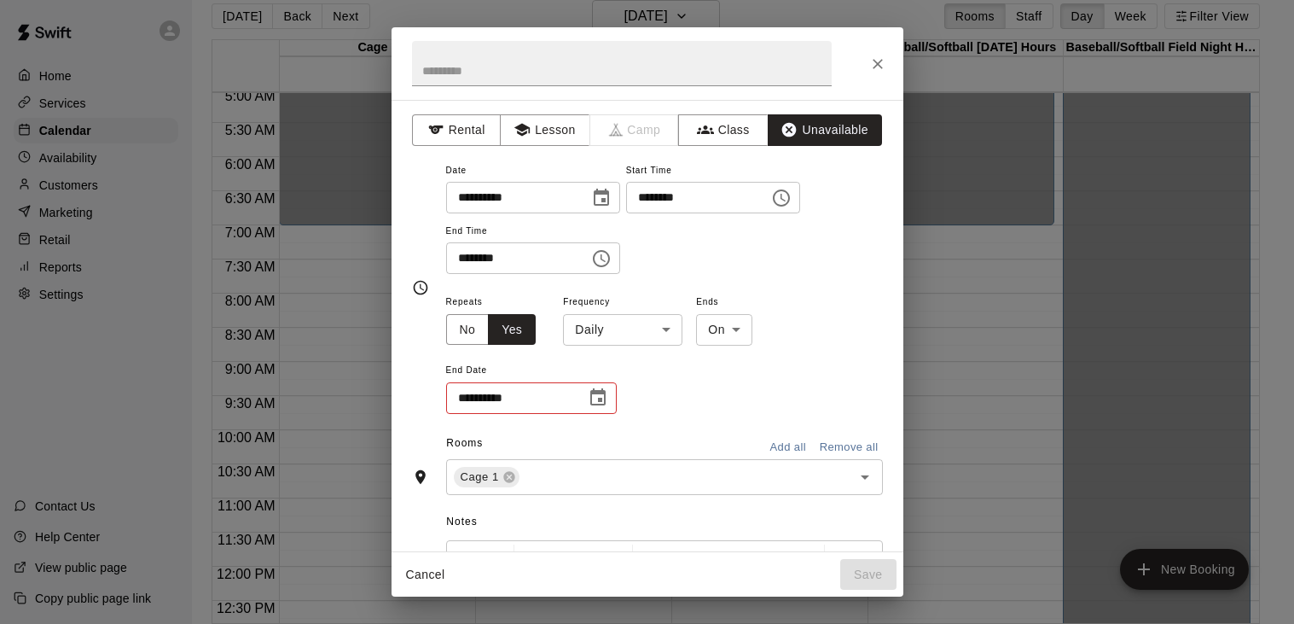
scroll to position [30, 0]
click at [612, 269] on icon "Choose time, selected time is 7:30 PM" at bounding box center [601, 258] width 20 height 20
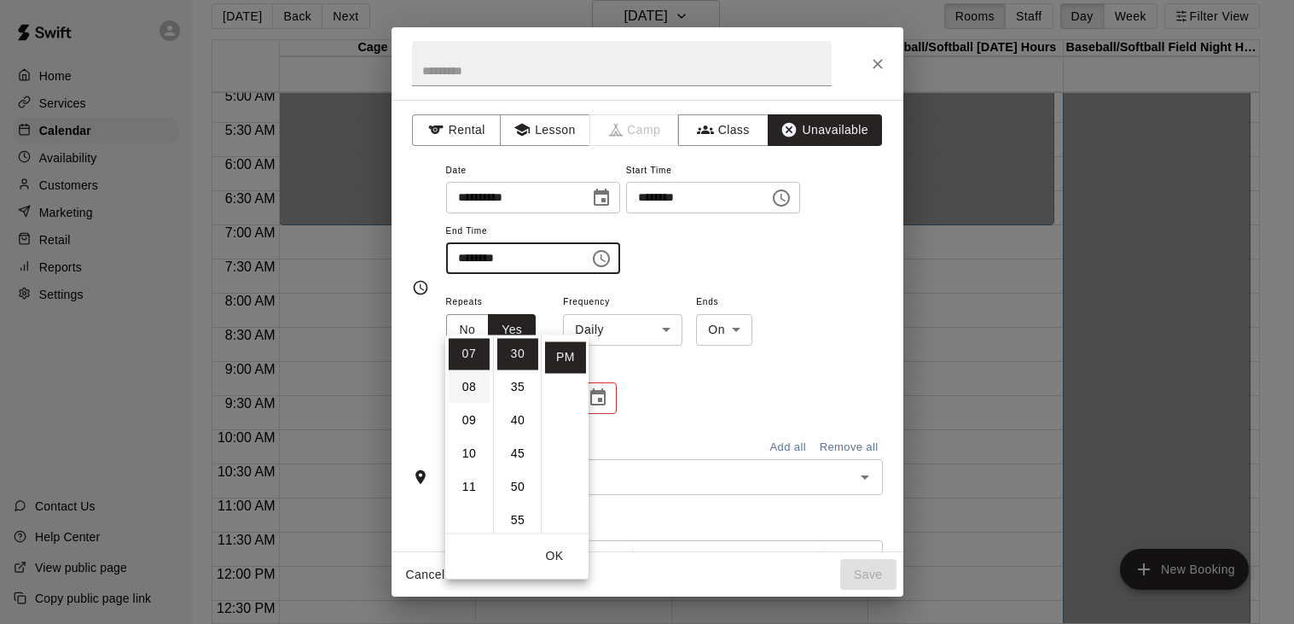
scroll to position [0, 0]
click at [472, 381] on li "01" at bounding box center [469, 387] width 41 height 32
click at [520, 351] on li "00" at bounding box center [517, 354] width 41 height 32
type input "********"
click at [714, 275] on div "**********" at bounding box center [664, 217] width 437 height 115
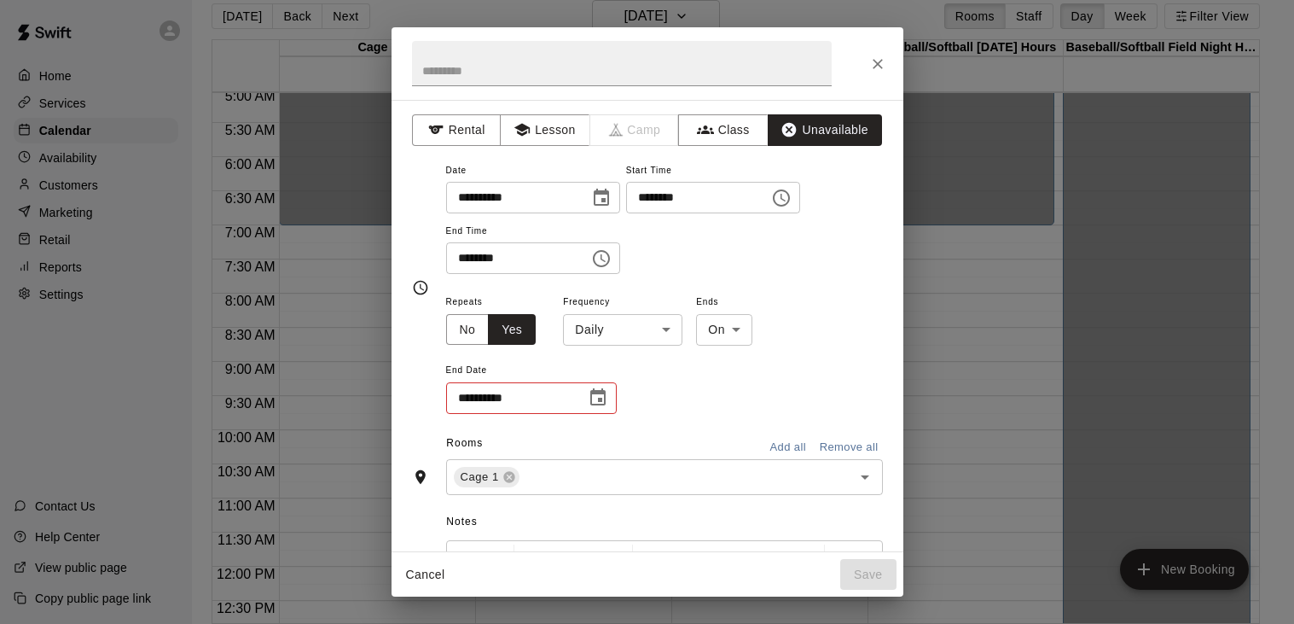
click at [671, 393] on body "Home Services Calendar Availability Customers Marketing Retail Reports Settings…" at bounding box center [647, 305] width 1294 height 651
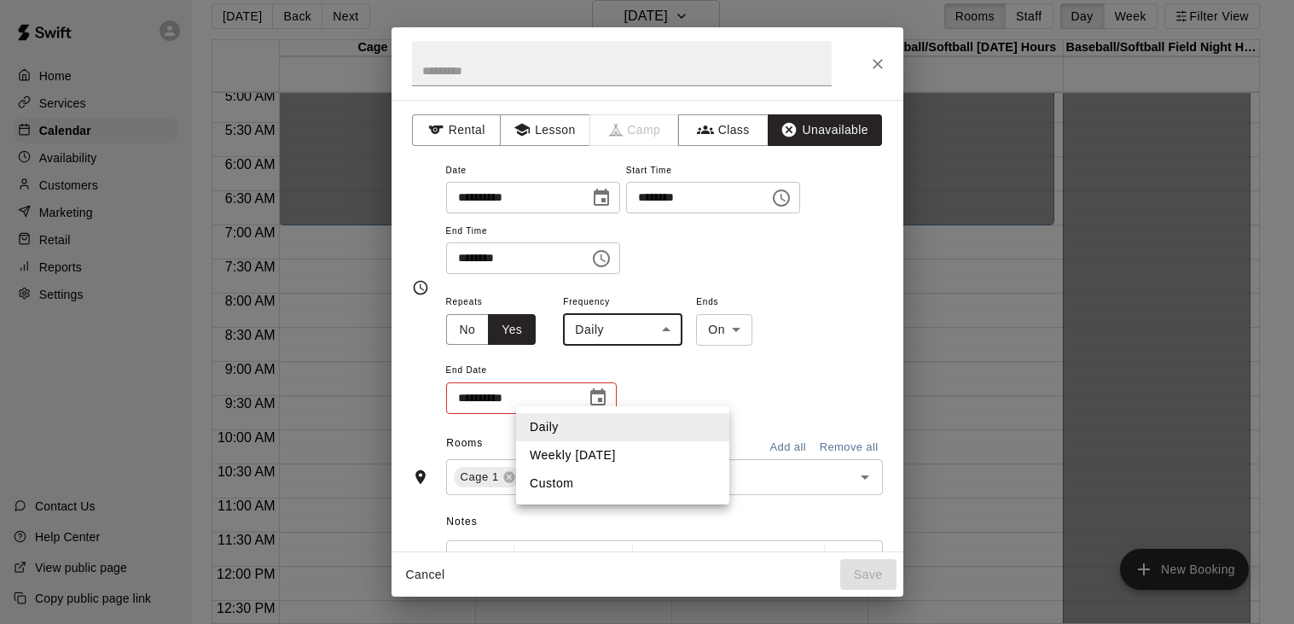
click at [608, 456] on li "Weekly [DATE]" at bounding box center [622, 455] width 213 height 28
type input "******"
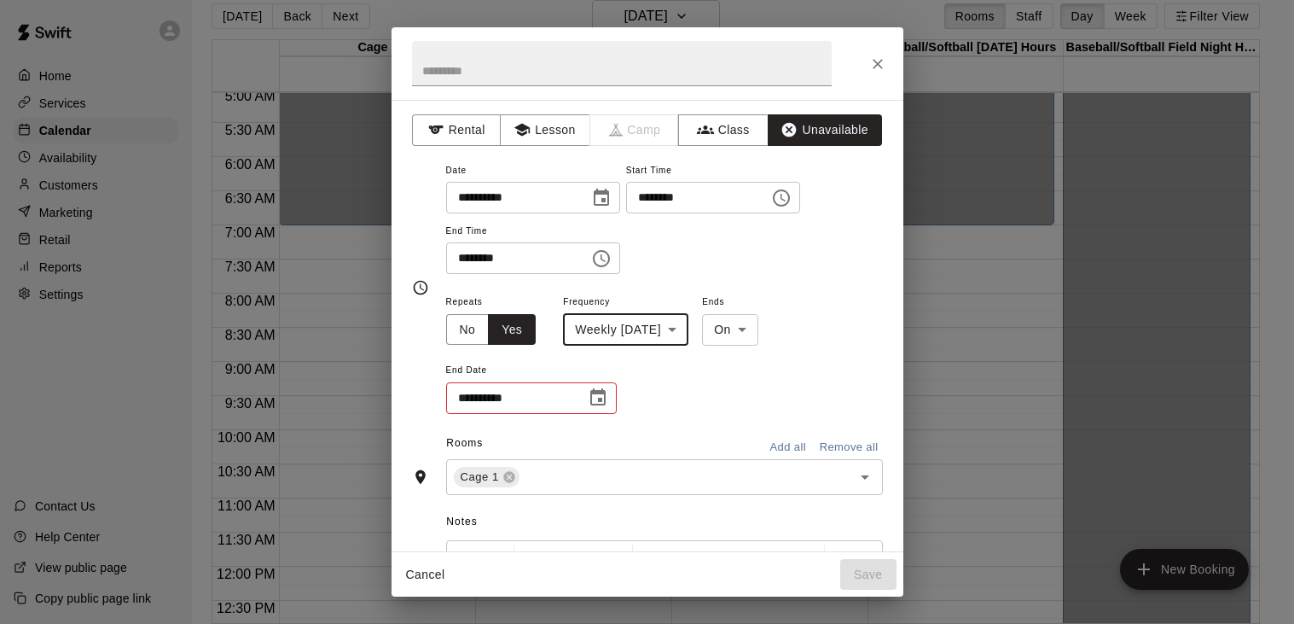
click at [601, 405] on icon "Choose date" at bounding box center [597, 396] width 15 height 17
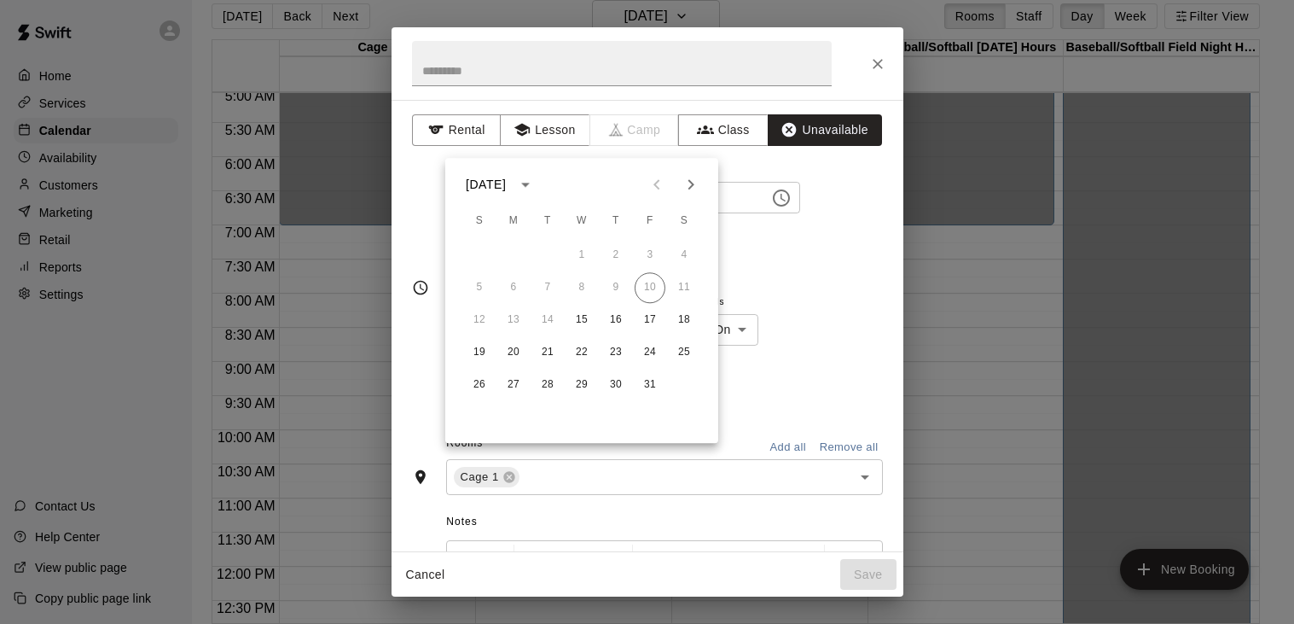
click at [688, 192] on icon "Next month" at bounding box center [691, 184] width 20 height 20
click at [582, 390] on button "31" at bounding box center [581, 384] width 31 height 31
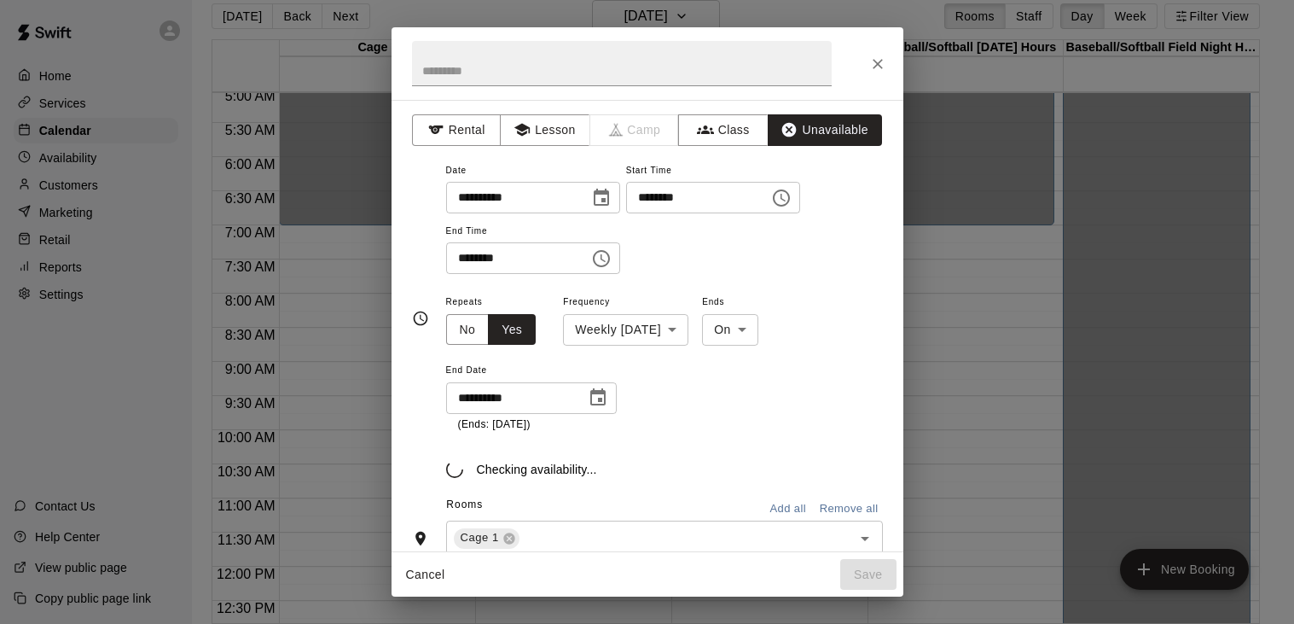
type input "**********"
click at [664, 431] on div "**********" at bounding box center [664, 362] width 437 height 142
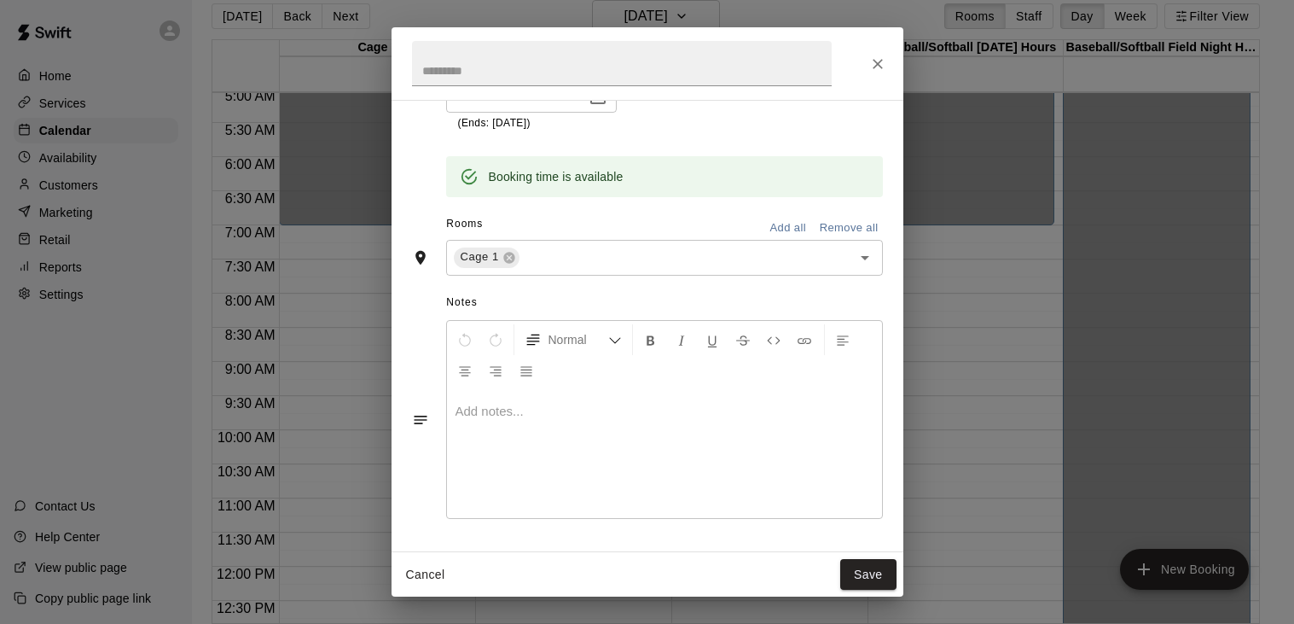
scroll to position [361, 0]
click at [868, 561] on button "Save" at bounding box center [868, 575] width 56 height 32
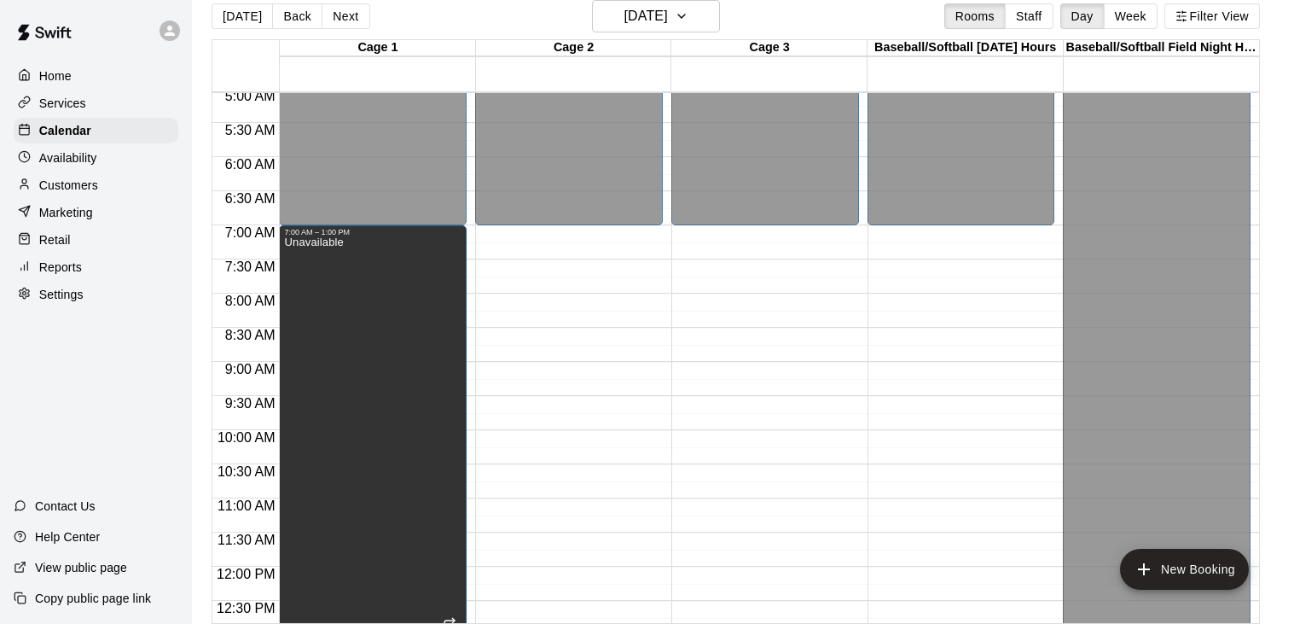
click at [588, 243] on div "12:00 AM – 7:00 AM Closed" at bounding box center [569, 566] width 188 height 1638
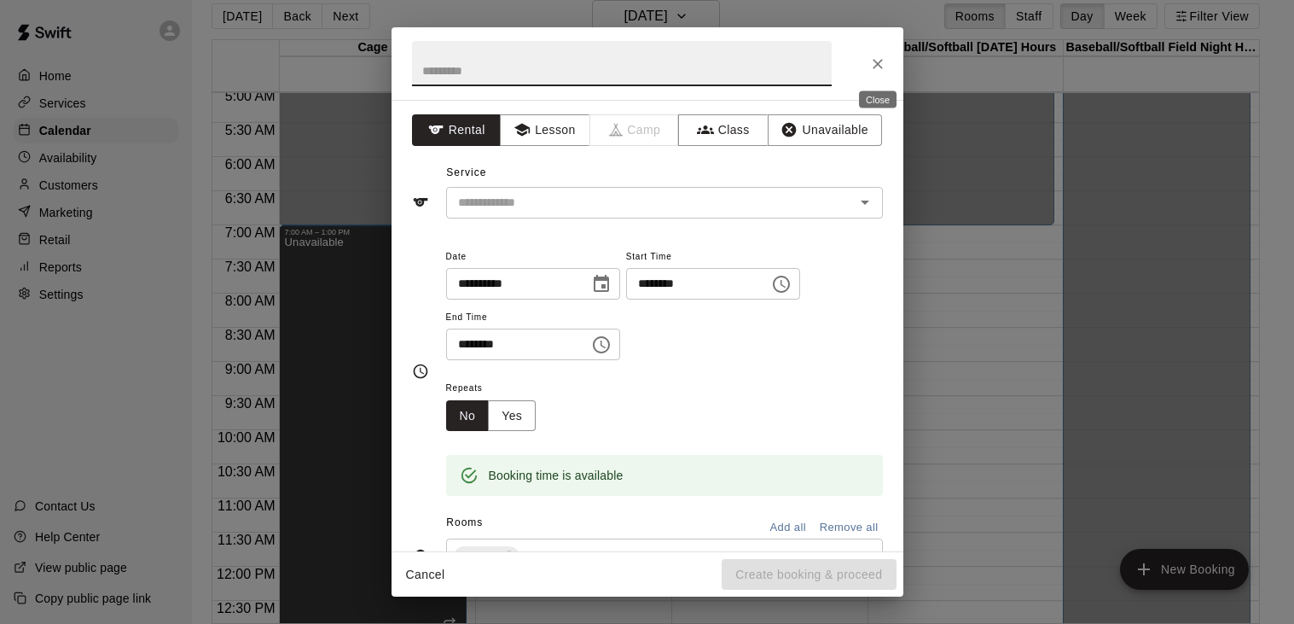
click at [881, 66] on icon "Close" at bounding box center [877, 63] width 17 height 17
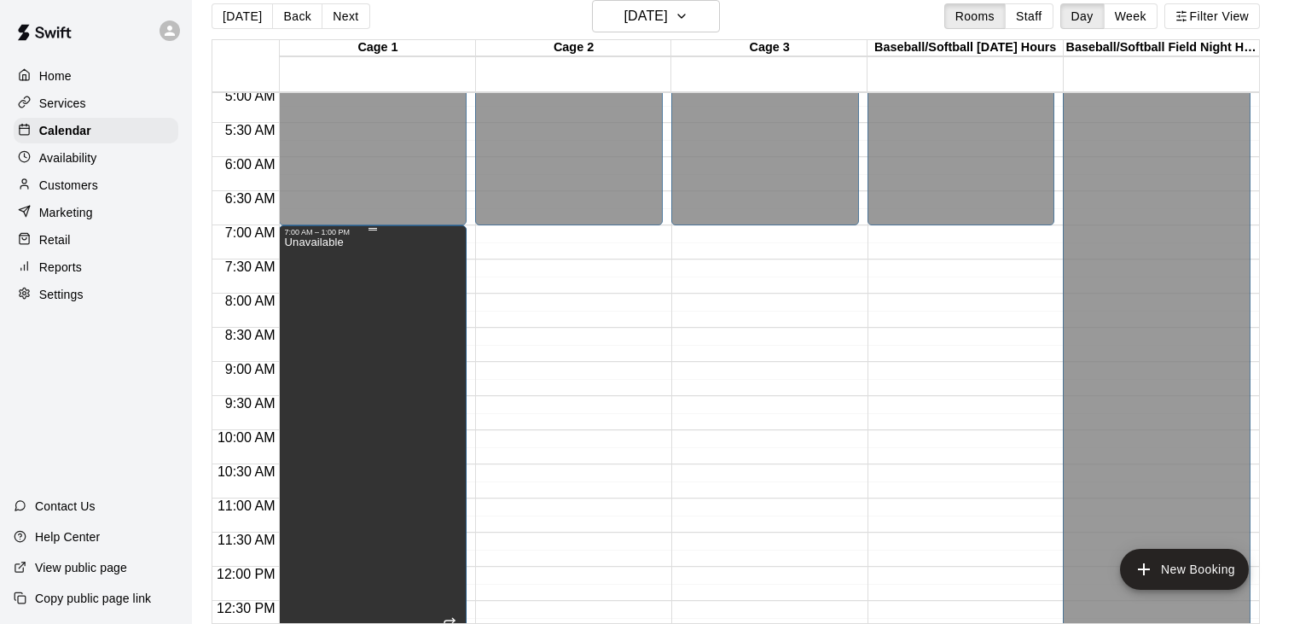
click at [415, 247] on div "Unavailable" at bounding box center [372, 548] width 177 height 624
click at [305, 253] on icon "edit" at bounding box center [301, 253] width 20 height 20
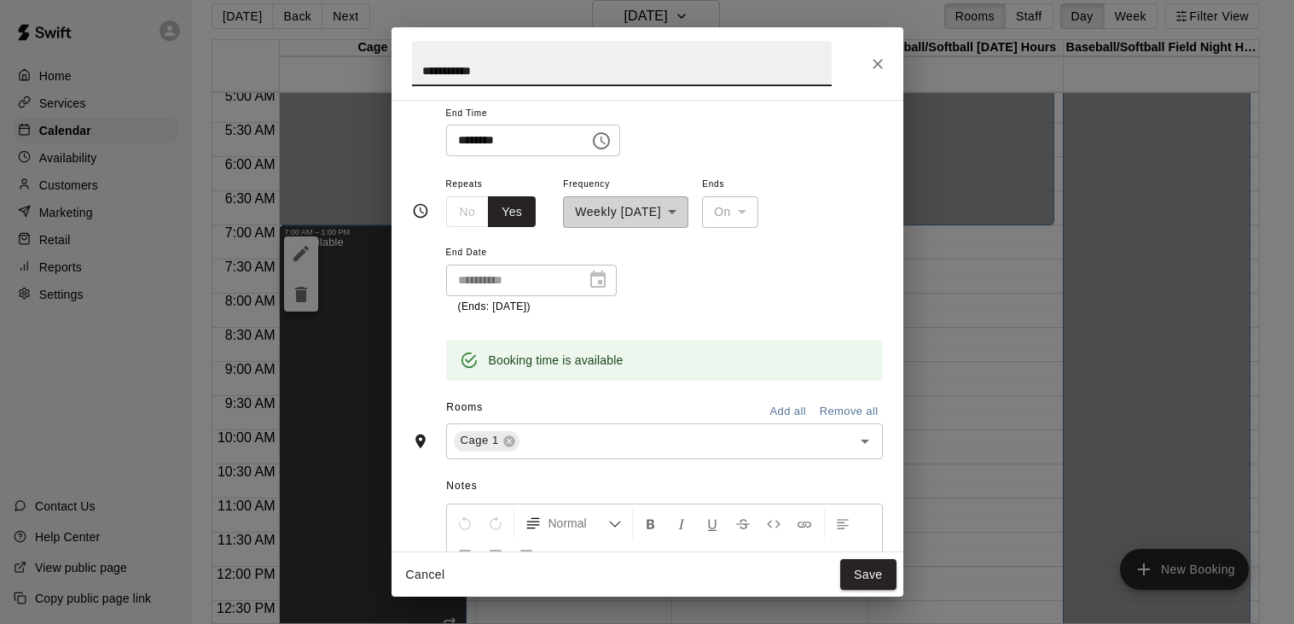
scroll to position [120, 0]
click at [585, 449] on input "text" at bounding box center [674, 437] width 305 height 21
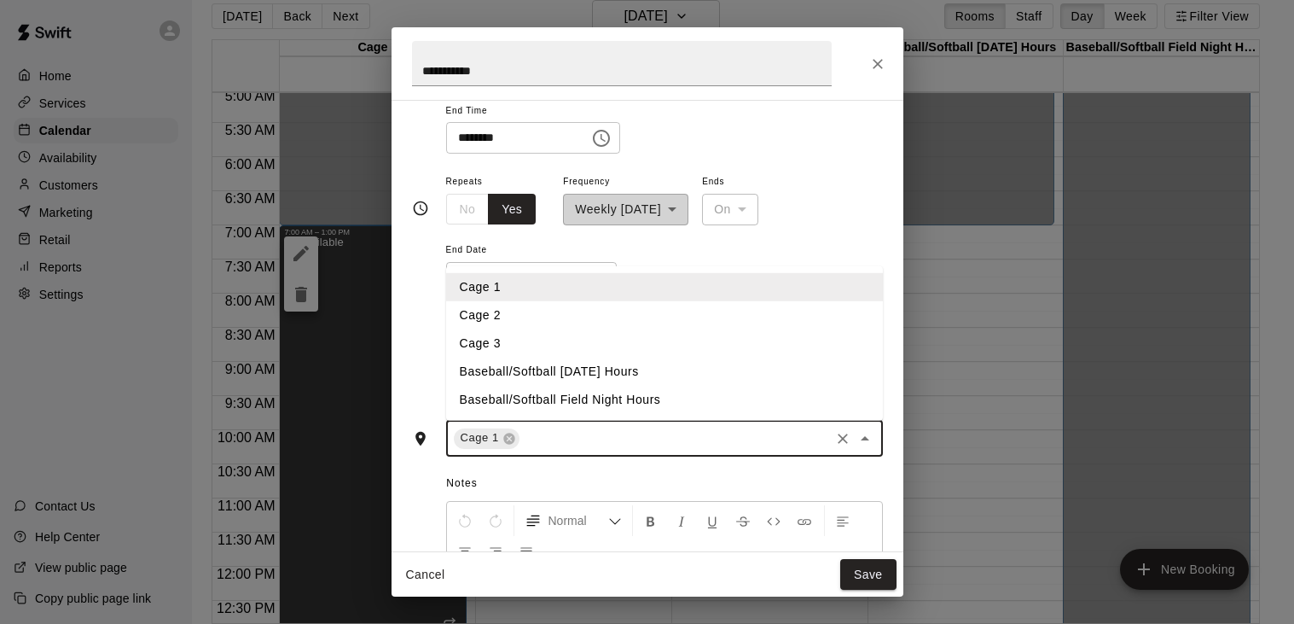
click at [552, 328] on li "Cage 2" at bounding box center [663, 314] width 437 height 28
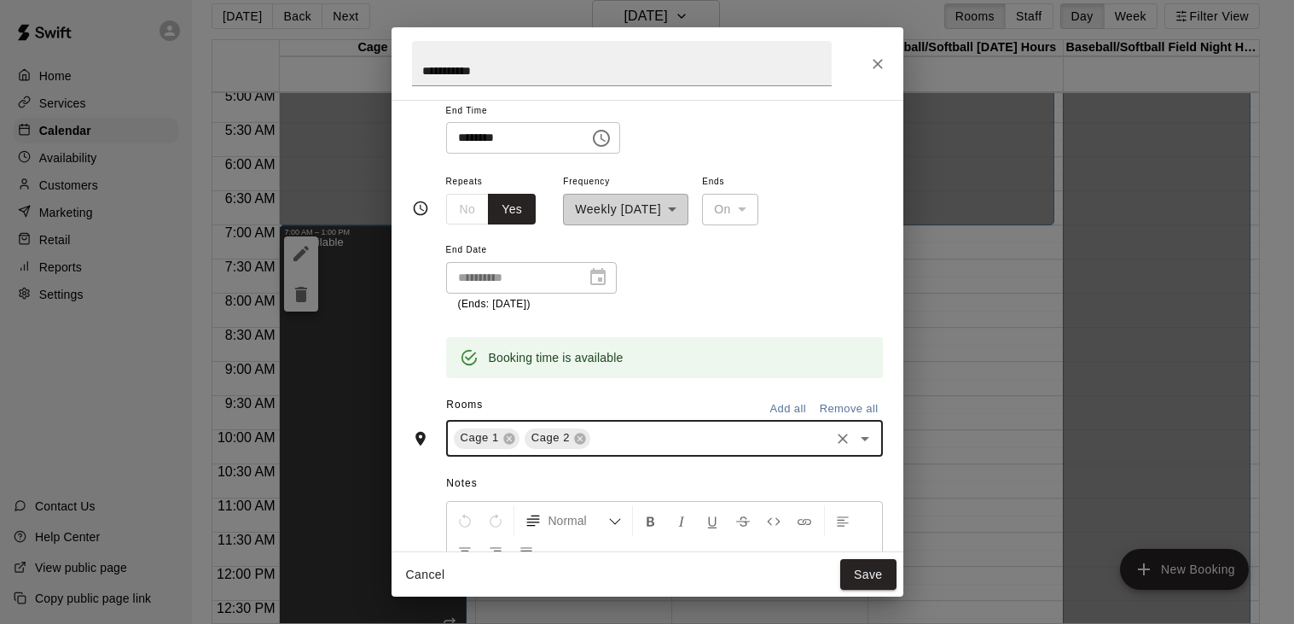
click at [612, 449] on input "text" at bounding box center [710, 437] width 234 height 21
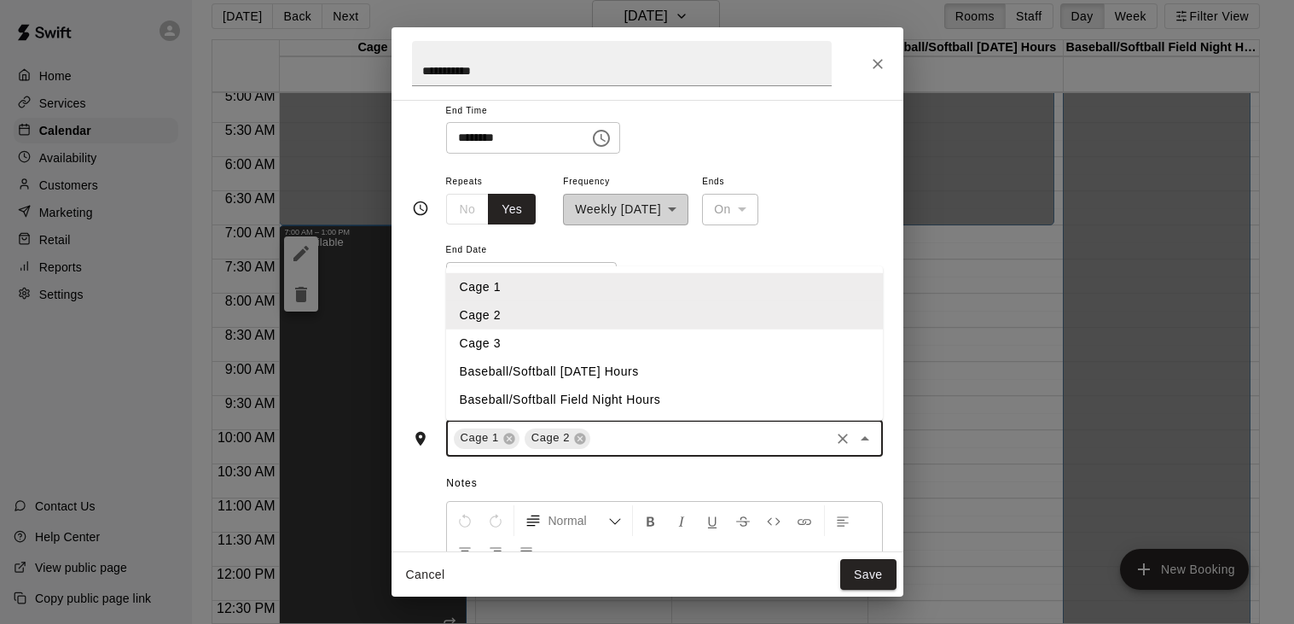
click at [531, 357] on li "Cage 3" at bounding box center [663, 342] width 437 height 28
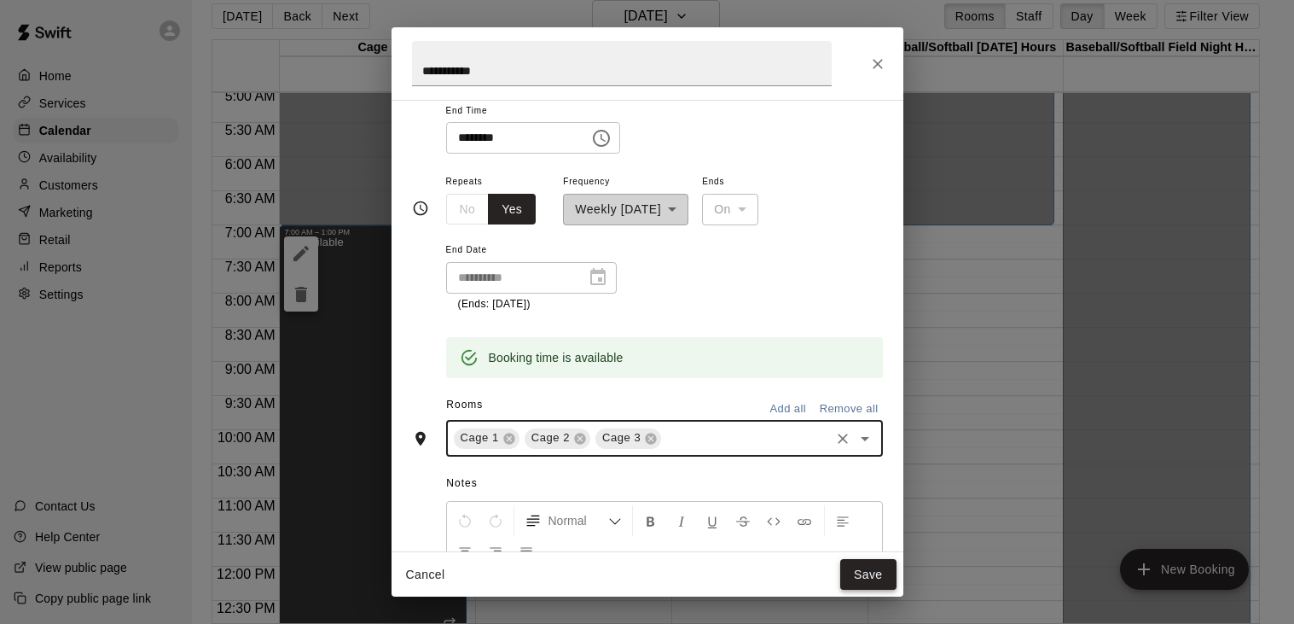
click at [854, 566] on button "Save" at bounding box center [868, 575] width 56 height 32
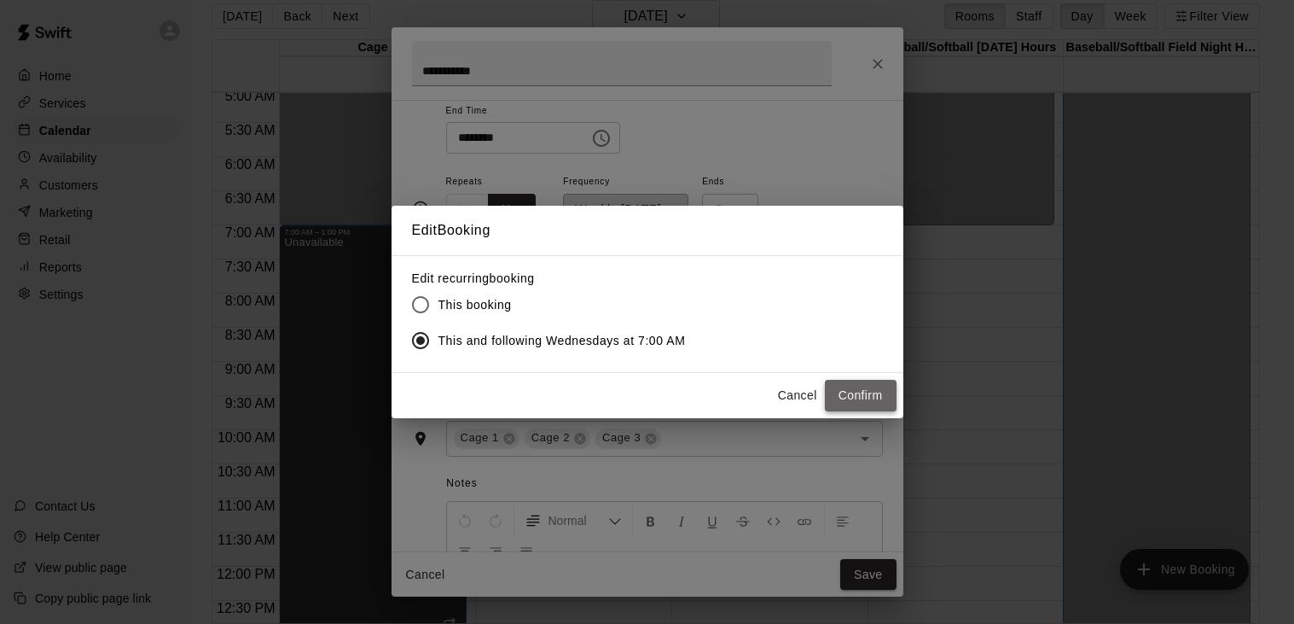
click at [861, 390] on button "Confirm" at bounding box center [861, 396] width 72 height 32
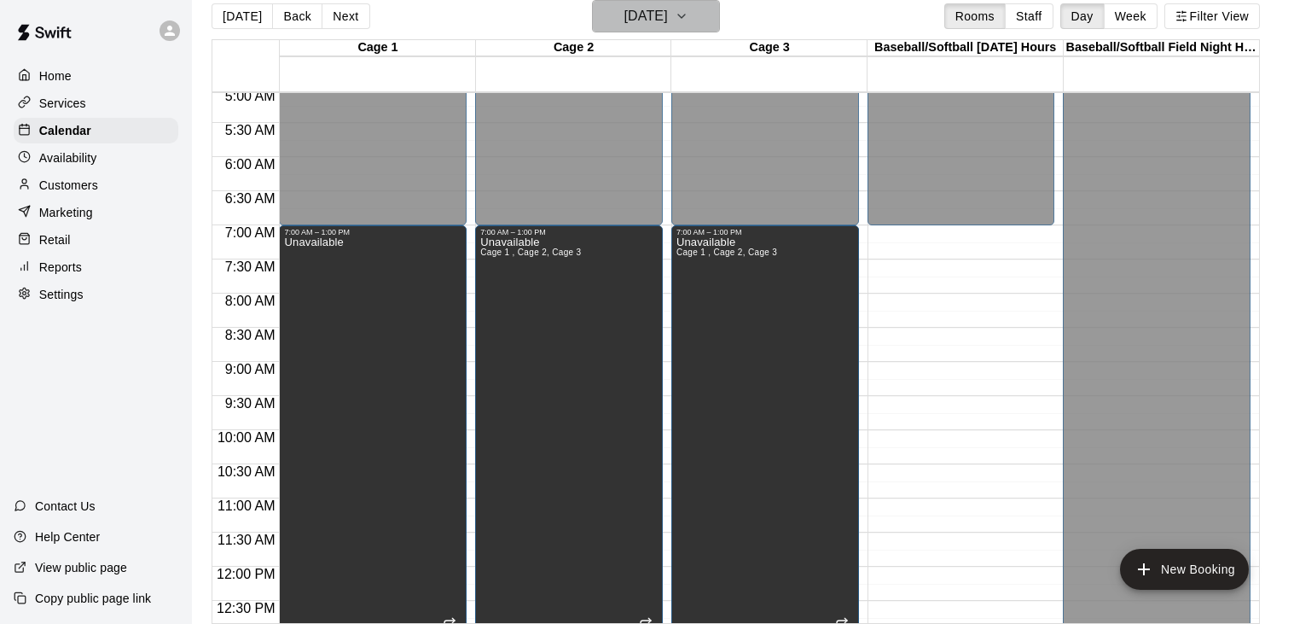
click at [688, 20] on icon "button" at bounding box center [682, 16] width 14 height 20
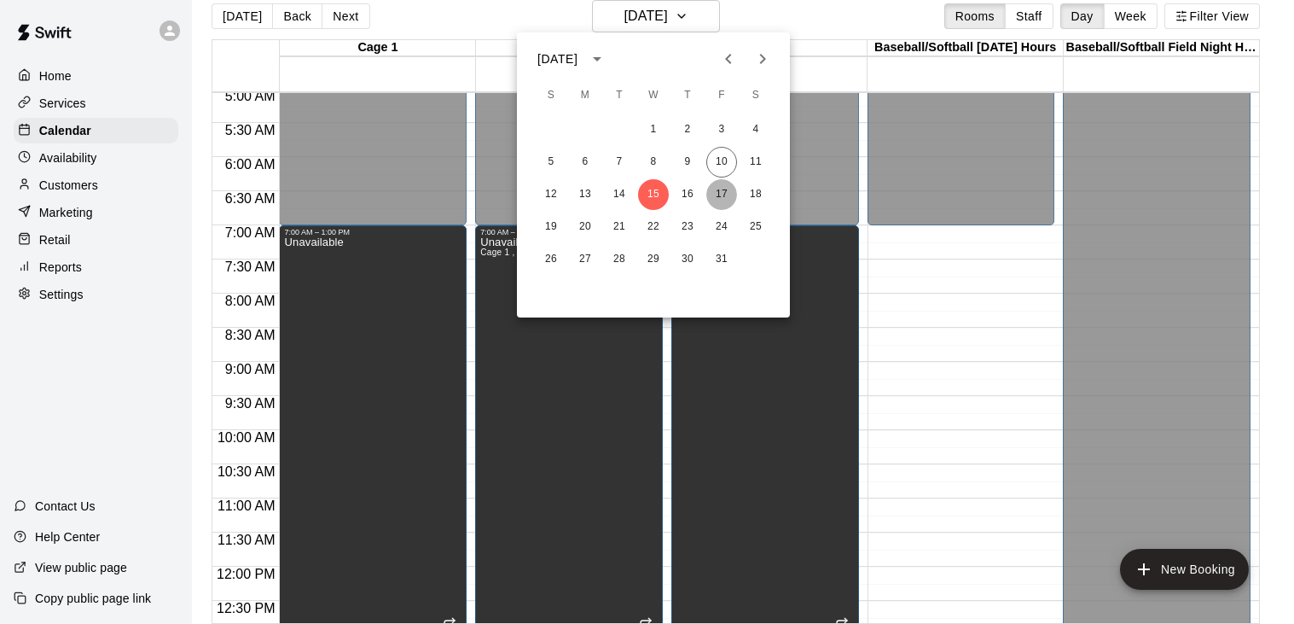
click at [726, 192] on button "17" at bounding box center [721, 194] width 31 height 31
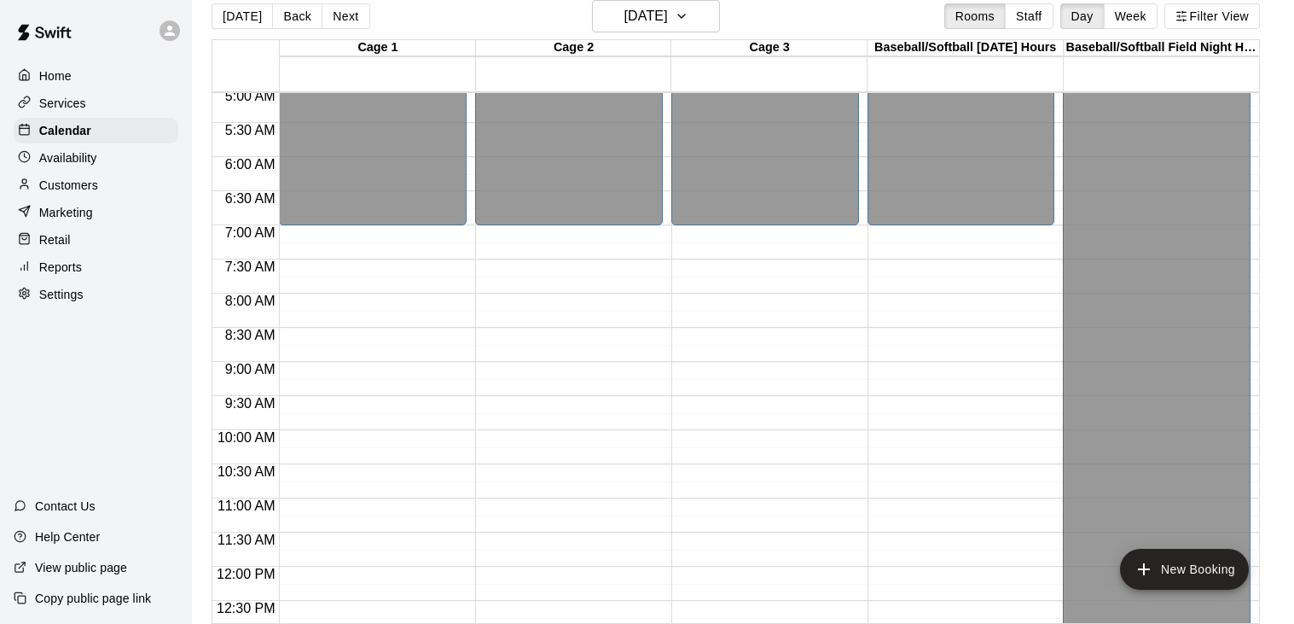
click at [381, 244] on div "12:00 AM – 7:00 AM Closed" at bounding box center [373, 566] width 188 height 1638
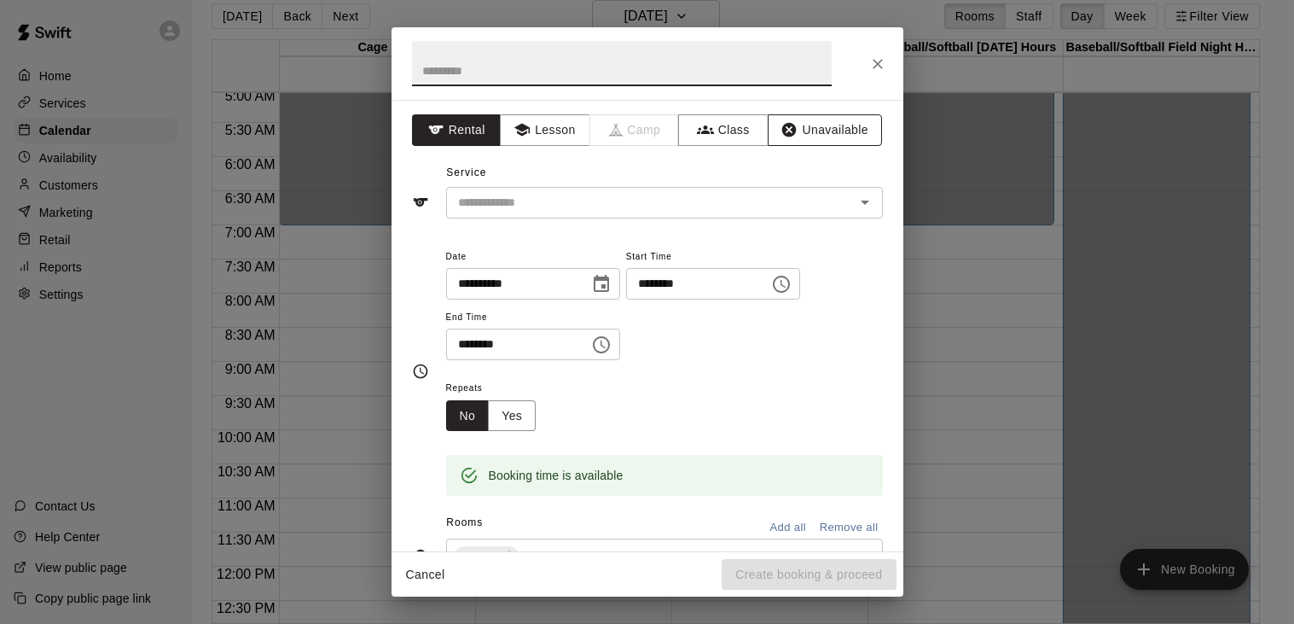
click at [799, 136] on button "Unavailable" at bounding box center [825, 130] width 114 height 32
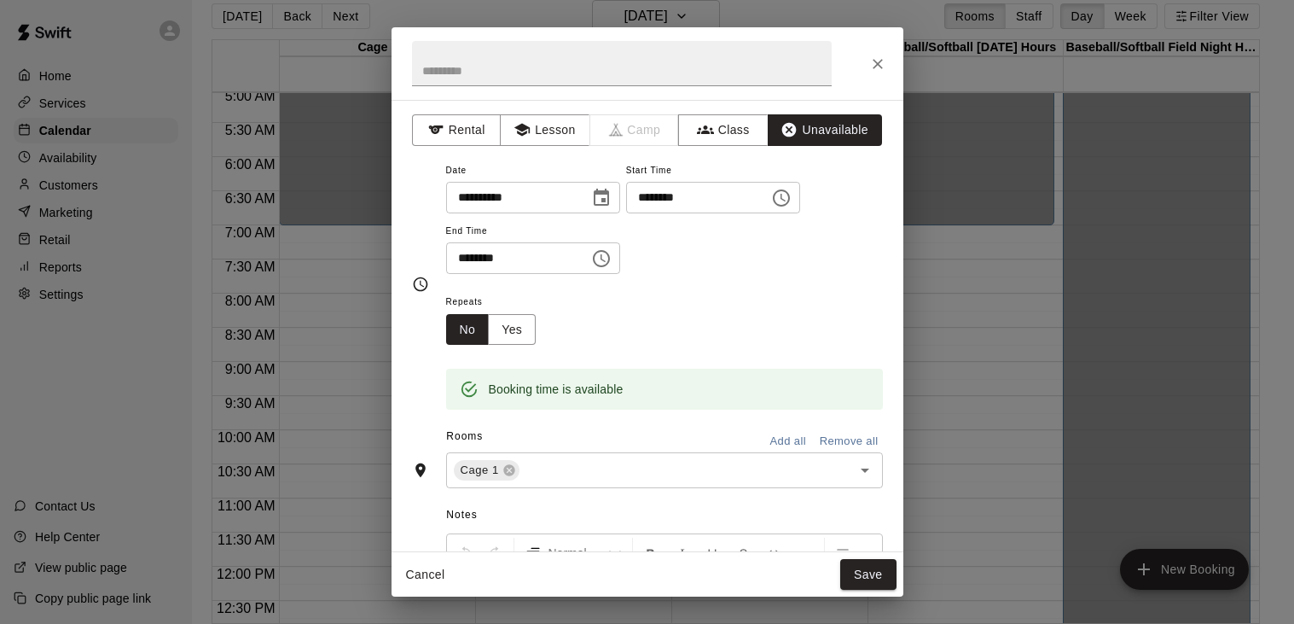
click at [771, 208] on icon "Choose time, selected time is 7:15 AM" at bounding box center [781, 198] width 20 height 20
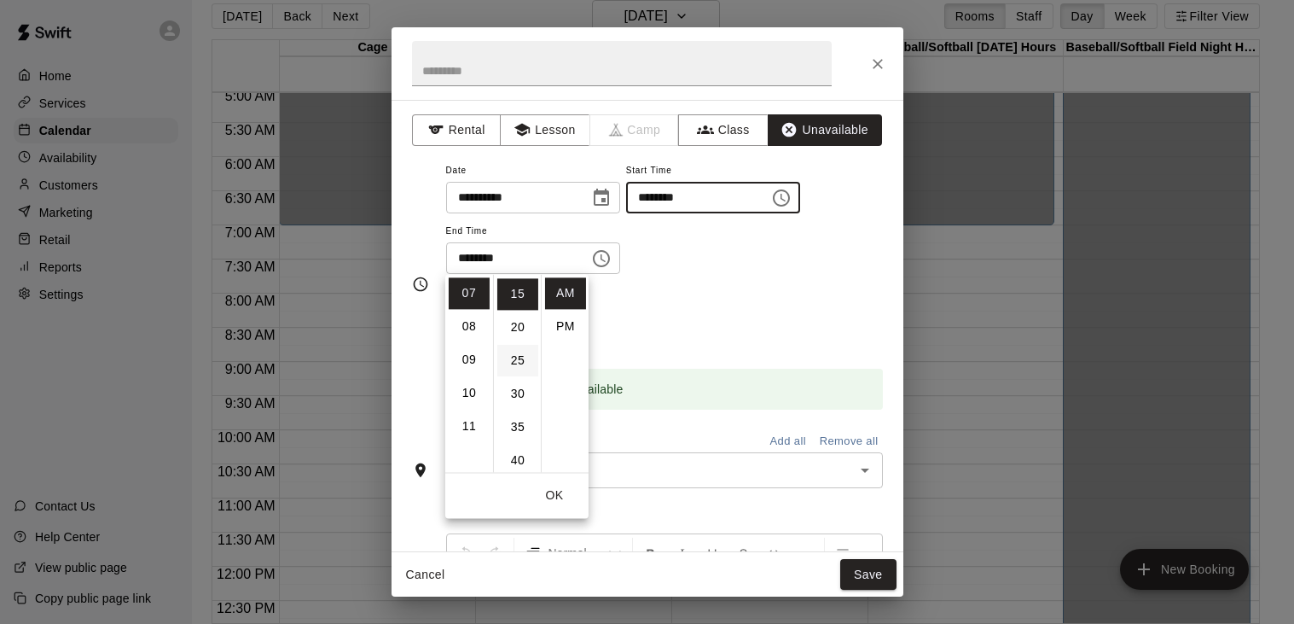
scroll to position [0, 0]
click at [518, 299] on li "00" at bounding box center [517, 293] width 41 height 32
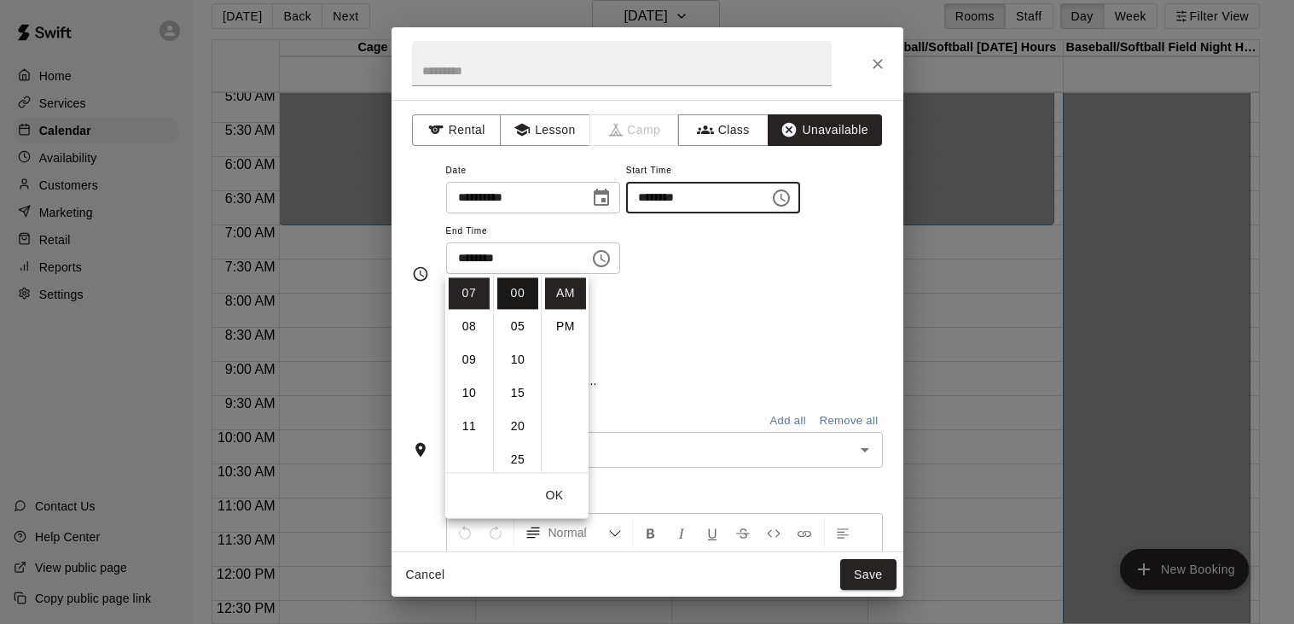
type input "********"
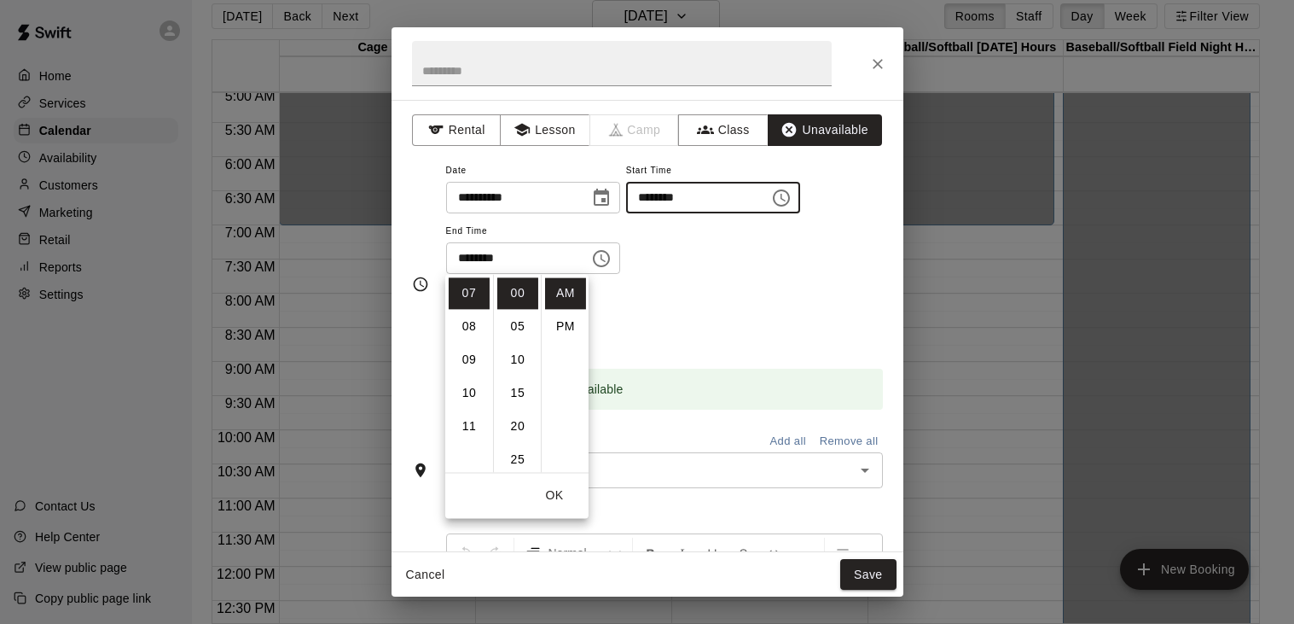
click at [691, 275] on div "**********" at bounding box center [664, 217] width 437 height 115
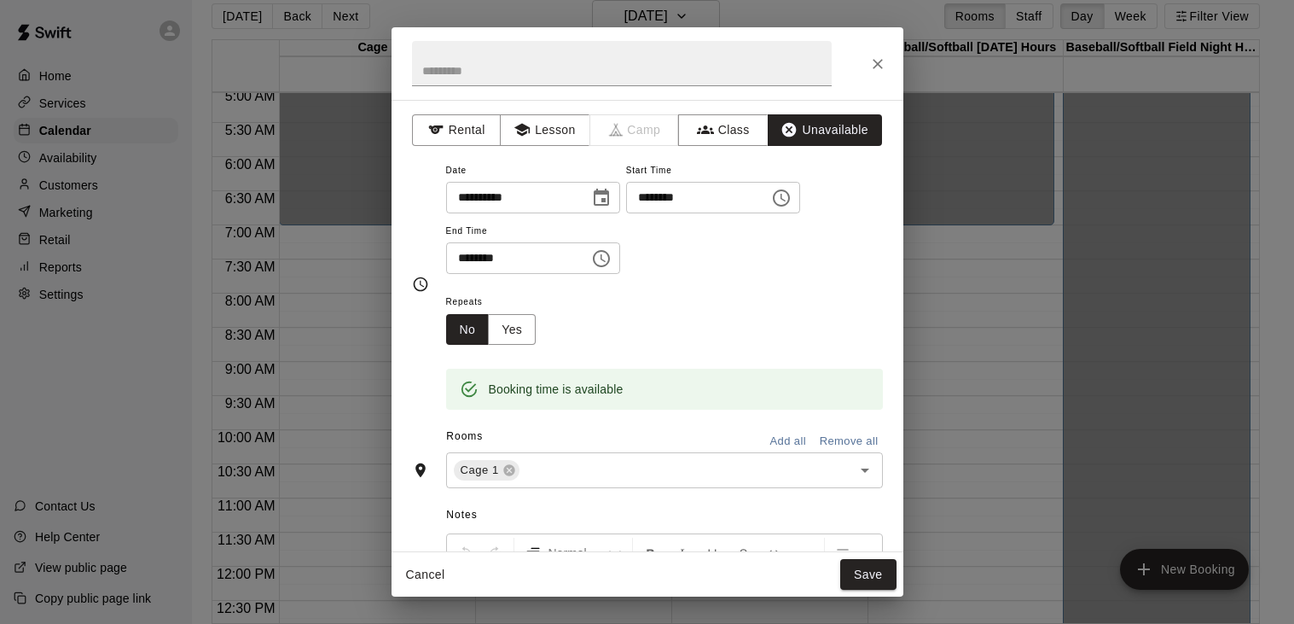
click at [610, 267] on icon "Choose time, selected time is 7:45 AM" at bounding box center [601, 258] width 17 height 17
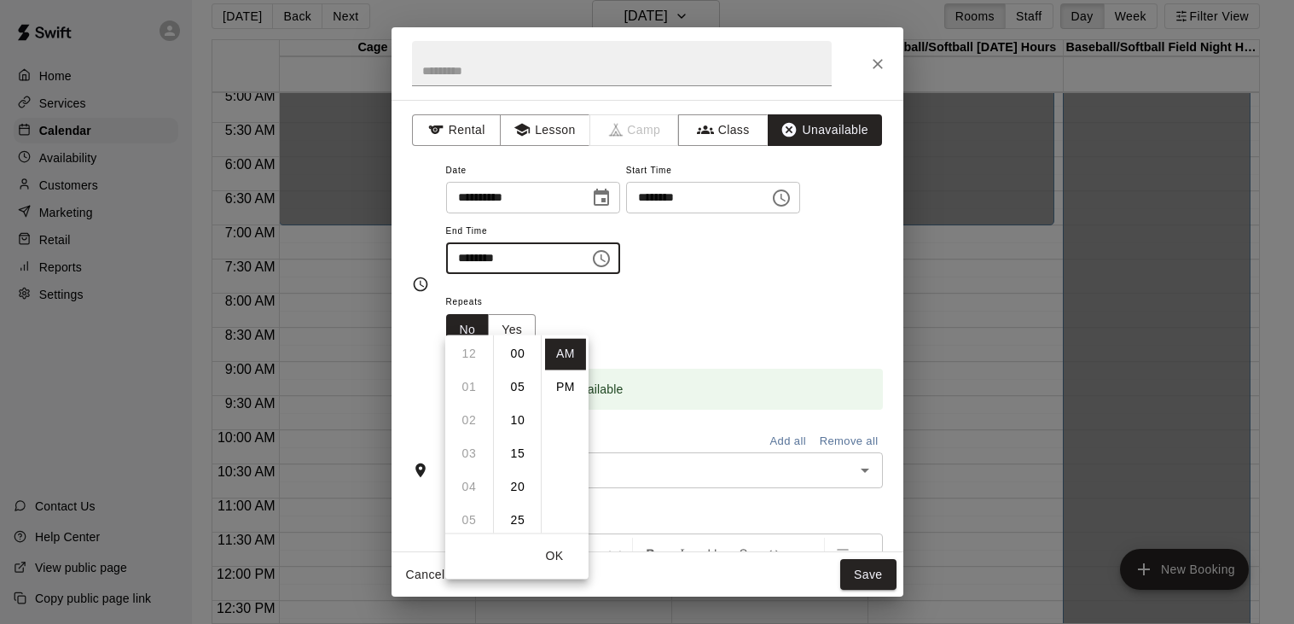
scroll to position [299, 0]
click at [572, 377] on li "PM" at bounding box center [565, 387] width 41 height 32
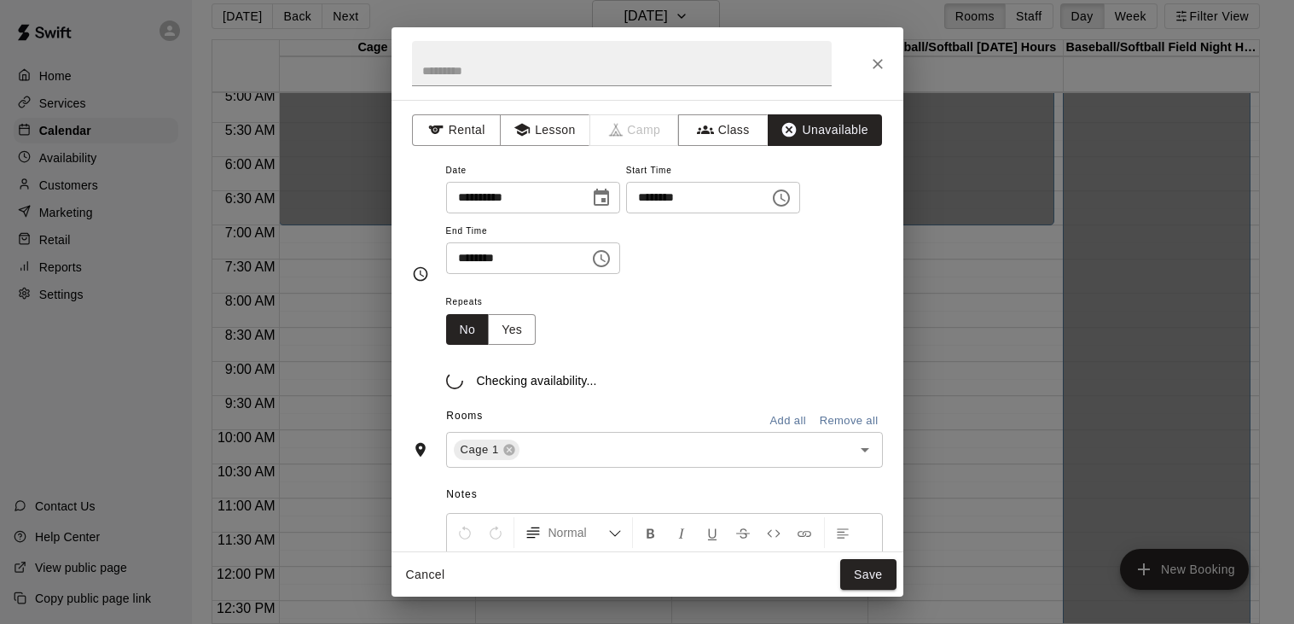
scroll to position [0, 0]
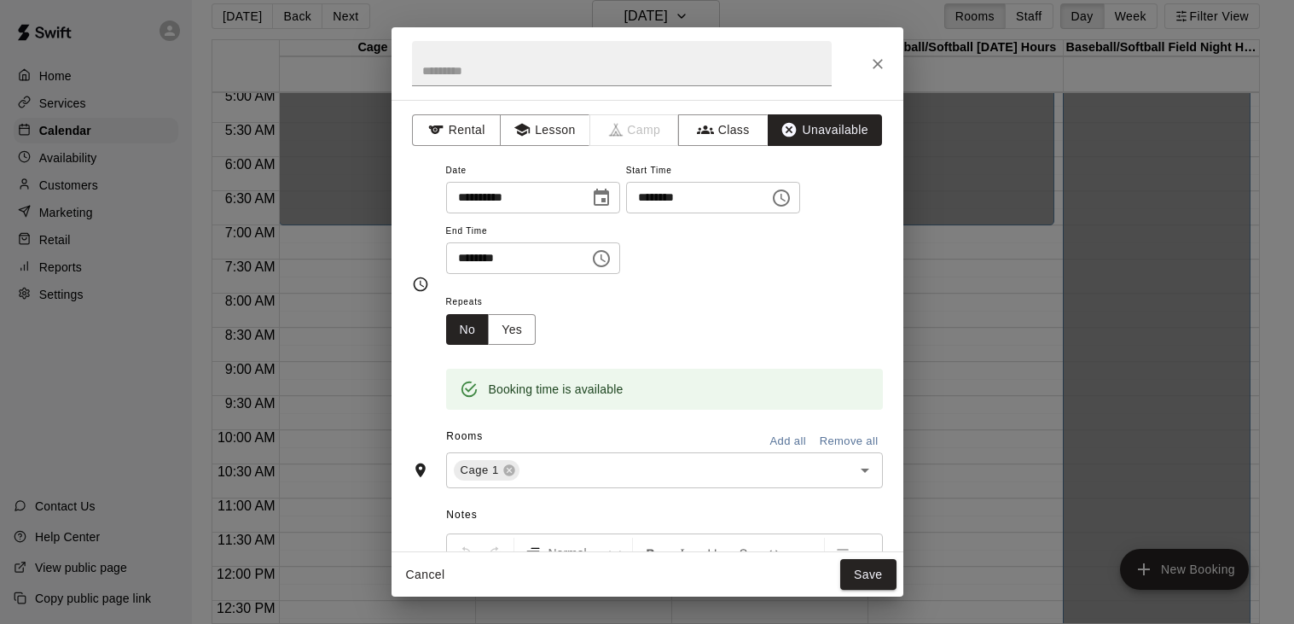
click at [612, 269] on icon "Choose time, selected time is 7:45 PM" at bounding box center [601, 258] width 20 height 20
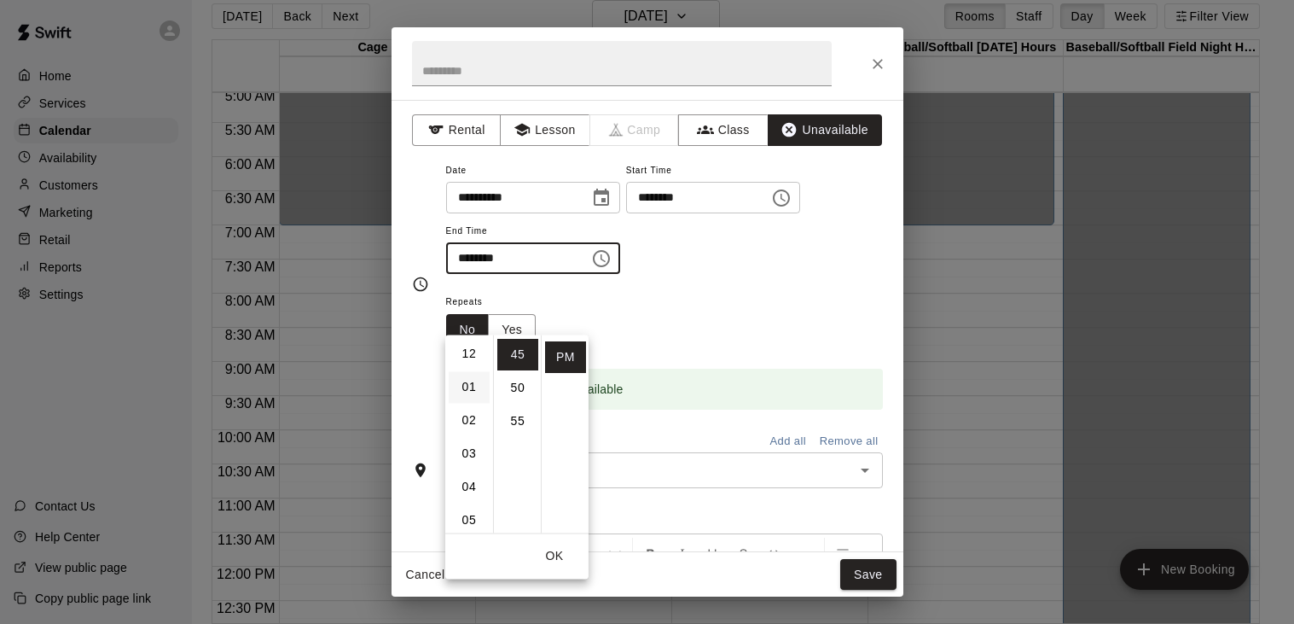
click at [467, 382] on li "01" at bounding box center [469, 387] width 41 height 32
click at [520, 358] on li "00" at bounding box center [517, 354] width 41 height 32
type input "********"
click at [647, 345] on div "Repeats No Yes" at bounding box center [664, 318] width 437 height 54
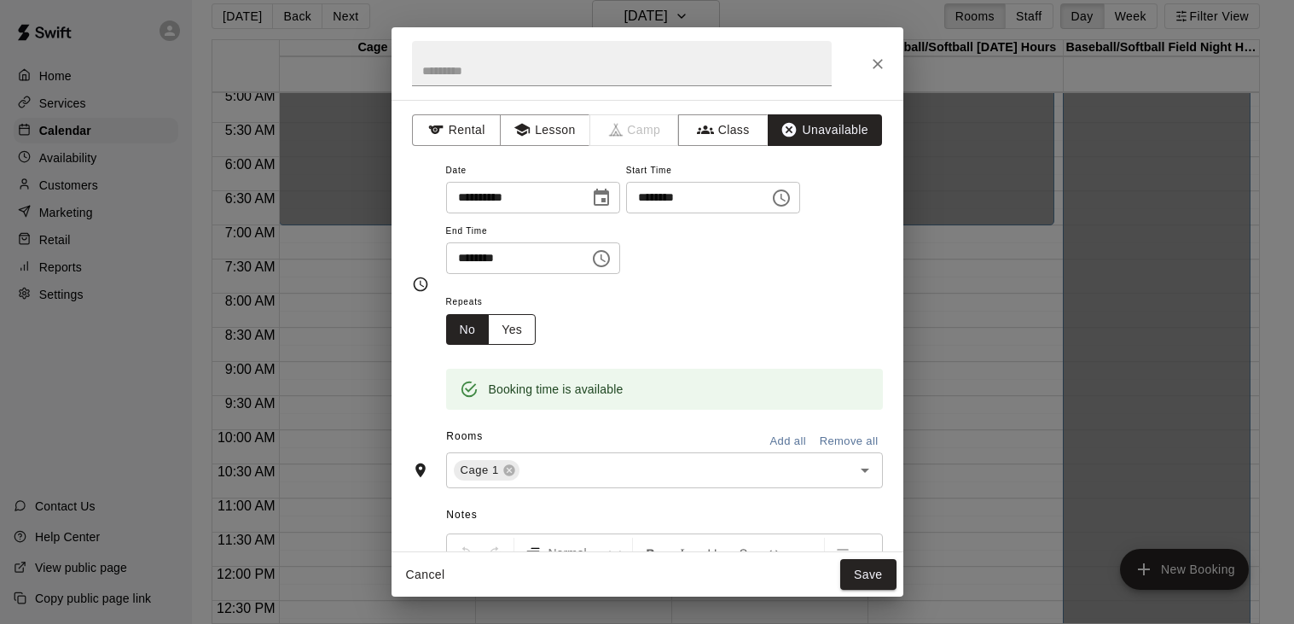
click at [525, 345] on button "Yes" at bounding box center [512, 330] width 48 height 32
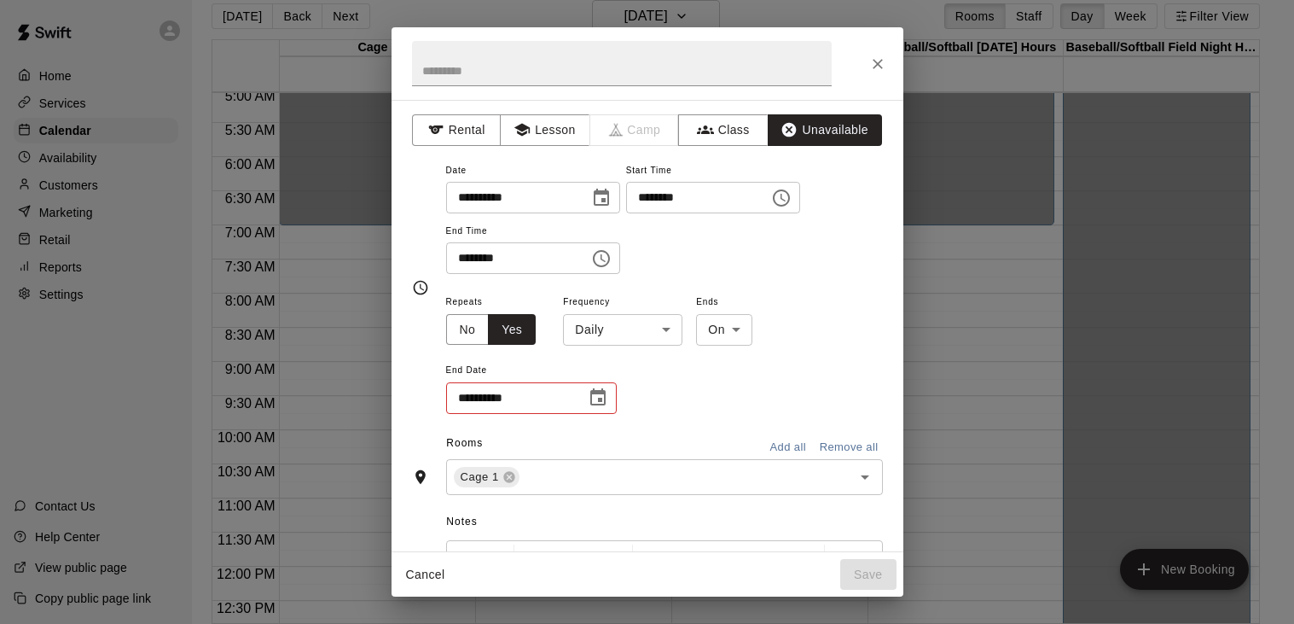
click at [659, 398] on body "**********" at bounding box center [647, 305] width 1294 height 651
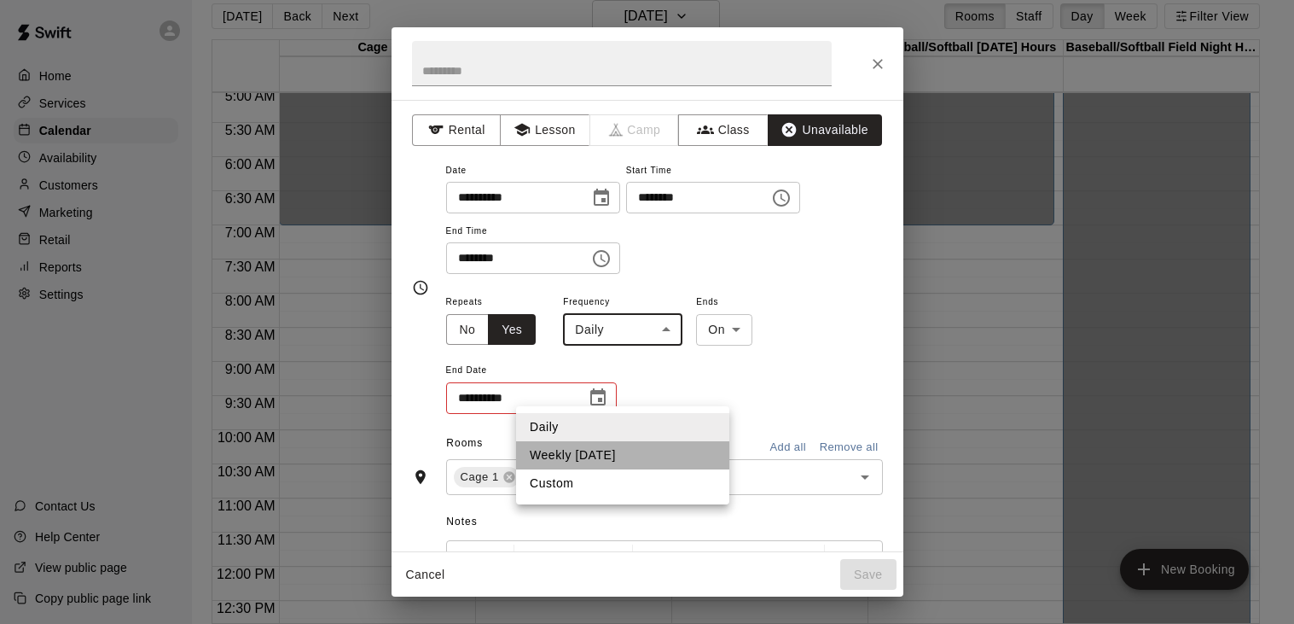
click at [612, 454] on li "Weekly [DATE]" at bounding box center [622, 455] width 213 height 28
type input "******"
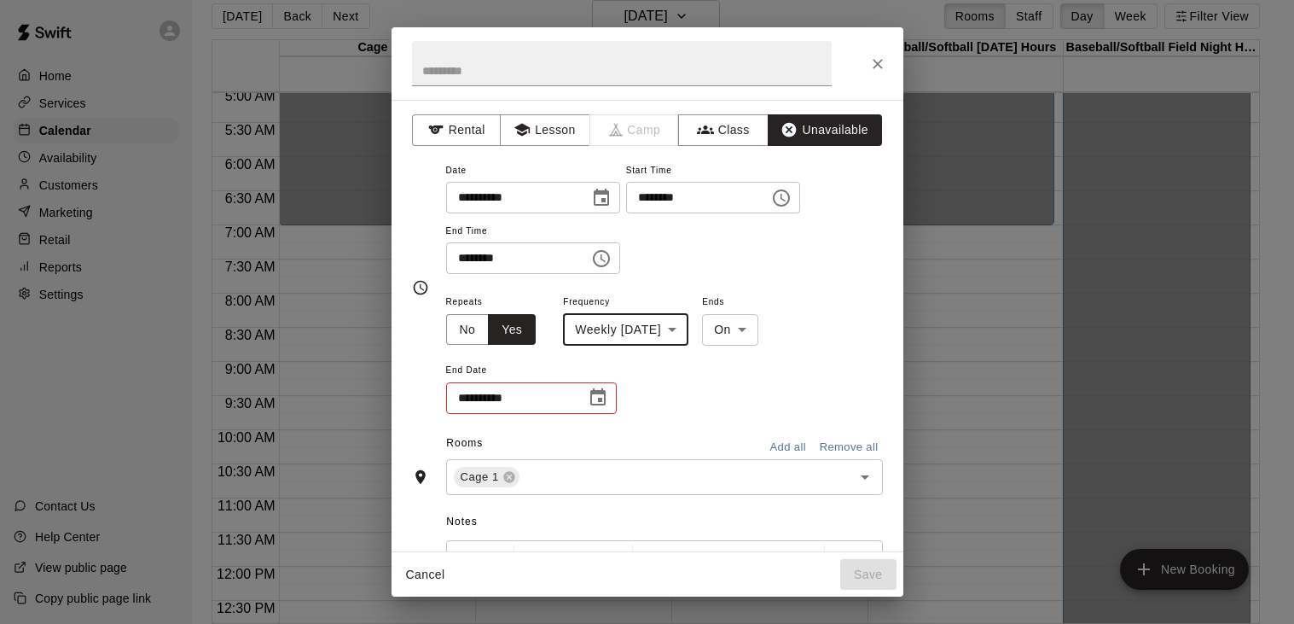
click at [596, 408] on icon "Choose date" at bounding box center [598, 397] width 20 height 20
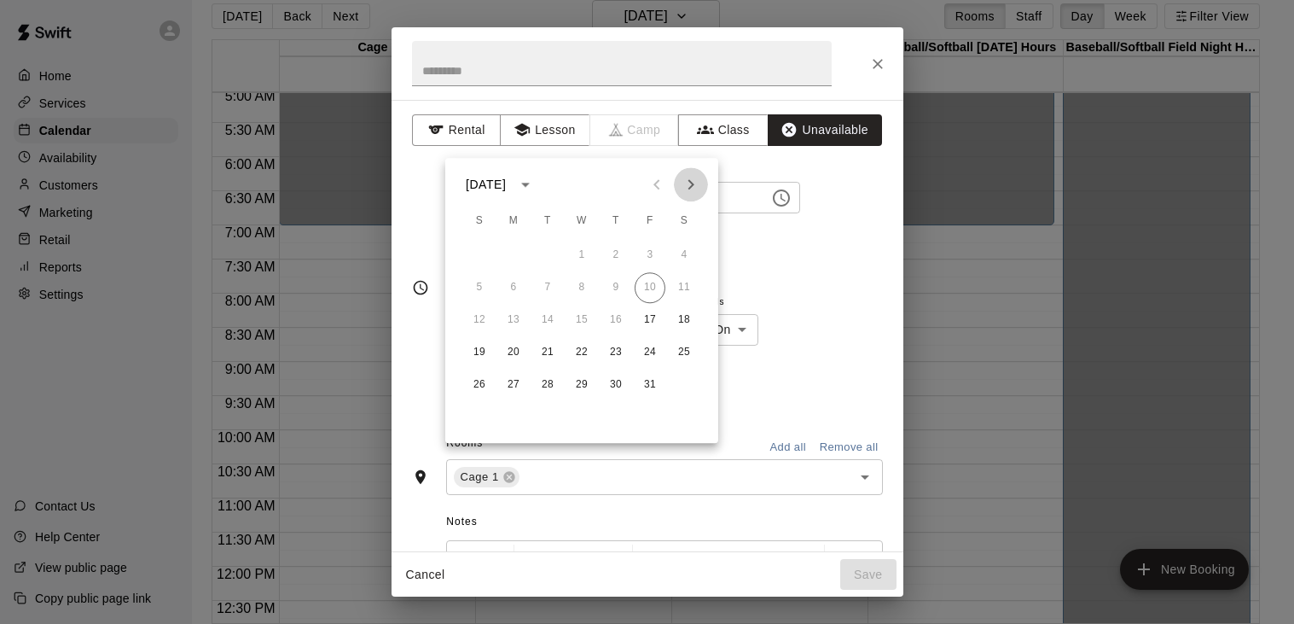
click at [691, 189] on icon "Next month" at bounding box center [691, 184] width 20 height 20
click at [654, 253] on button "2" at bounding box center [650, 255] width 31 height 31
type input "**********"
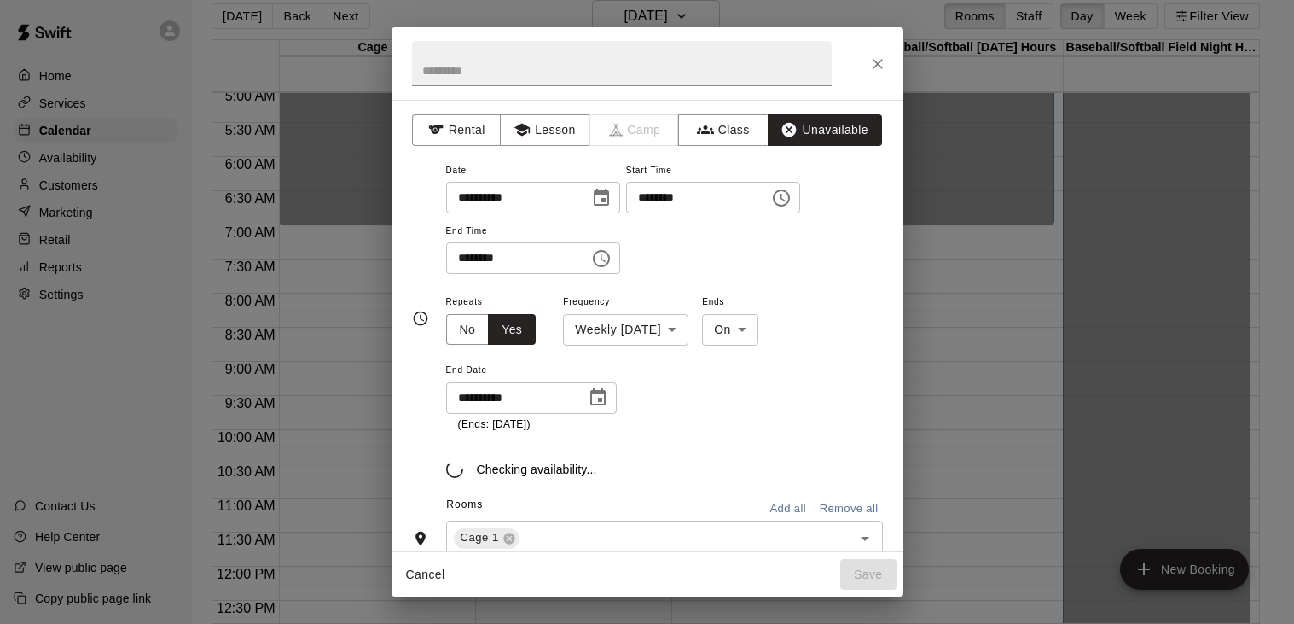
click at [757, 275] on div "**********" at bounding box center [664, 217] width 437 height 115
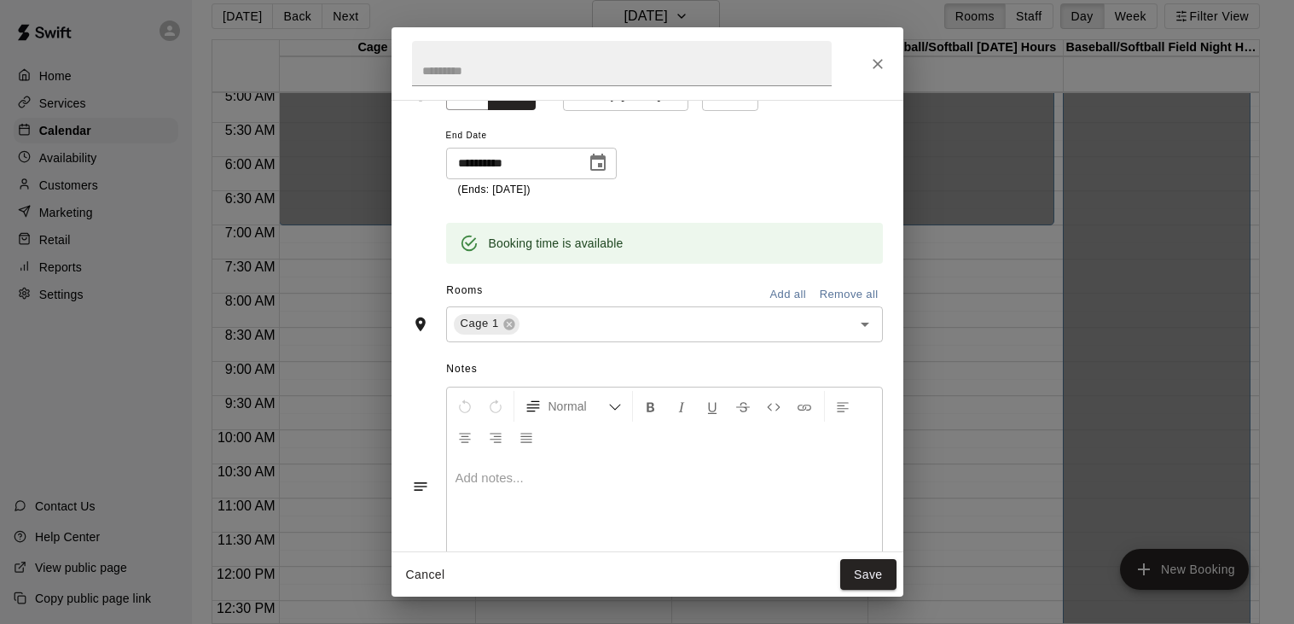
scroll to position [253, 0]
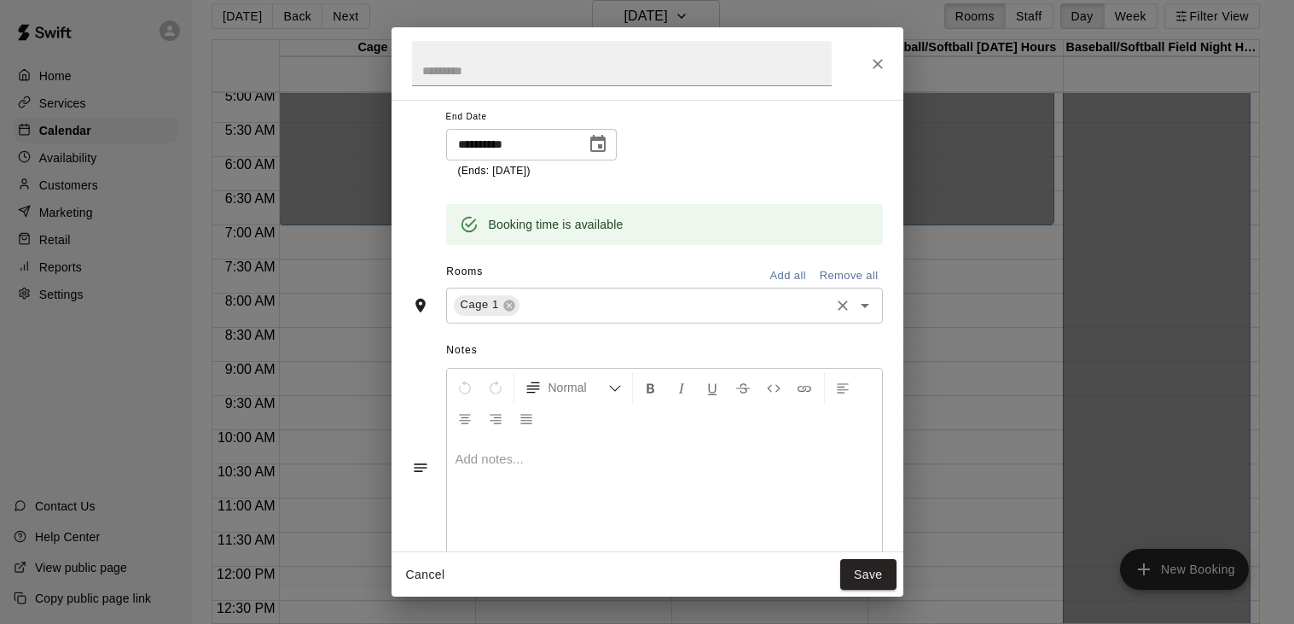
click at [563, 323] on div "Cage 1 ​" at bounding box center [664, 305] width 437 height 36
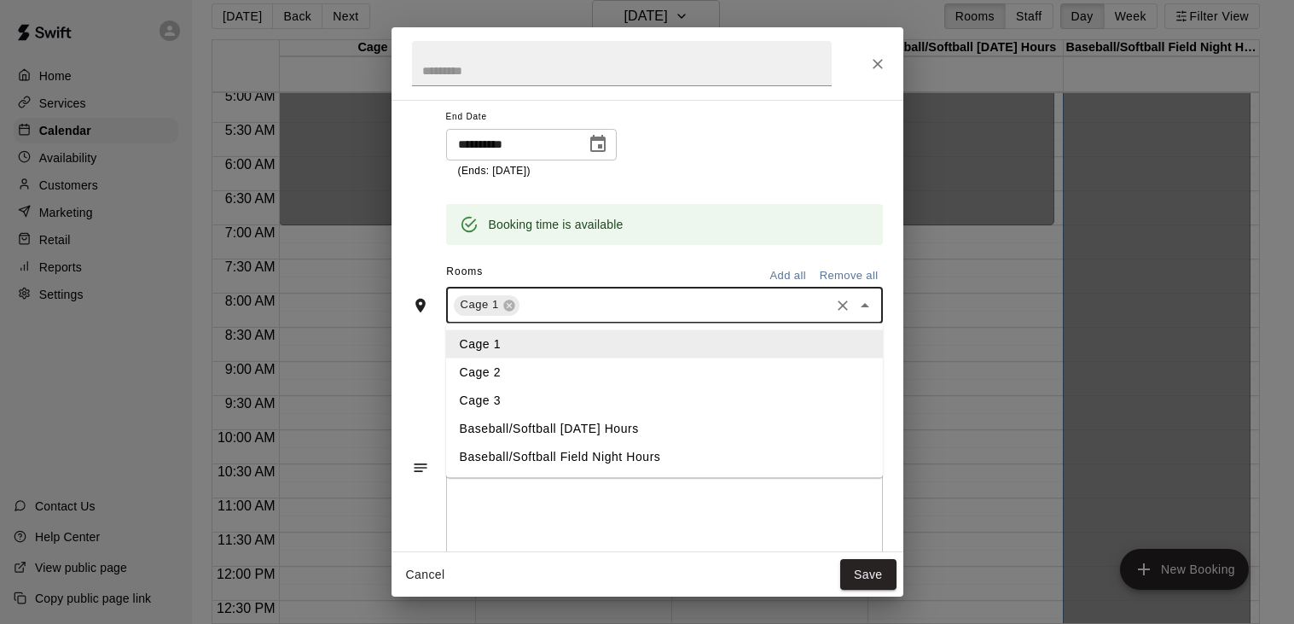
click at [541, 386] on li "Cage 2" at bounding box center [663, 371] width 437 height 28
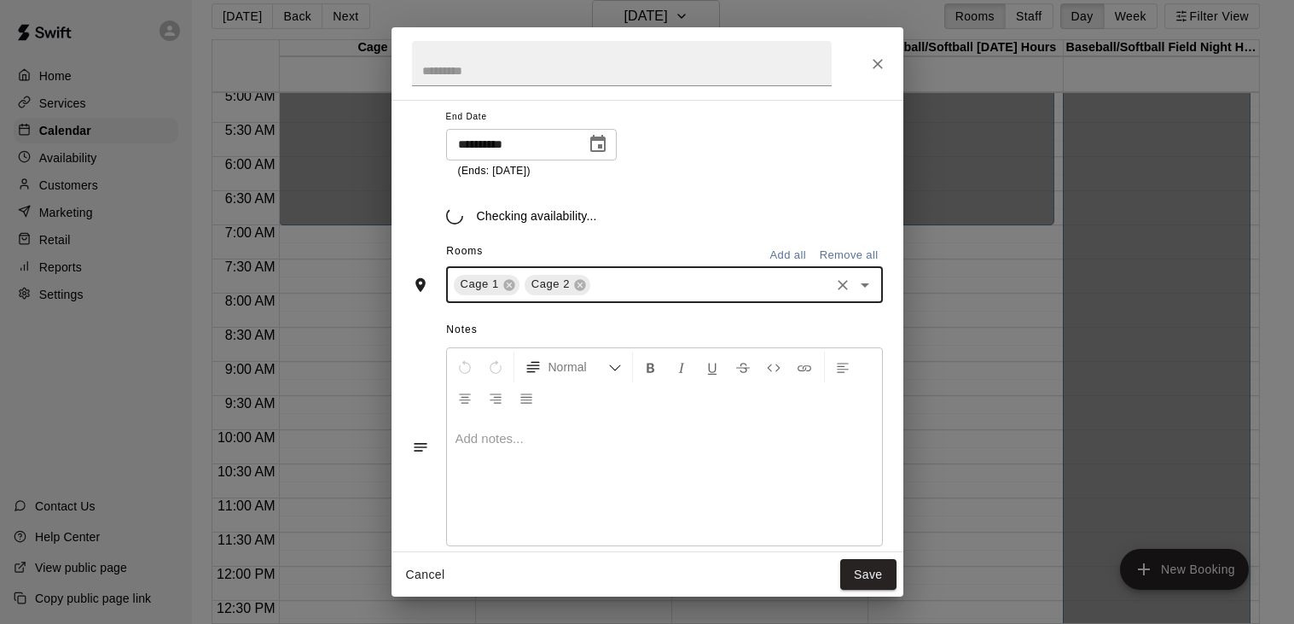
scroll to position [244, 0]
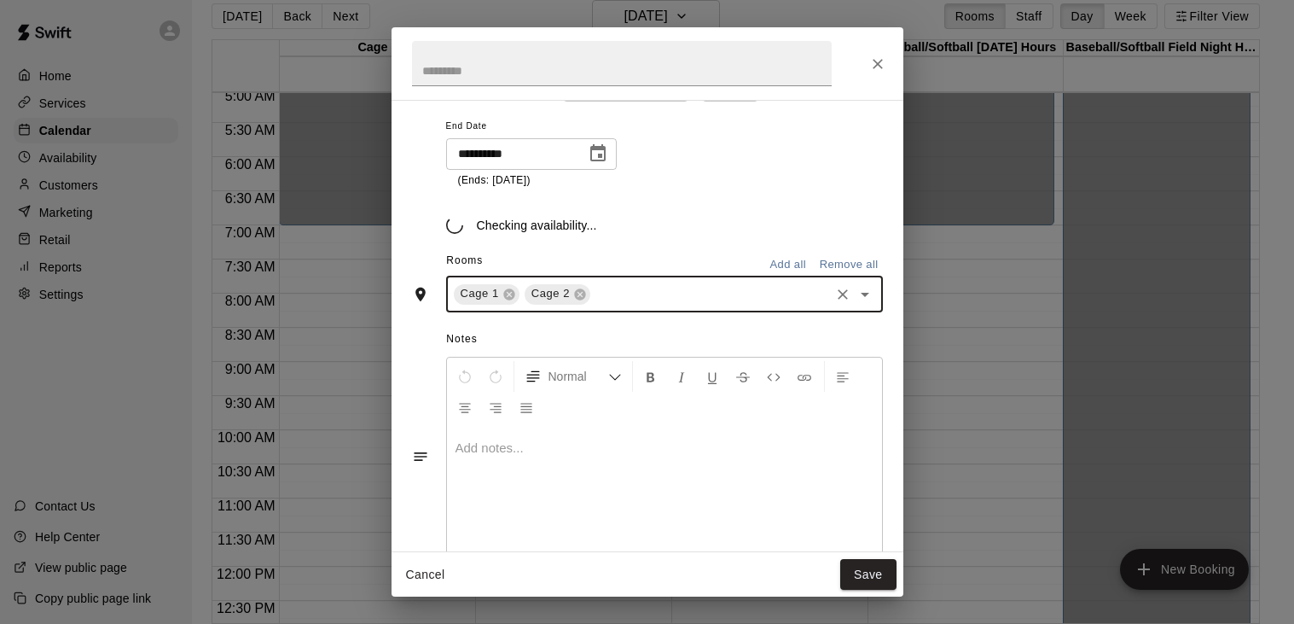
click at [622, 305] on input "text" at bounding box center [710, 293] width 234 height 21
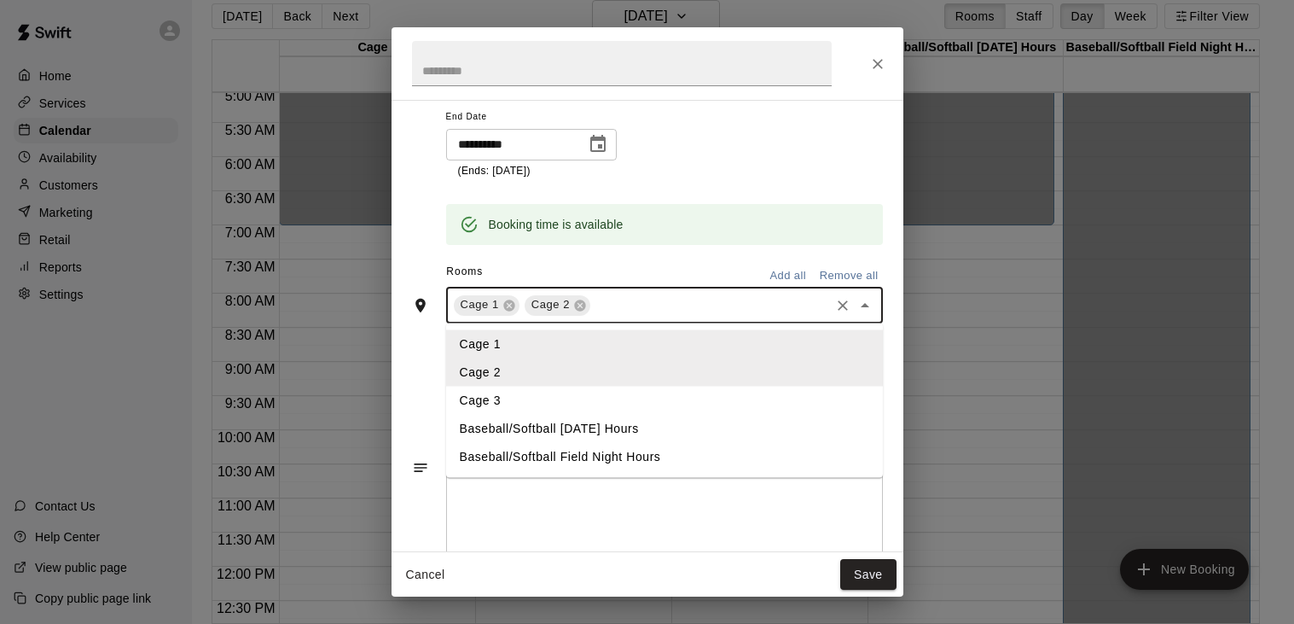
click at [599, 414] on li "Cage 3" at bounding box center [663, 400] width 437 height 28
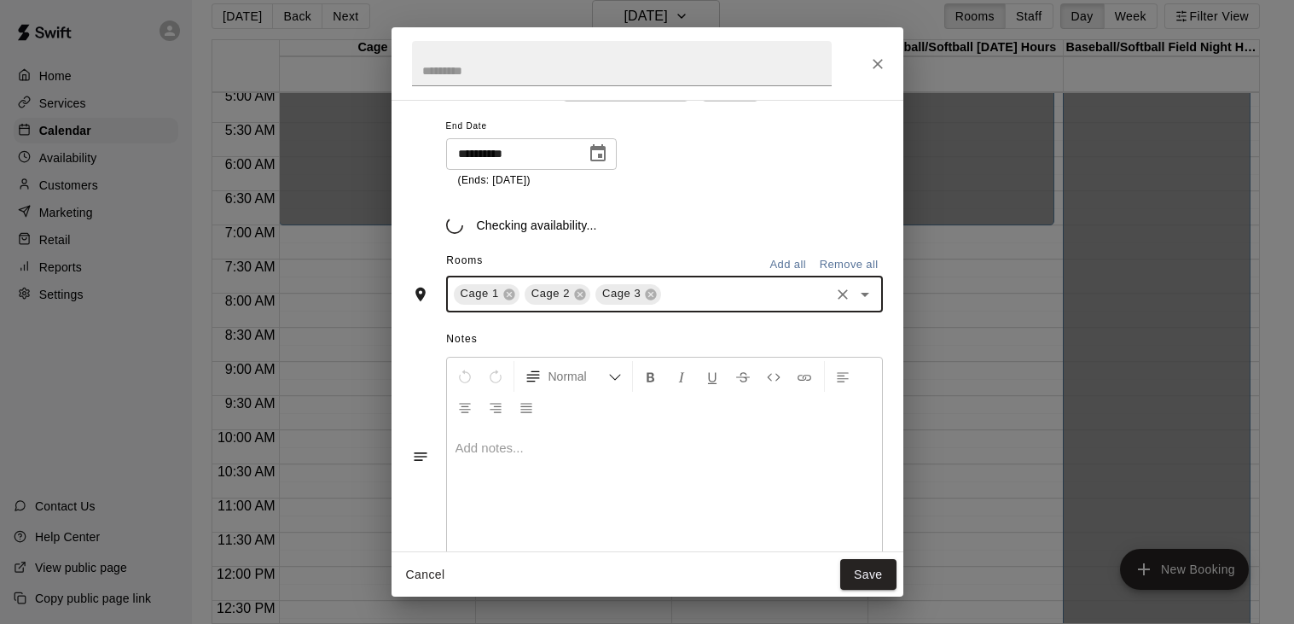
click at [599, 426] on div "Normal" at bounding box center [664, 391] width 435 height 68
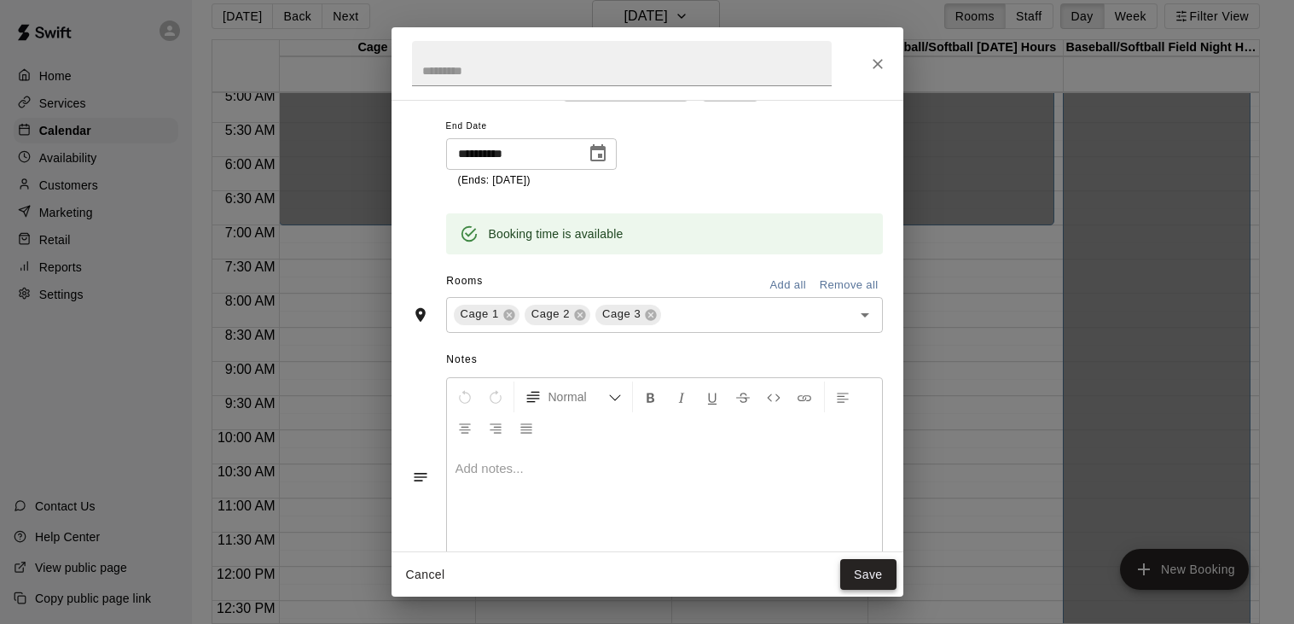
scroll to position [253, 0]
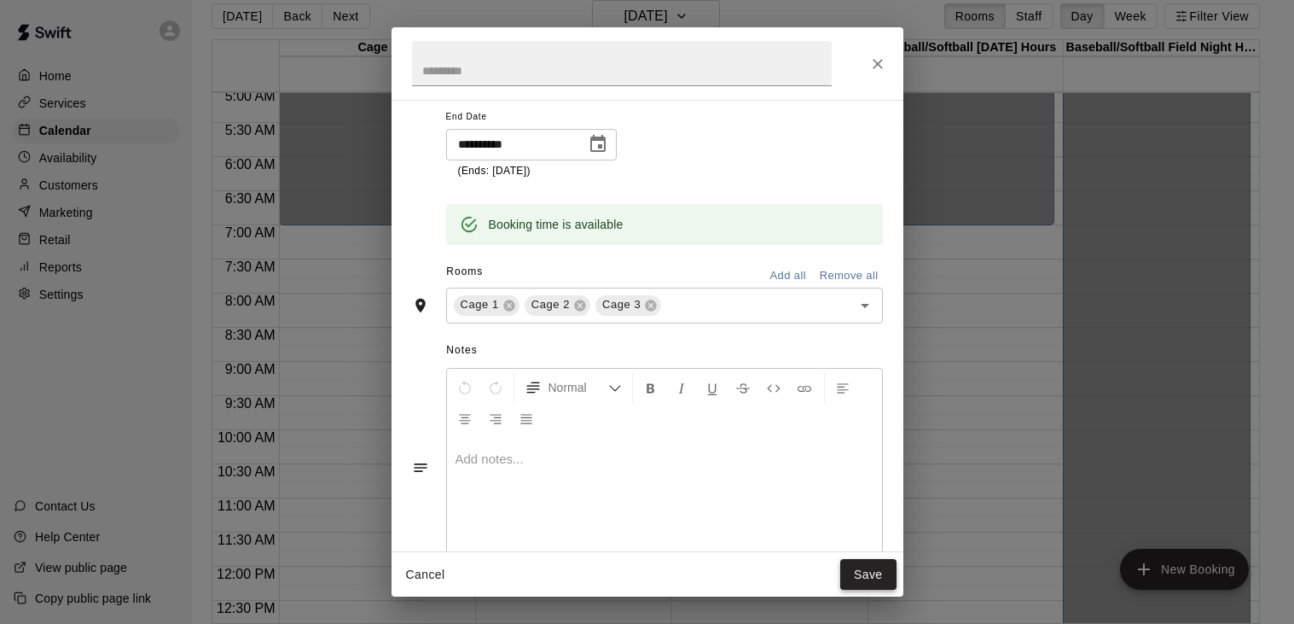
click at [856, 578] on button "Save" at bounding box center [868, 575] width 56 height 32
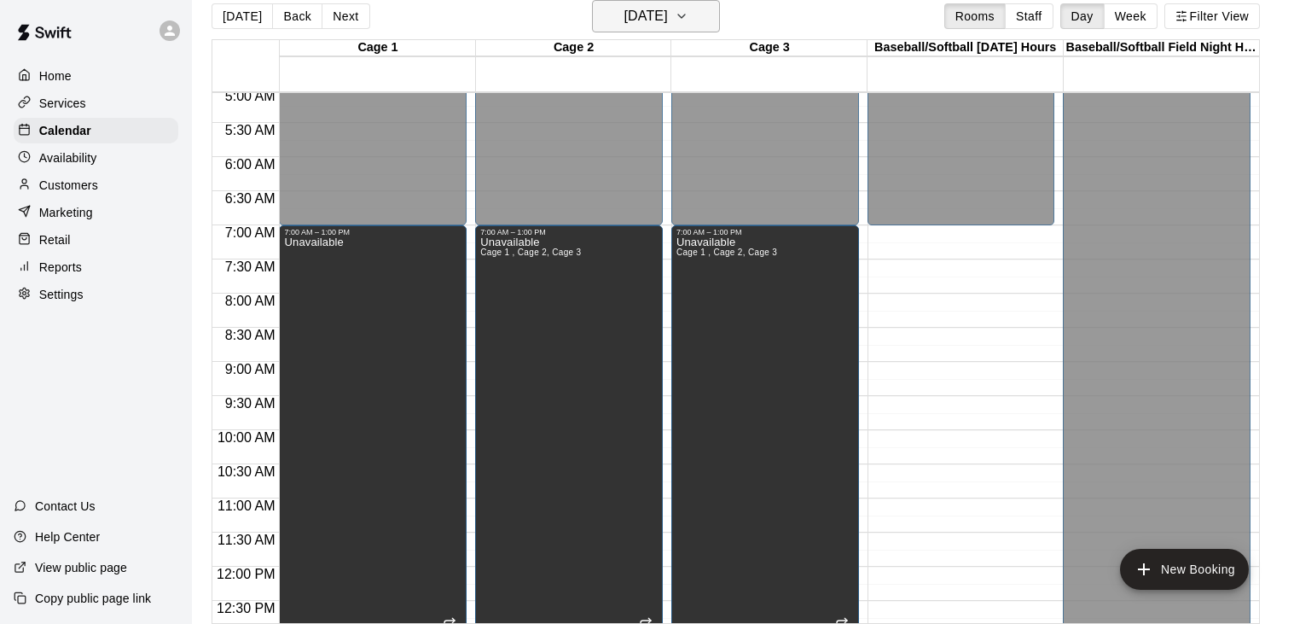
click at [688, 22] on icon "button" at bounding box center [682, 16] width 14 height 20
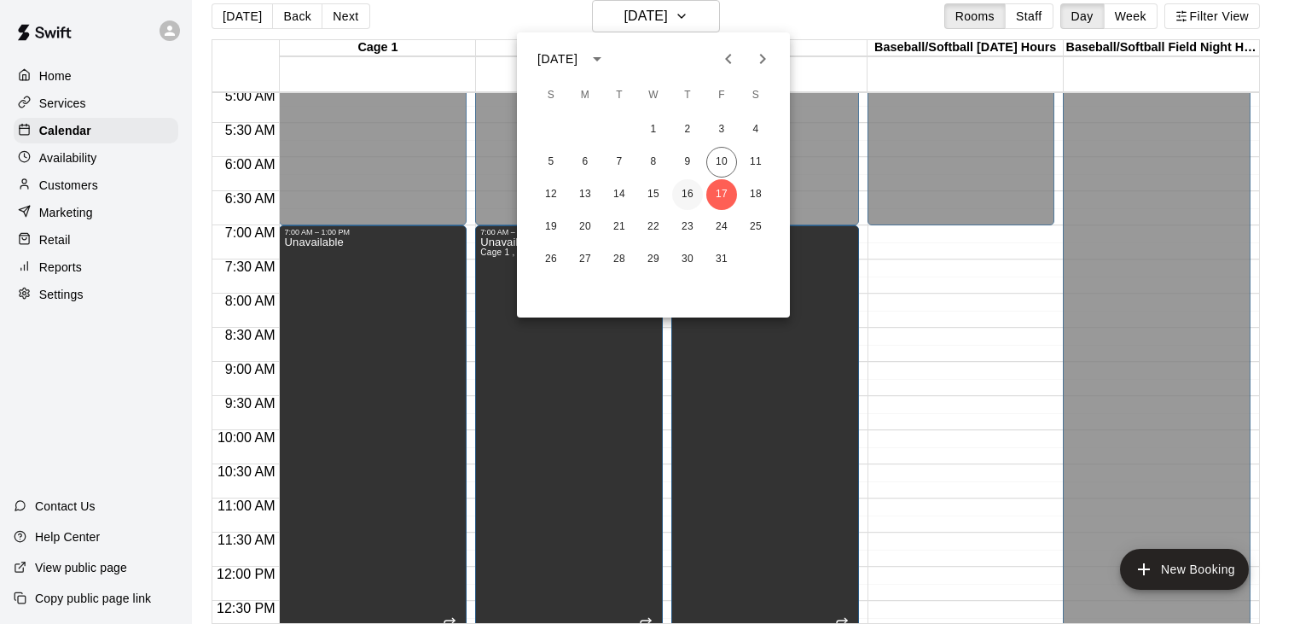
click at [687, 194] on button "16" at bounding box center [687, 194] width 31 height 31
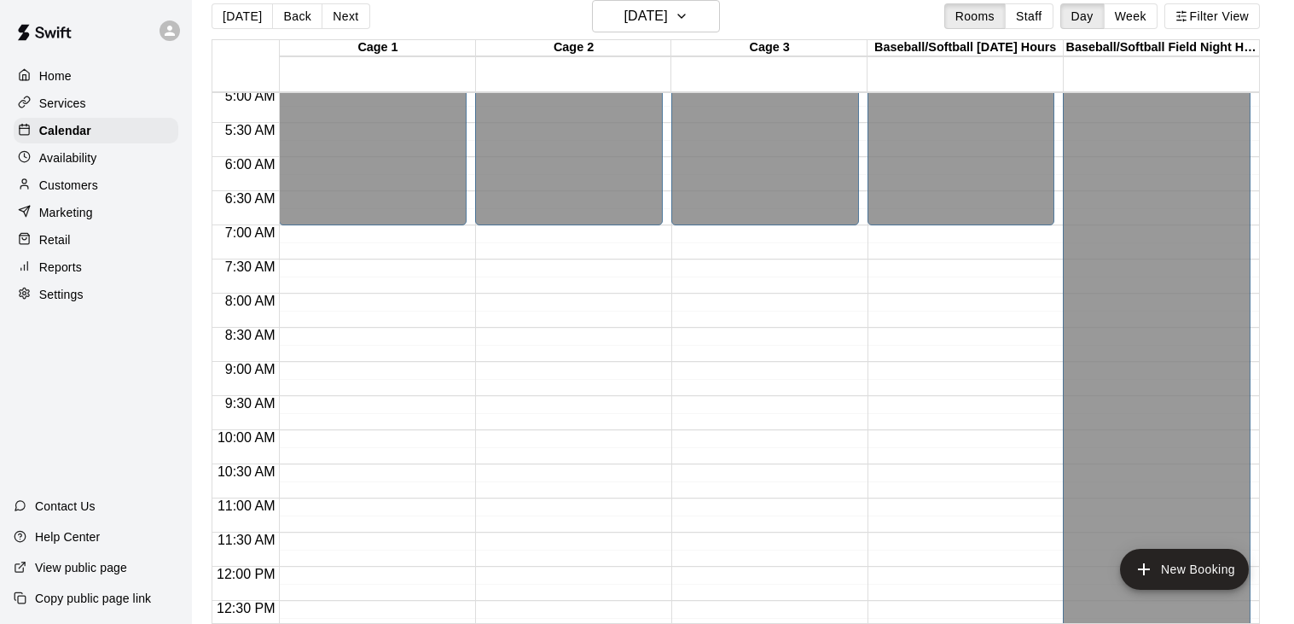
click at [412, 249] on div "12:00 AM – 7:00 AM Closed 6:30 PM – 7:00 PM [PERSON_NAME] 30 - min Private Less…" at bounding box center [373, 566] width 188 height 1638
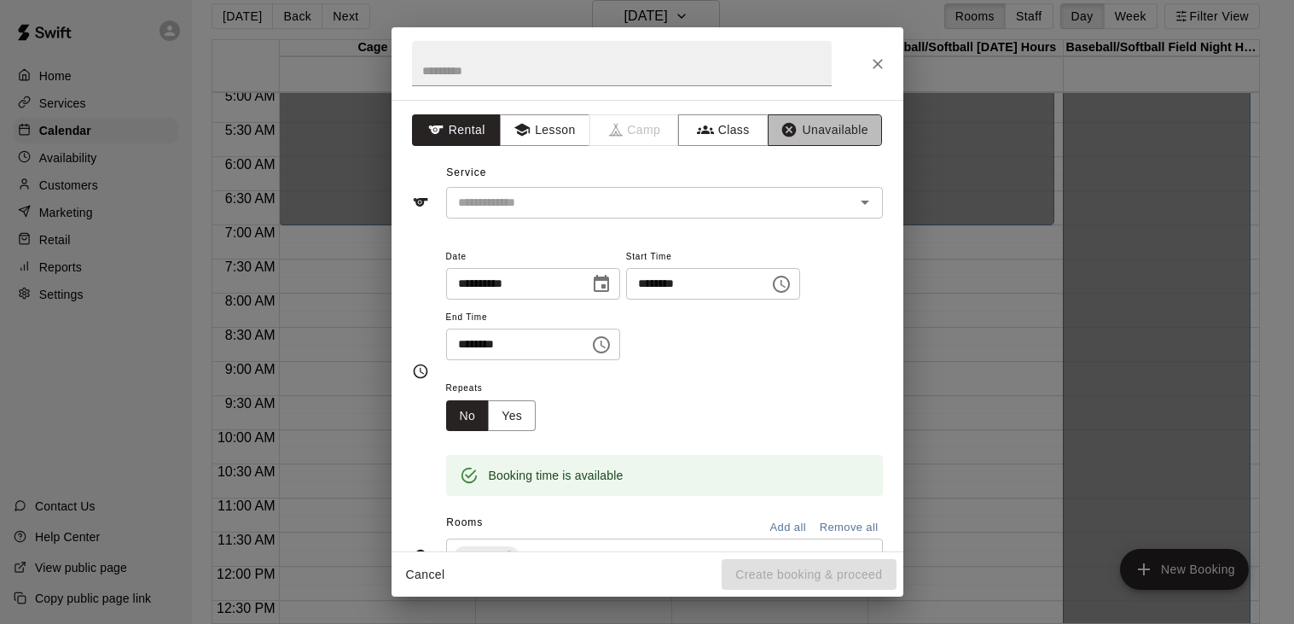
click at [827, 130] on button "Unavailable" at bounding box center [825, 130] width 114 height 32
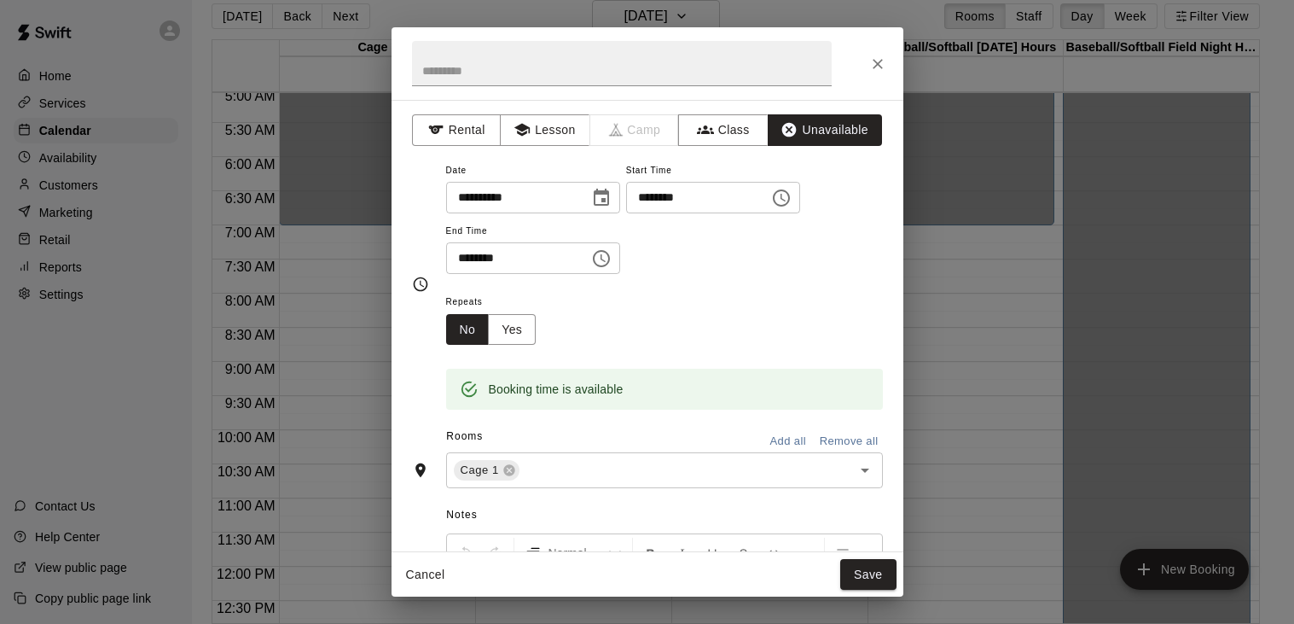
click at [771, 208] on icon "Choose time, selected time is 7:15 AM" at bounding box center [781, 198] width 20 height 20
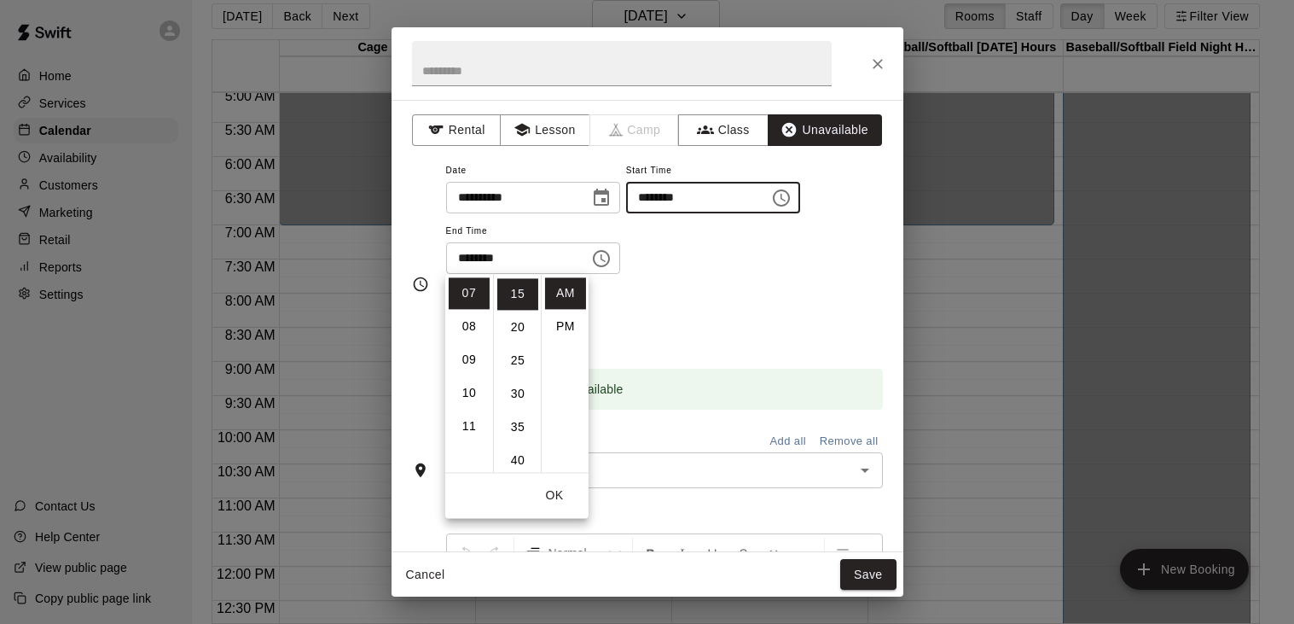
scroll to position [0, 0]
click at [521, 300] on li "00" at bounding box center [517, 293] width 41 height 32
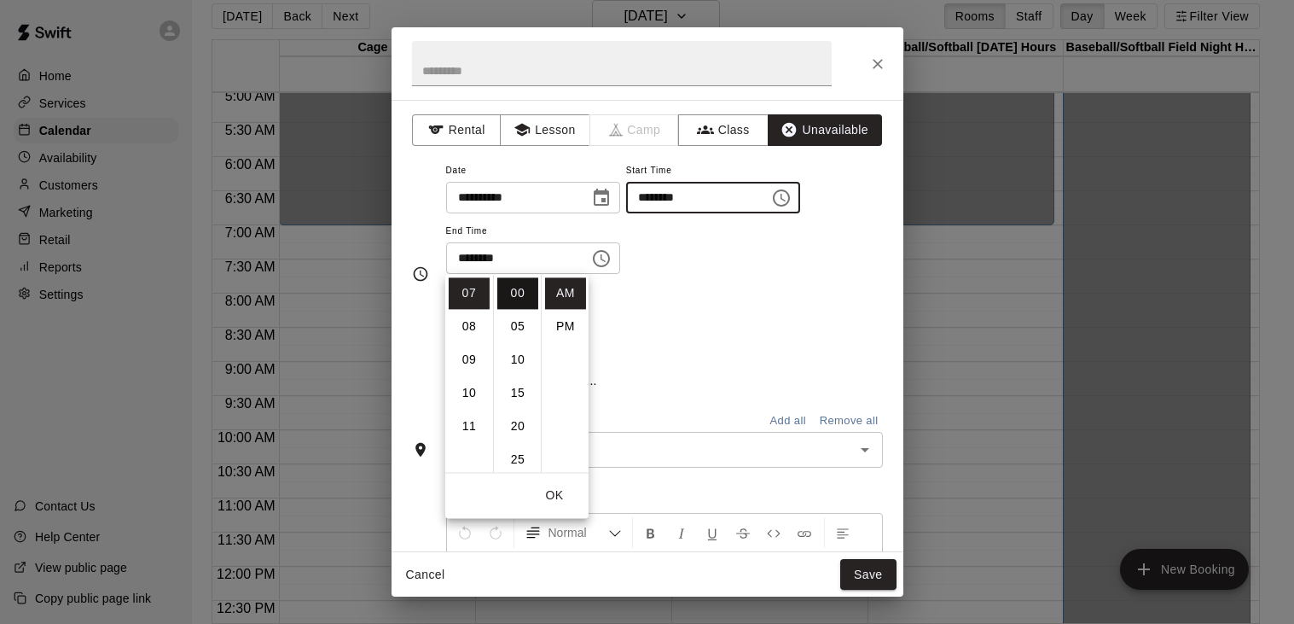
type input "********"
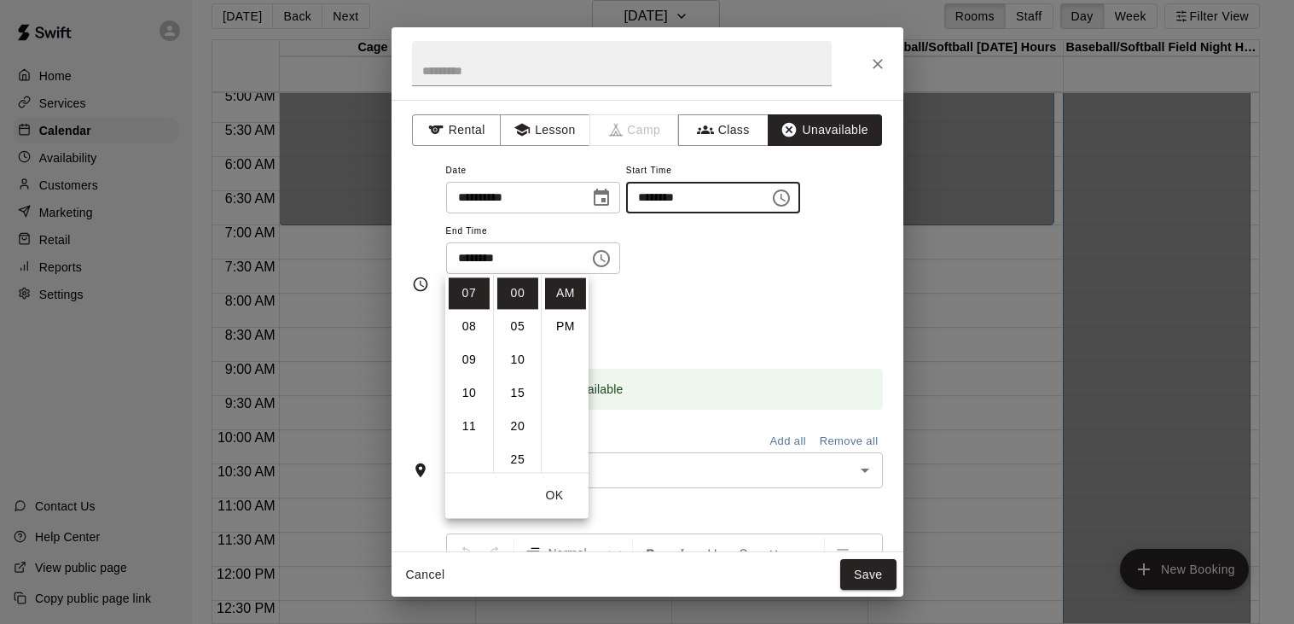
click at [612, 269] on icon "Choose time, selected time is 7:45 AM" at bounding box center [601, 258] width 20 height 20
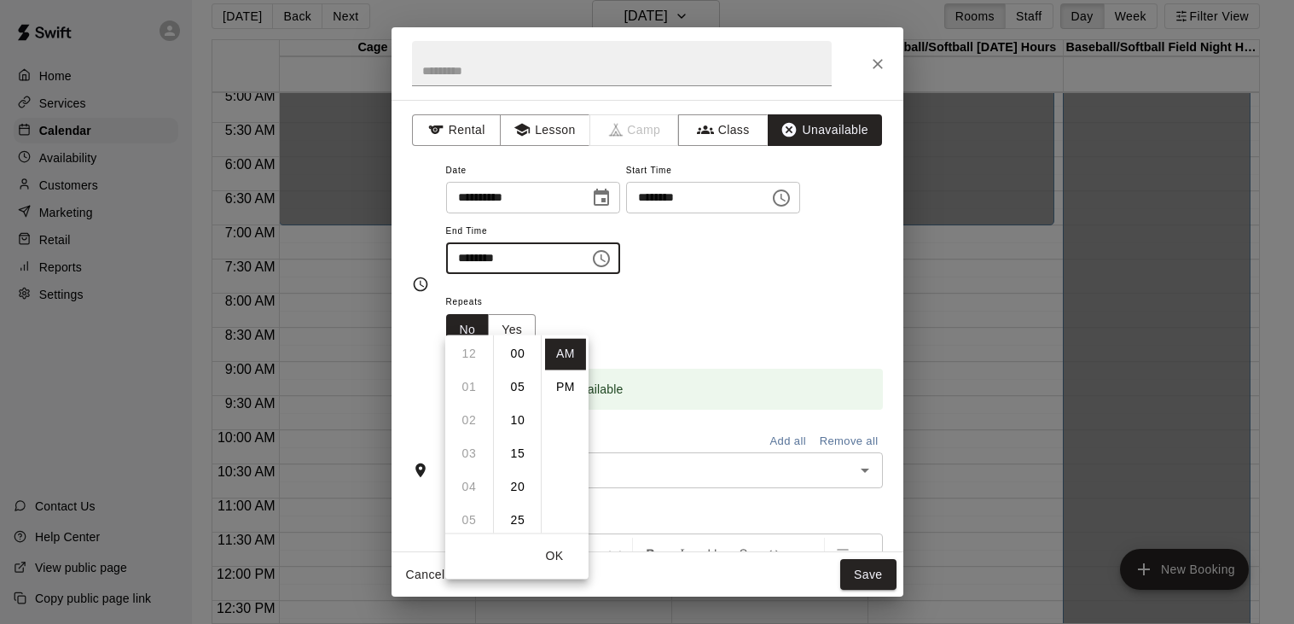
scroll to position [299, 0]
click at [560, 386] on li "PM" at bounding box center [565, 387] width 41 height 32
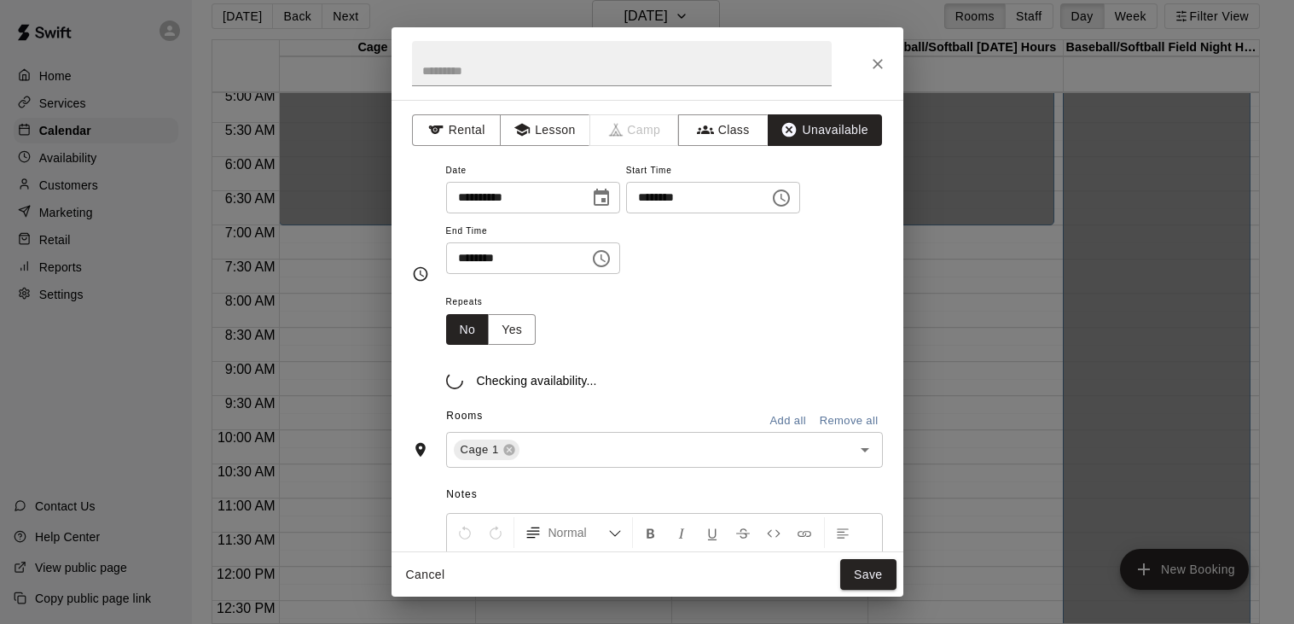
scroll to position [30, 0]
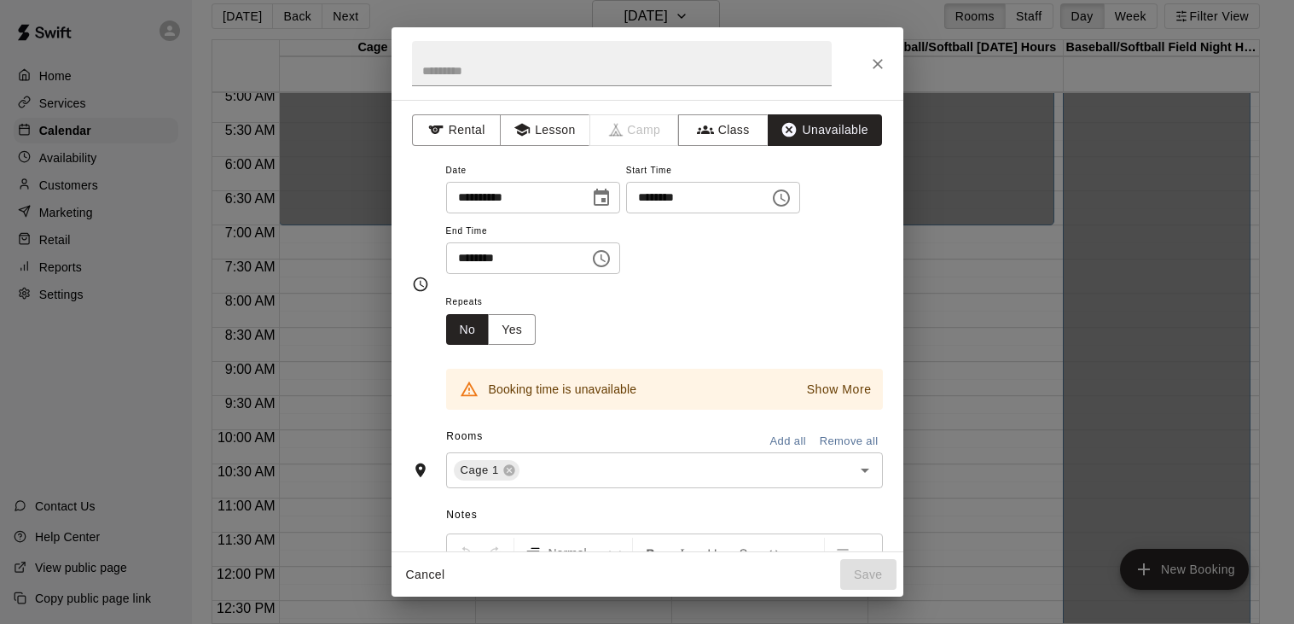
click at [612, 269] on icon "Choose time, selected time is 7:45 PM" at bounding box center [601, 258] width 20 height 20
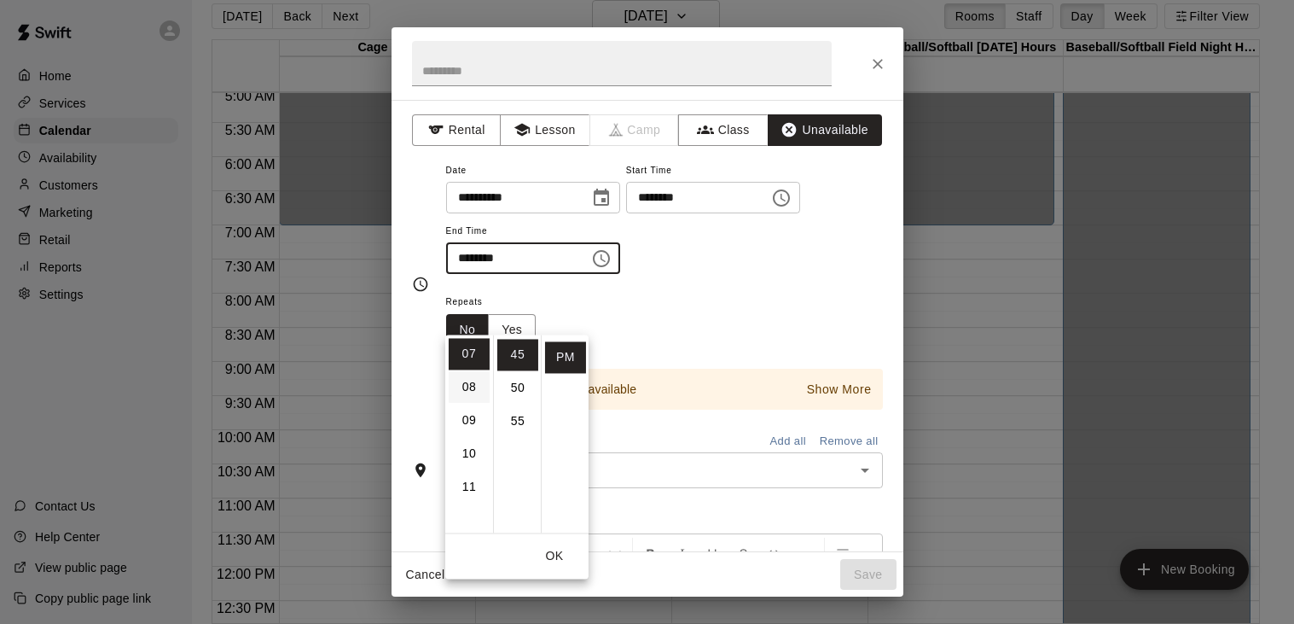
scroll to position [0, 0]
click at [469, 381] on li "01" at bounding box center [469, 387] width 41 height 32
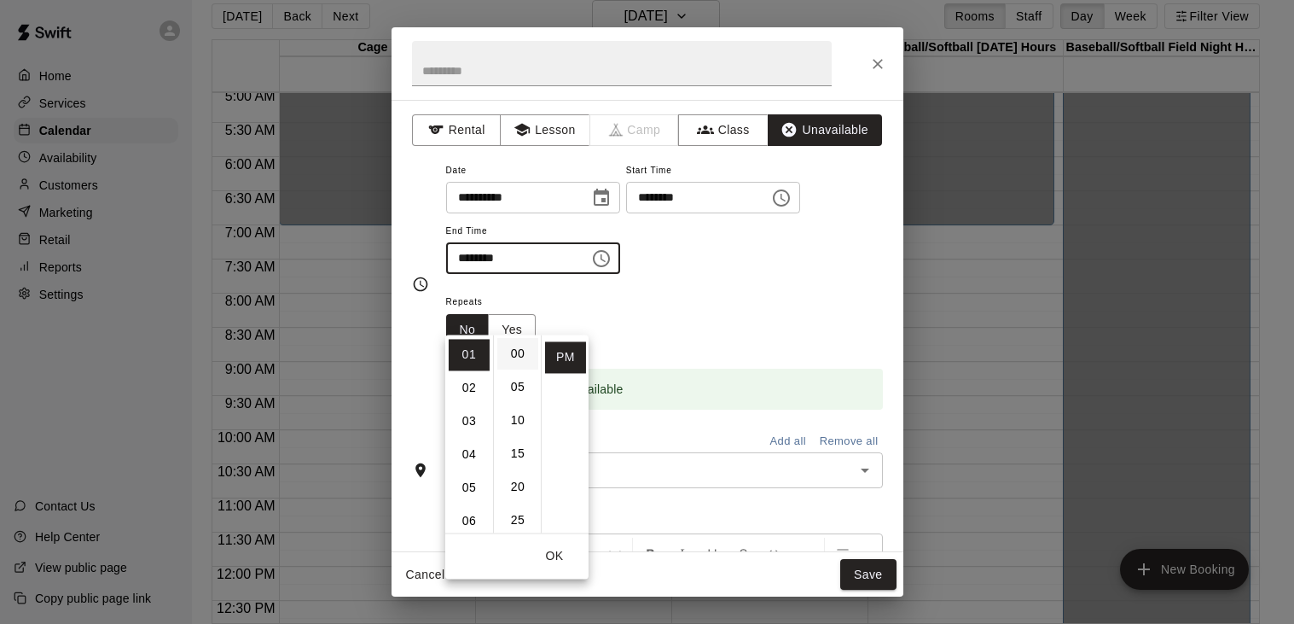
click at [520, 354] on li "00" at bounding box center [517, 354] width 41 height 32
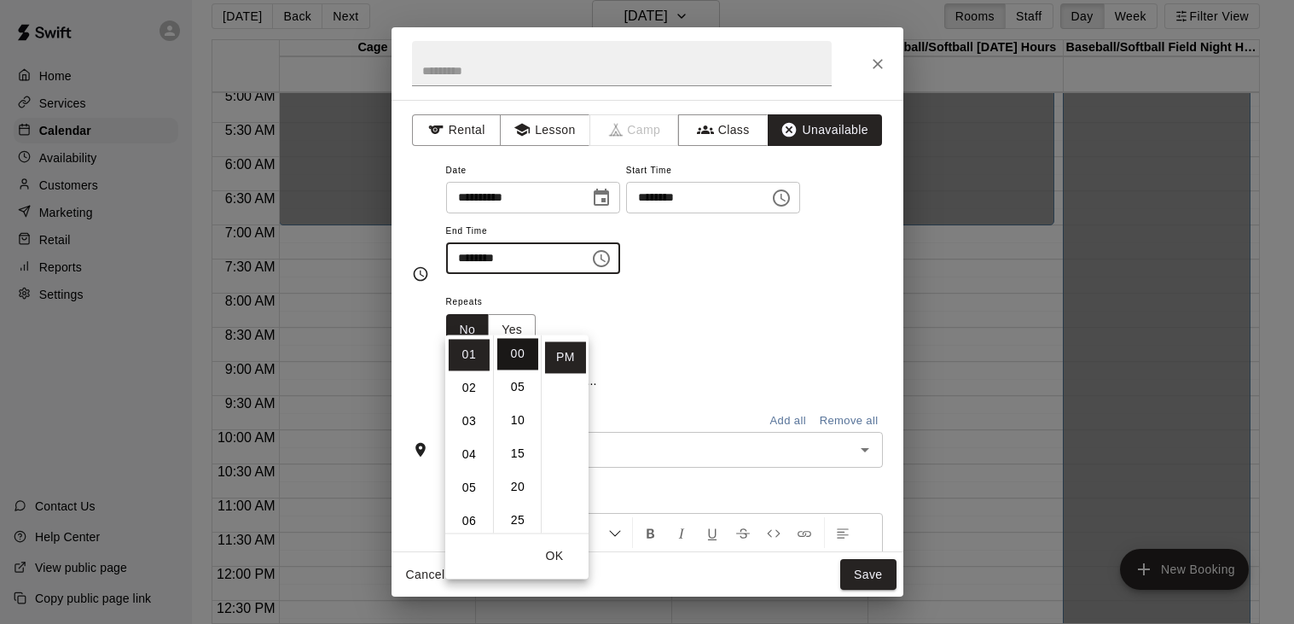
type input "********"
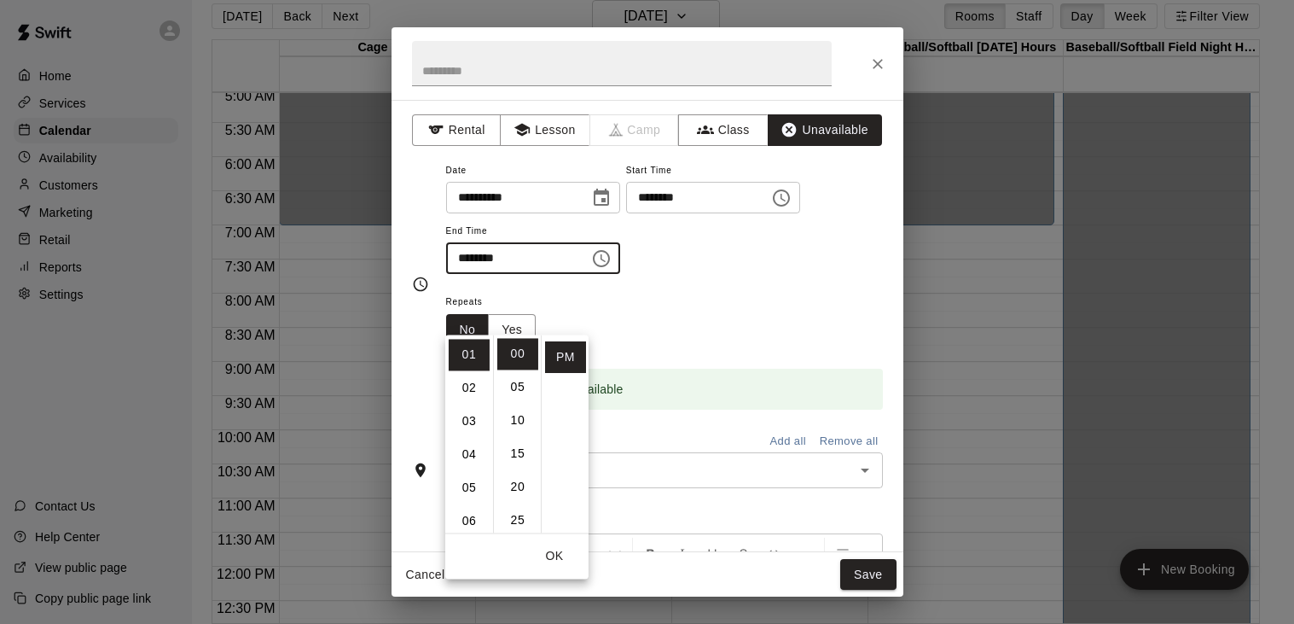
click at [745, 275] on div "**********" at bounding box center [664, 217] width 437 height 115
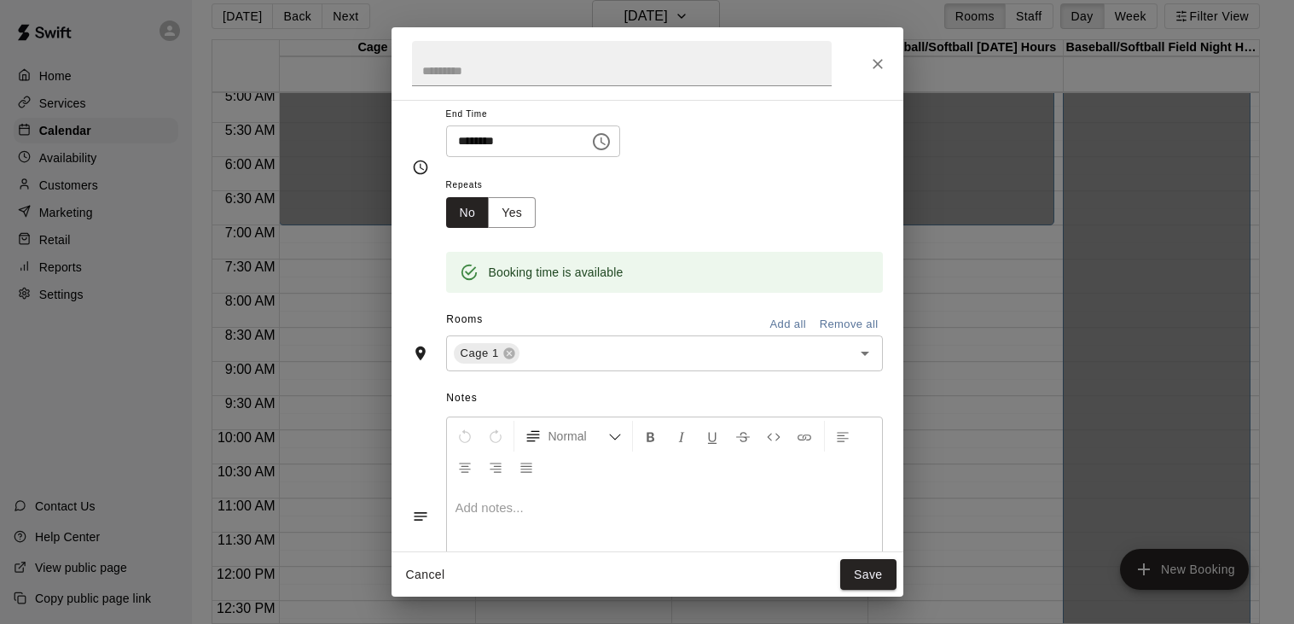
scroll to position [124, 0]
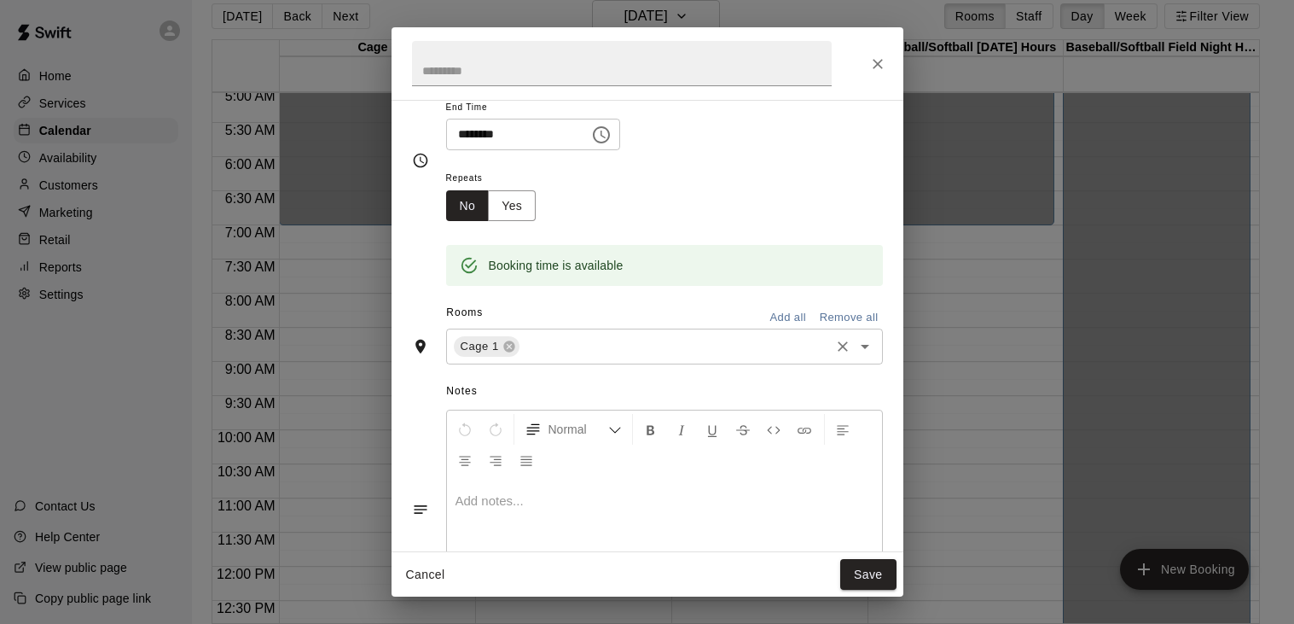
click at [587, 357] on input "text" at bounding box center [674, 346] width 305 height 21
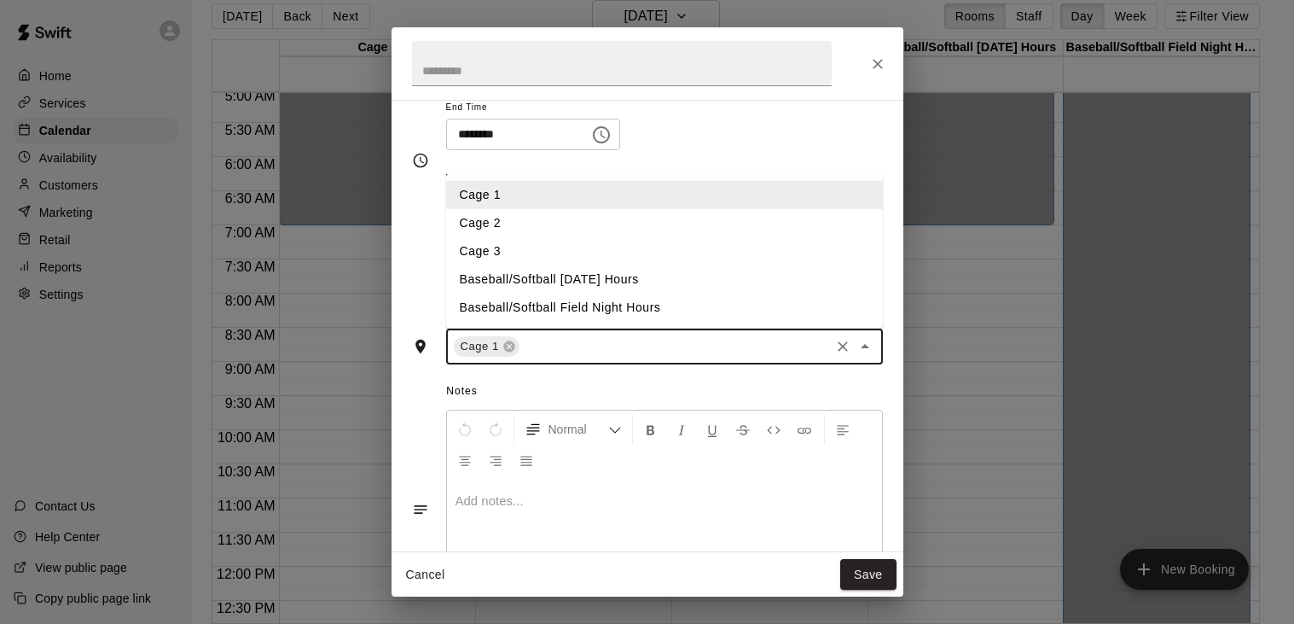
click at [540, 237] on li "Cage 2" at bounding box center [663, 223] width 437 height 28
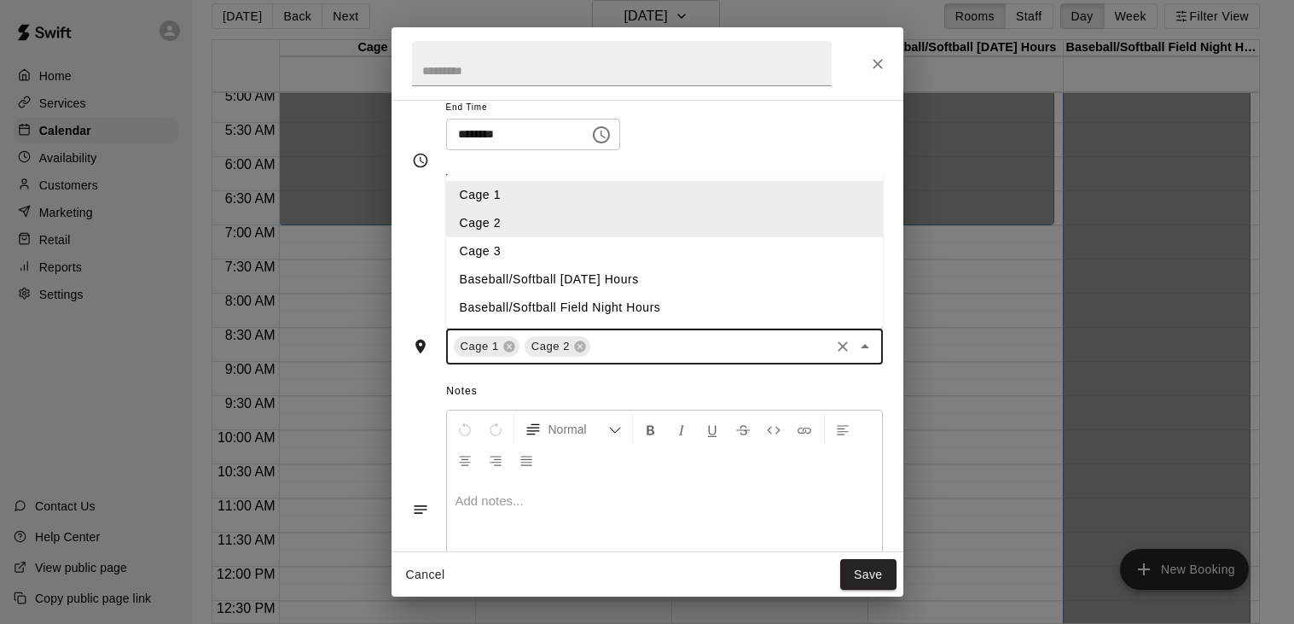
click at [606, 357] on input "text" at bounding box center [710, 346] width 234 height 21
click at [532, 265] on li "Cage 3" at bounding box center [663, 251] width 437 height 28
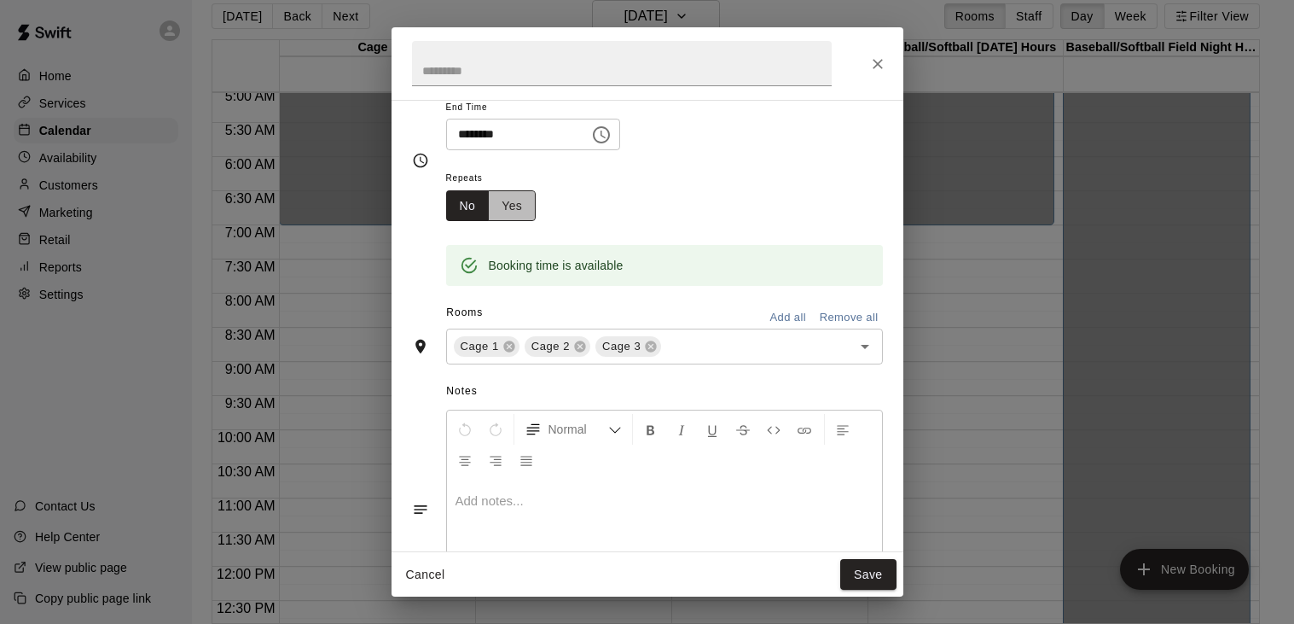
click at [518, 222] on button "Yes" at bounding box center [512, 206] width 48 height 32
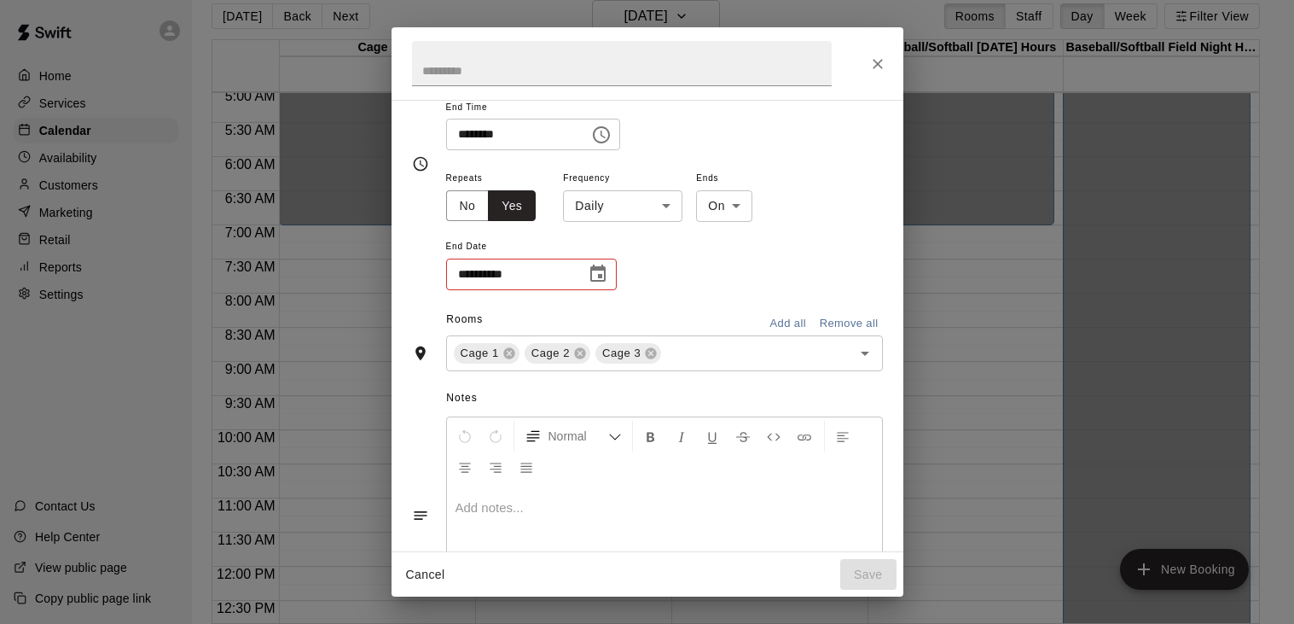
scroll to position [126, 0]
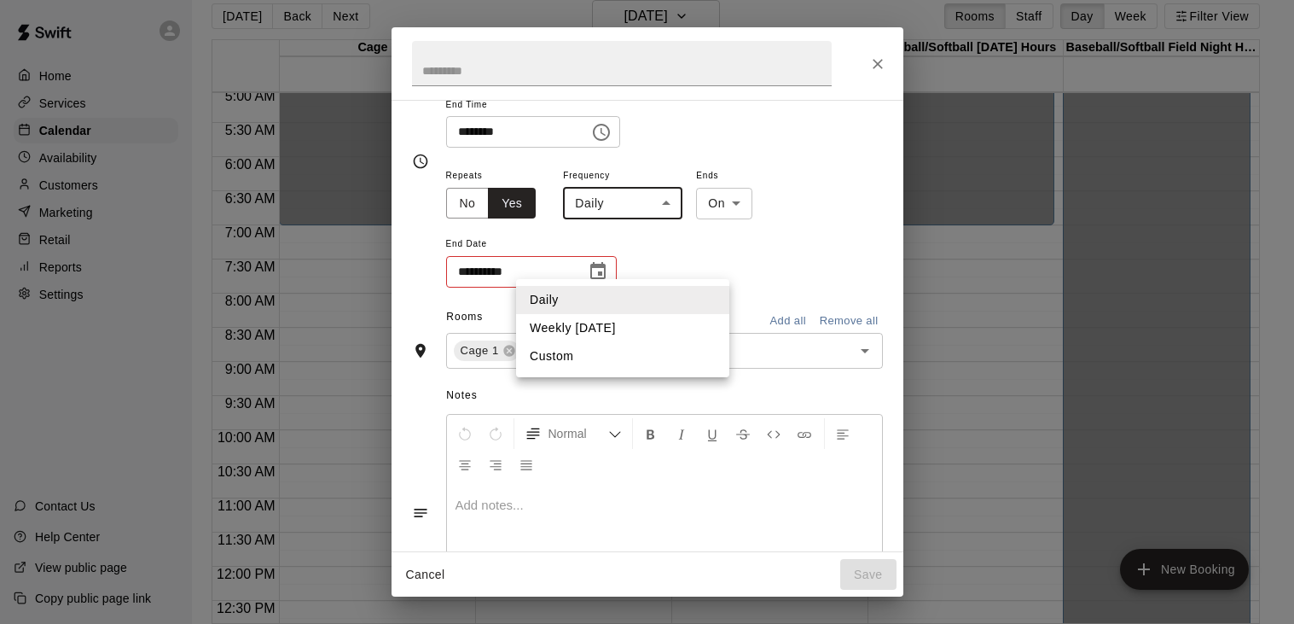
click at [673, 262] on body "Home Services Calendar Availability Customers Marketing Retail Reports Settings…" at bounding box center [647, 305] width 1294 height 651
click at [630, 329] on li "Weekly [DATE]" at bounding box center [622, 328] width 213 height 28
type input "******"
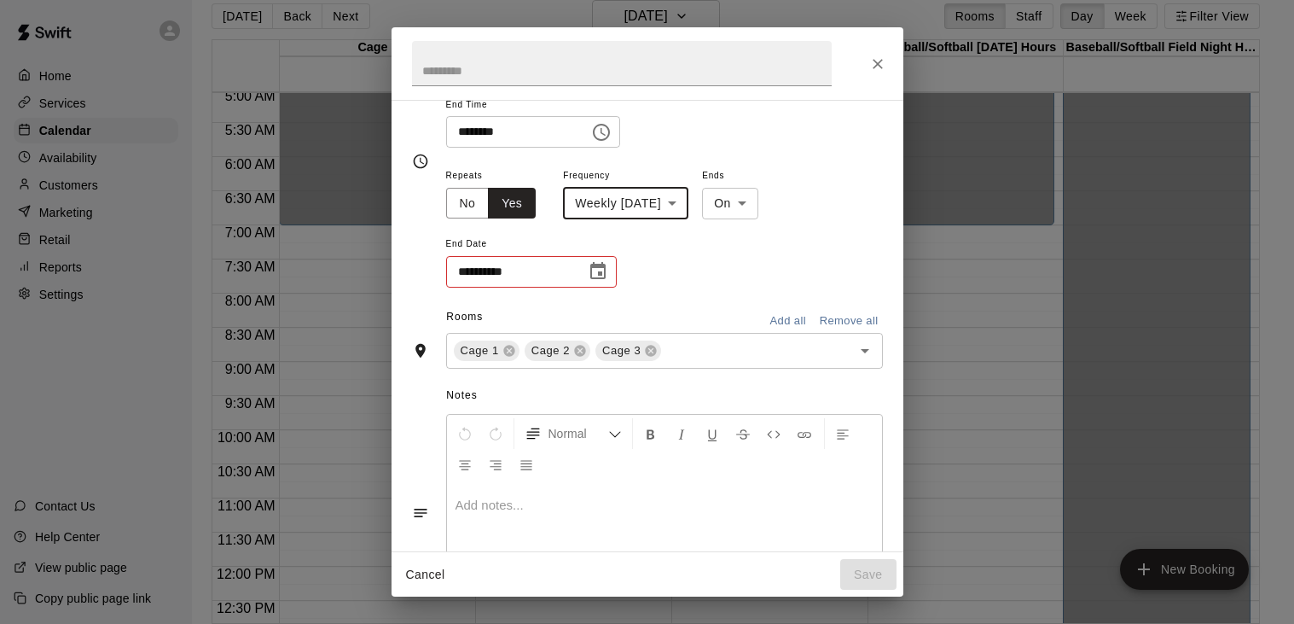
click at [612, 142] on icon "Choose time, selected time is 1:00 PM" at bounding box center [601, 132] width 20 height 20
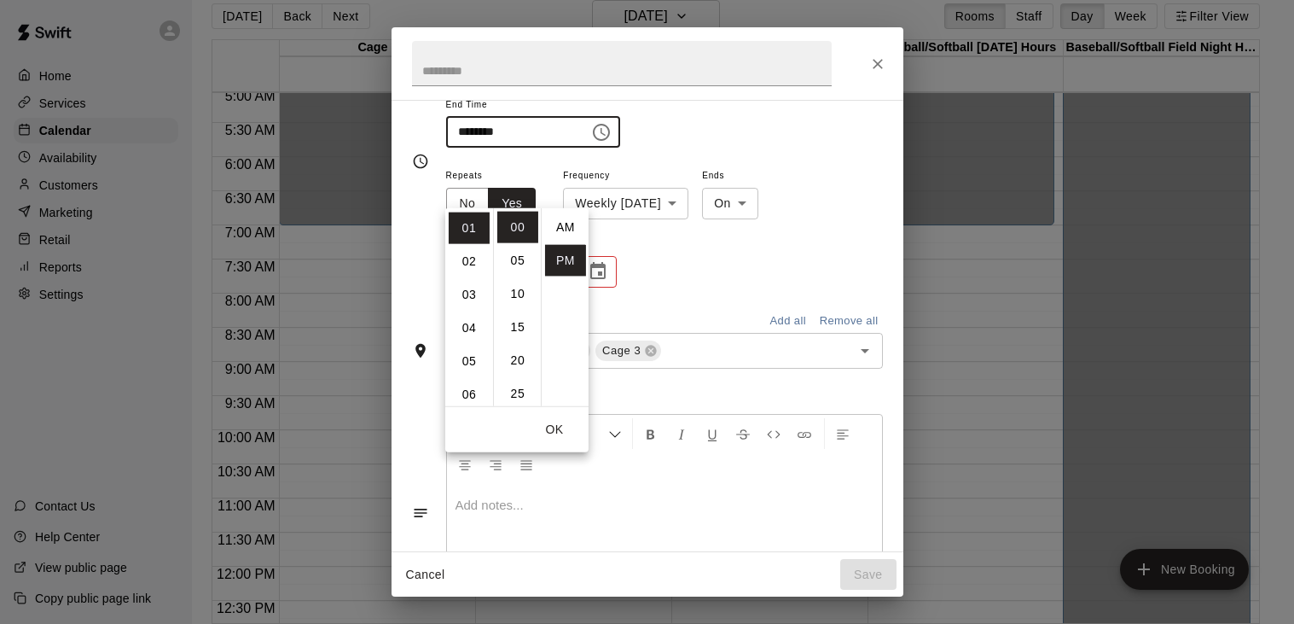
scroll to position [30, 0]
click at [552, 241] on li "PM" at bounding box center [565, 231] width 41 height 32
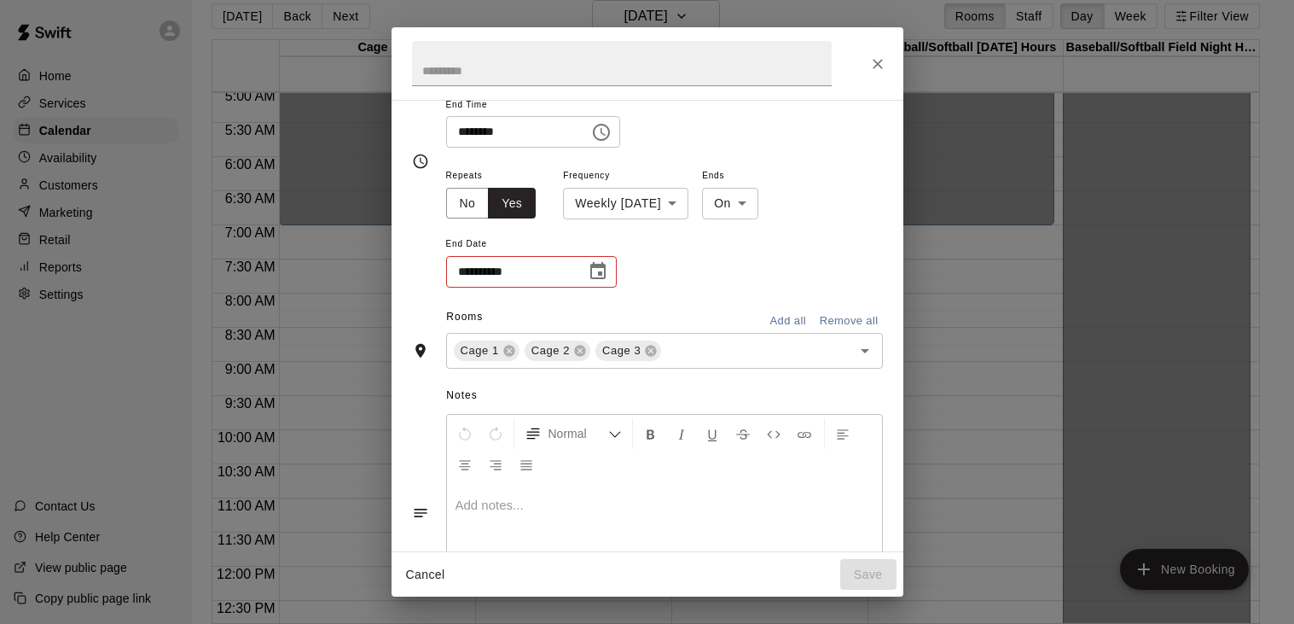
click at [612, 142] on icon "Choose time, selected time is 1:00 PM" at bounding box center [601, 132] width 20 height 20
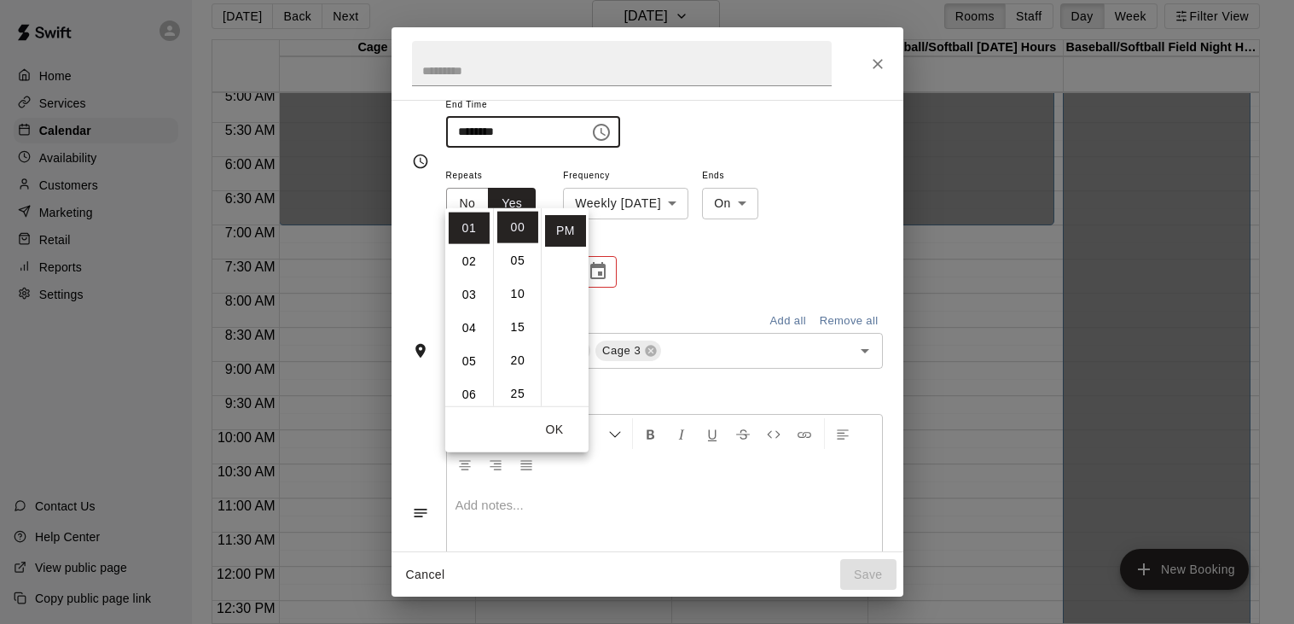
scroll to position [0, 0]
click at [564, 221] on li "AM" at bounding box center [565, 228] width 41 height 32
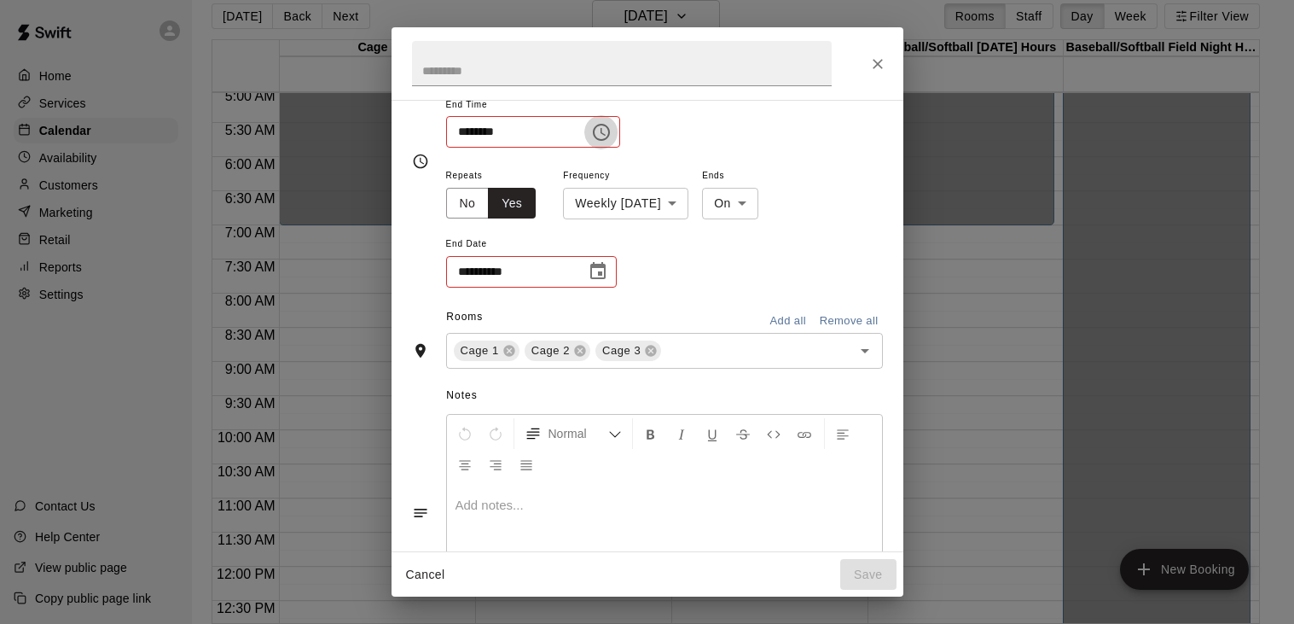
click at [612, 142] on icon "Choose time, selected time is 1:00 AM" at bounding box center [601, 132] width 20 height 20
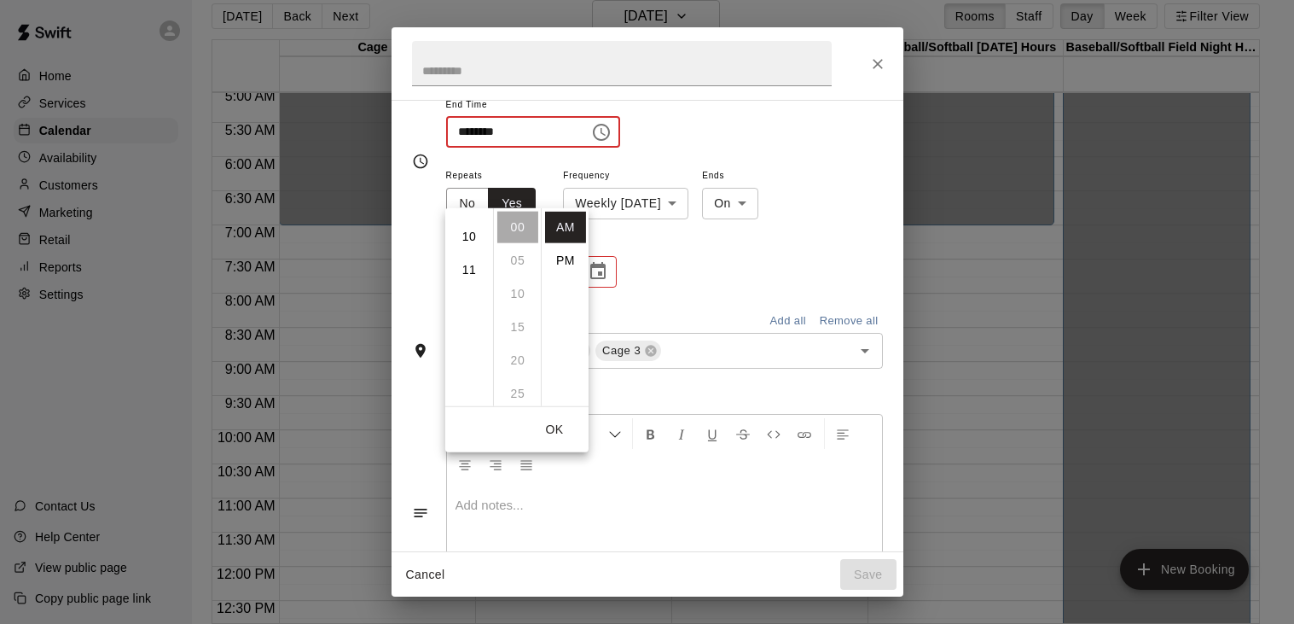
scroll to position [334, 0]
click at [470, 255] on li "11" at bounding box center [469, 259] width 41 height 32
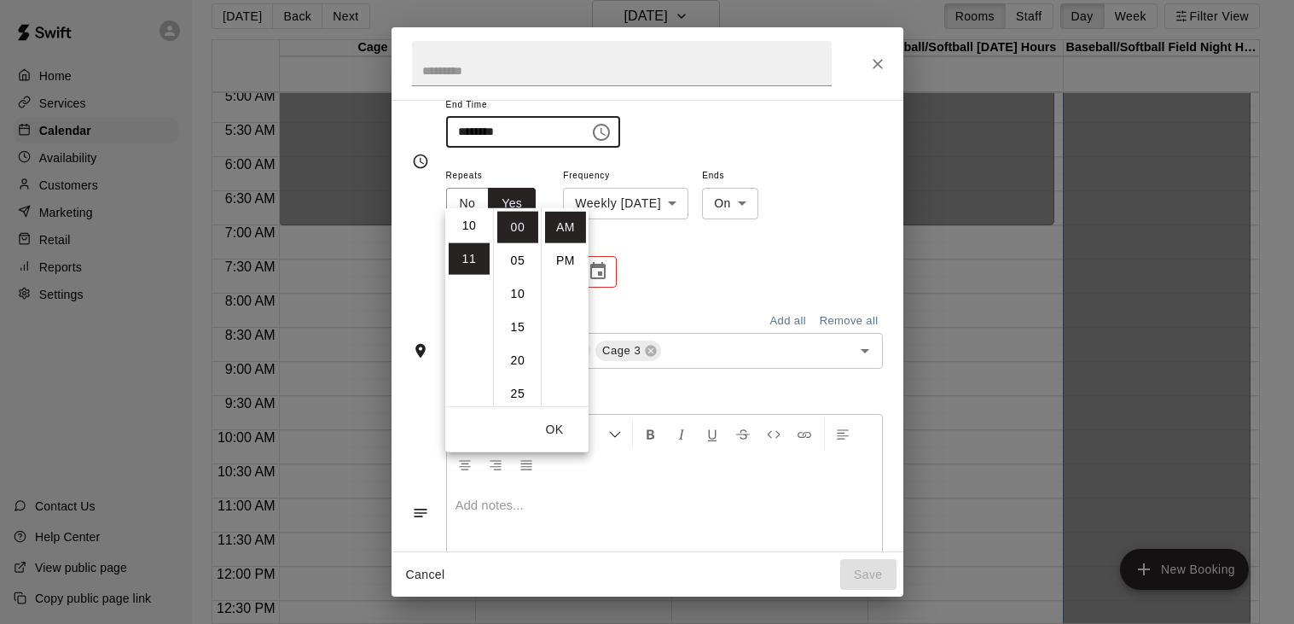
scroll to position [363, 0]
click at [517, 342] on li "30" at bounding box center [517, 350] width 41 height 32
type input "********"
click at [773, 148] on div "**********" at bounding box center [664, 90] width 437 height 115
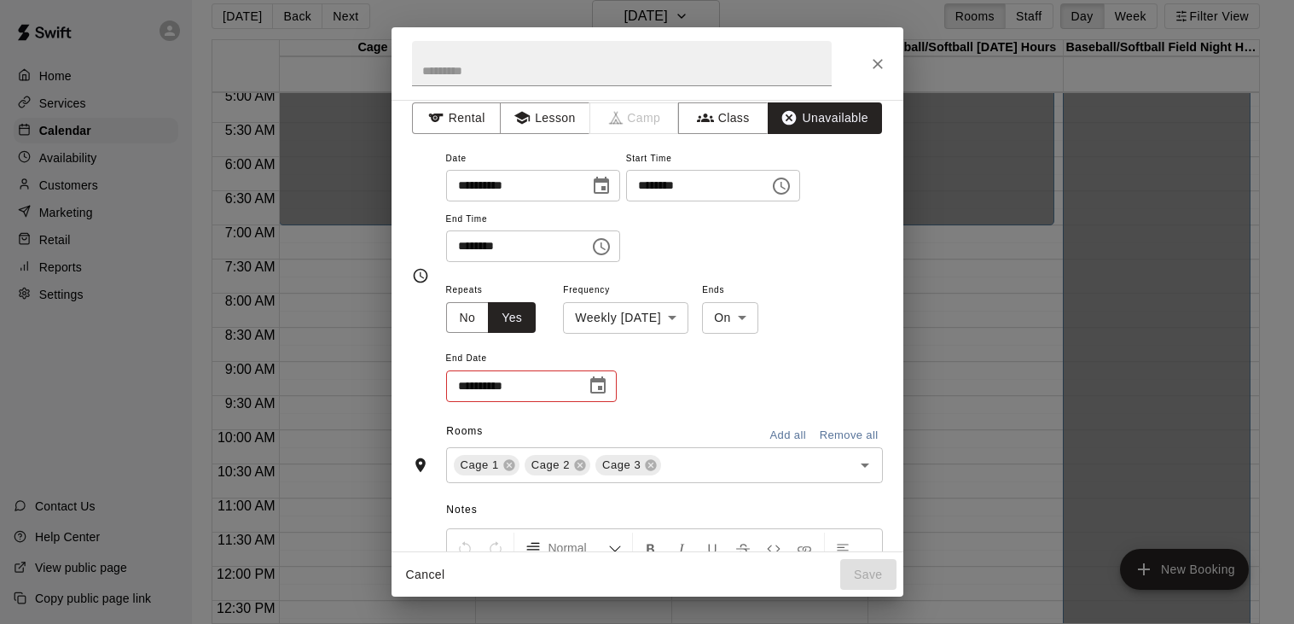
scroll to position [0, 0]
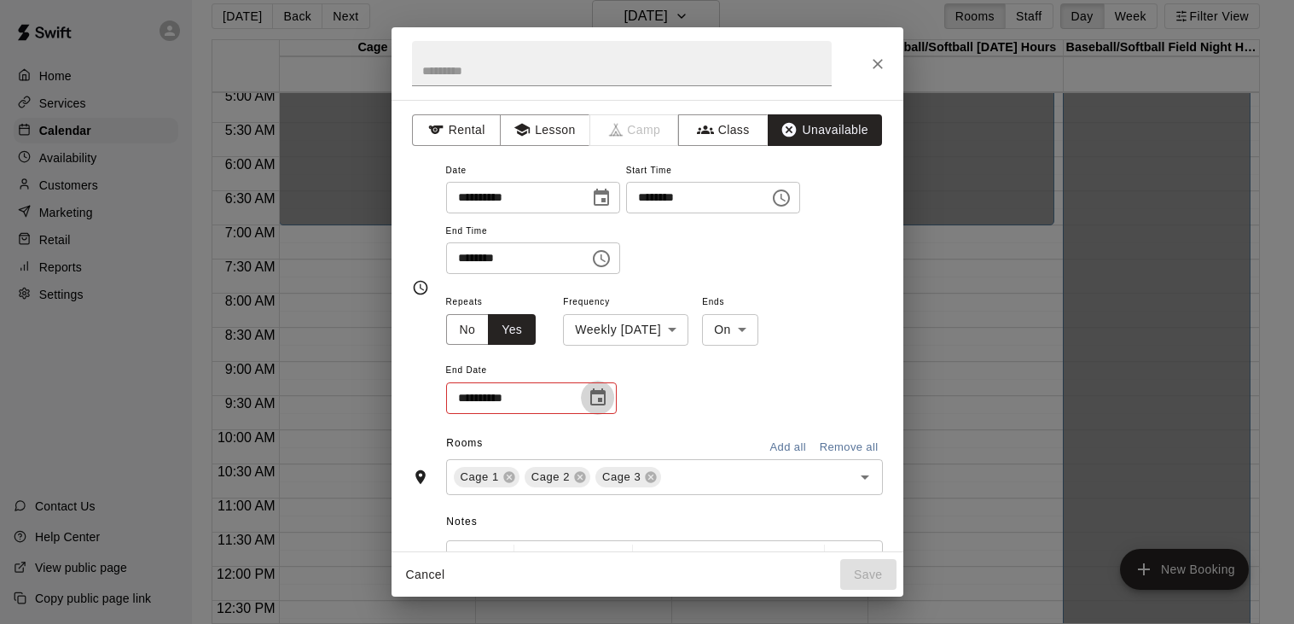
click at [603, 405] on icon "Choose date" at bounding box center [597, 396] width 15 height 17
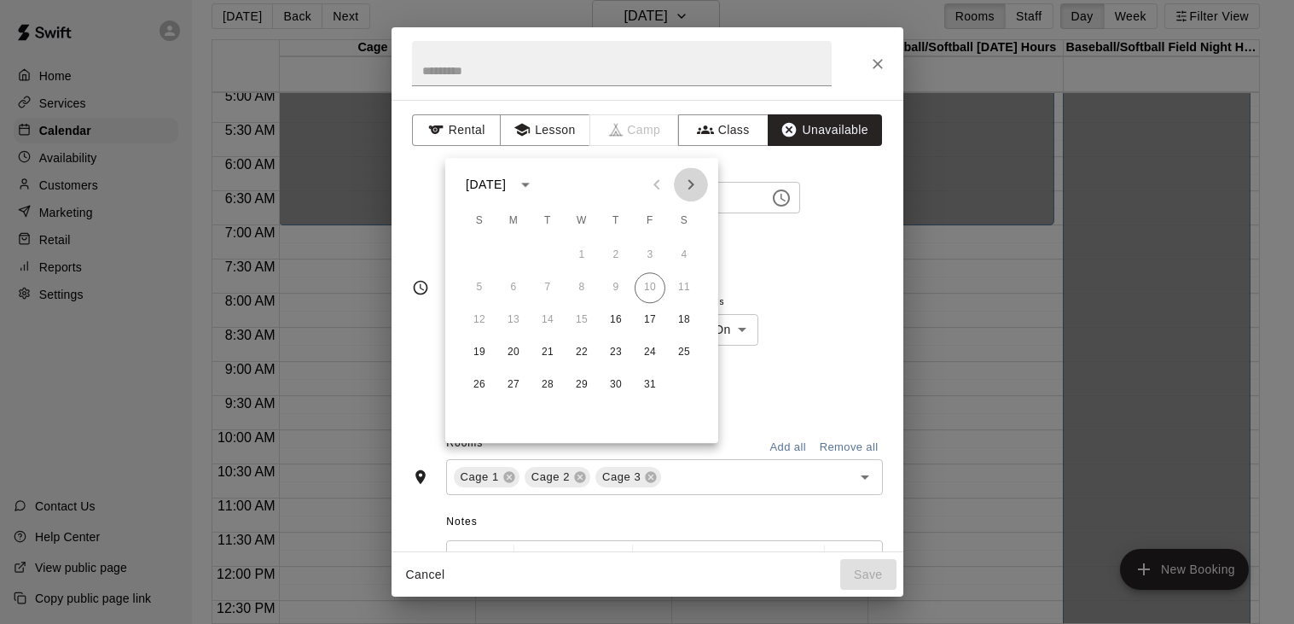
click at [688, 184] on icon "Next month" at bounding box center [691, 184] width 20 height 20
click at [694, 178] on icon "Next month" at bounding box center [691, 184] width 20 height 20
click at [616, 253] on button "1" at bounding box center [616, 255] width 31 height 31
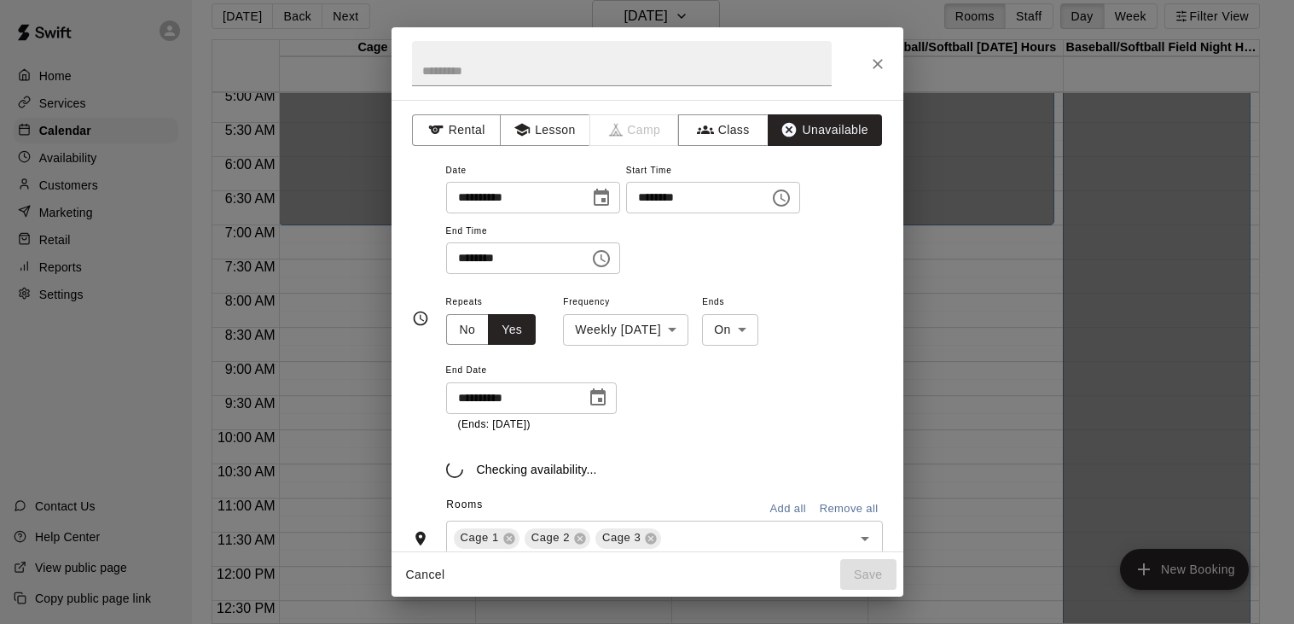
type input "**********"
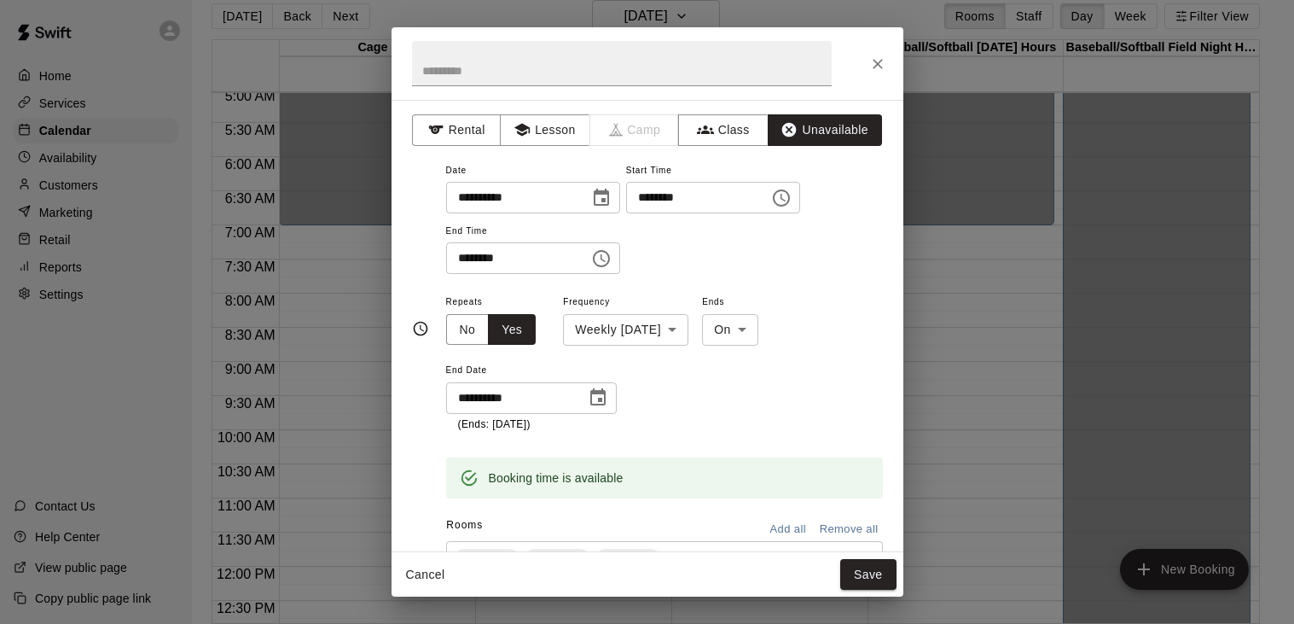
click at [797, 237] on div "**********" at bounding box center [664, 217] width 437 height 115
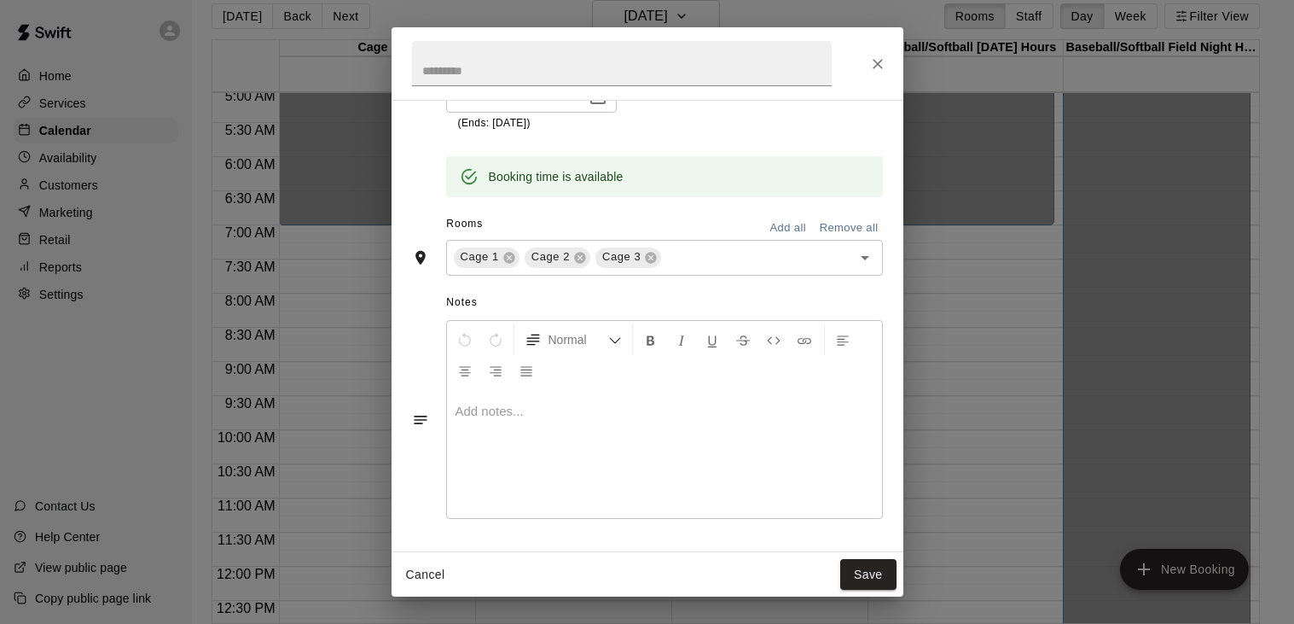
scroll to position [330, 0]
click at [868, 571] on button "Save" at bounding box center [868, 575] width 56 height 32
